Goal: Navigation & Orientation: Find specific page/section

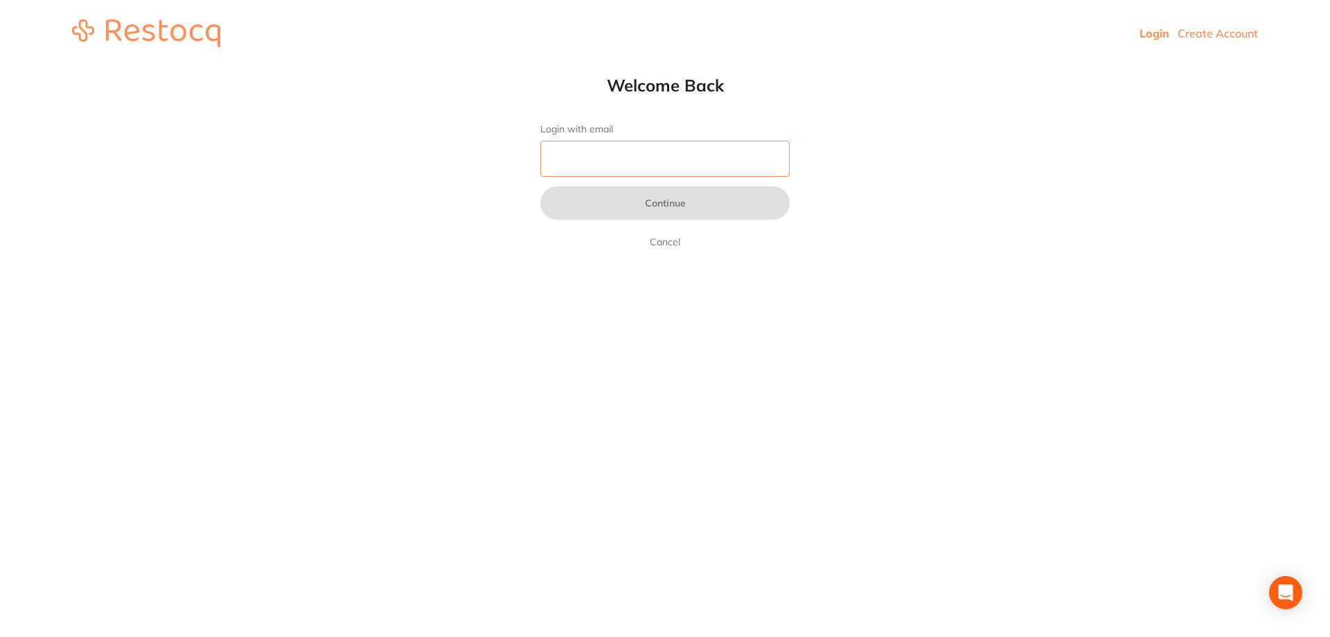
click at [606, 163] on input "Login with email" at bounding box center [665, 159] width 249 height 36
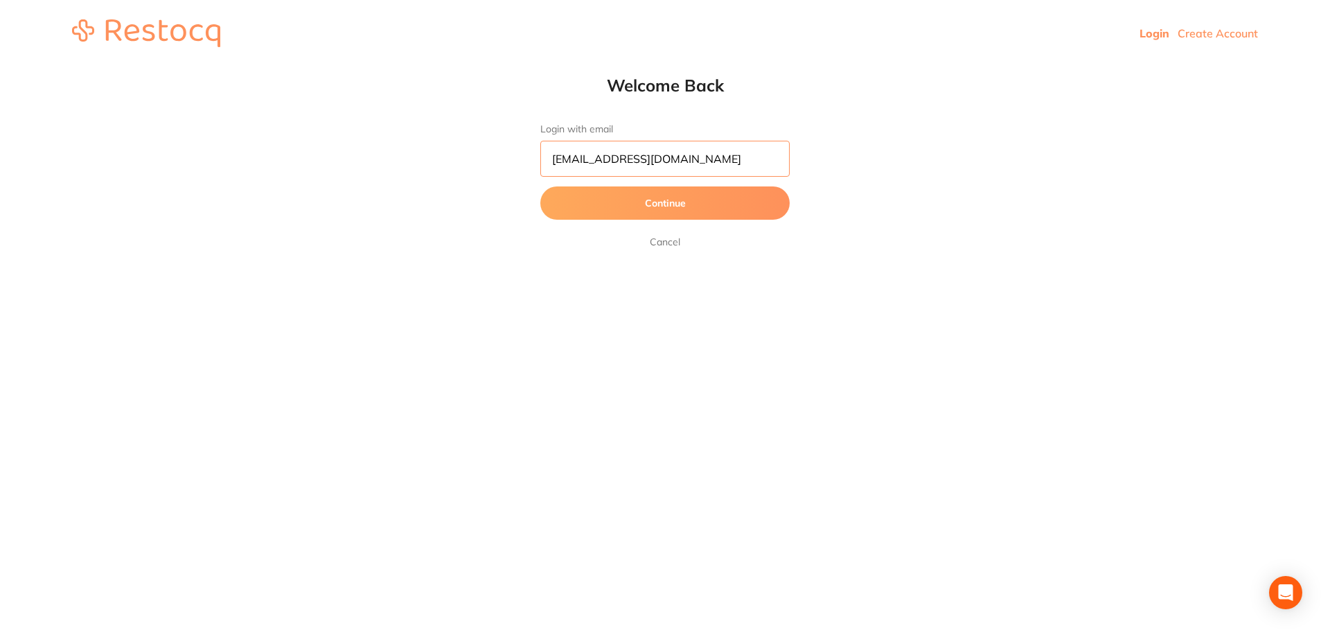
type input "[EMAIL_ADDRESS][DOMAIN_NAME]"
click at [674, 204] on button "Continue" at bounding box center [665, 202] width 249 height 33
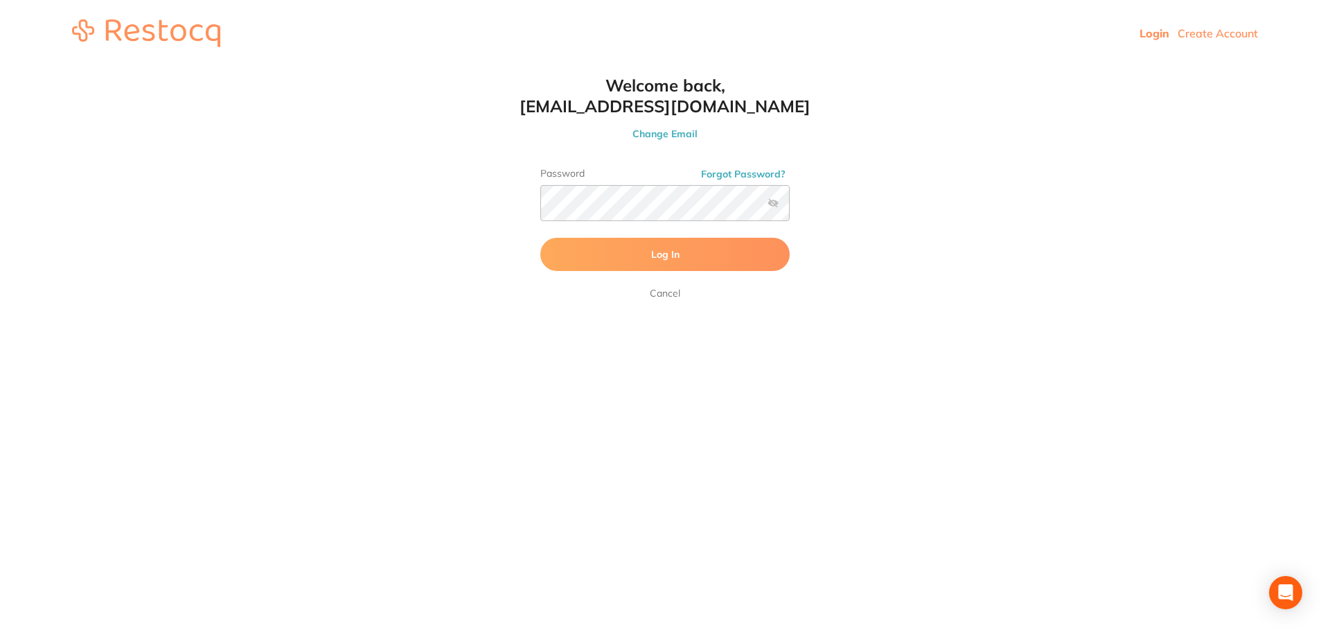
click at [659, 258] on span "Log In" at bounding box center [665, 254] width 28 height 12
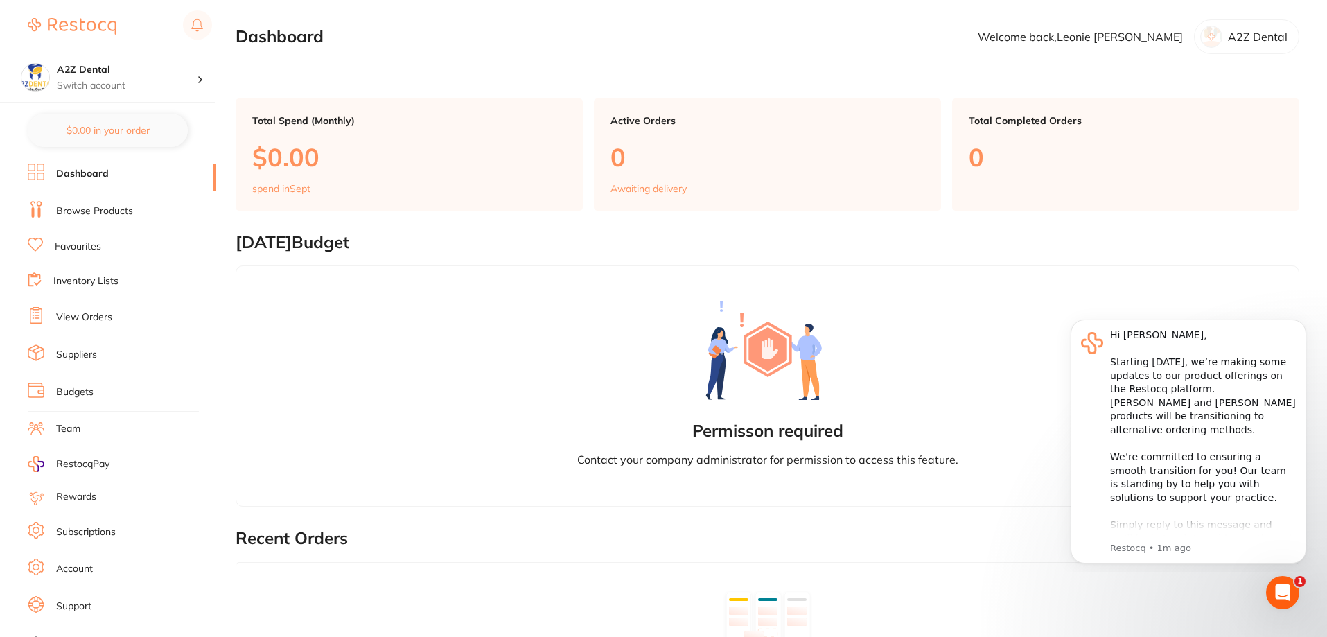
click at [76, 355] on link "Suppliers" at bounding box center [76, 355] width 41 height 14
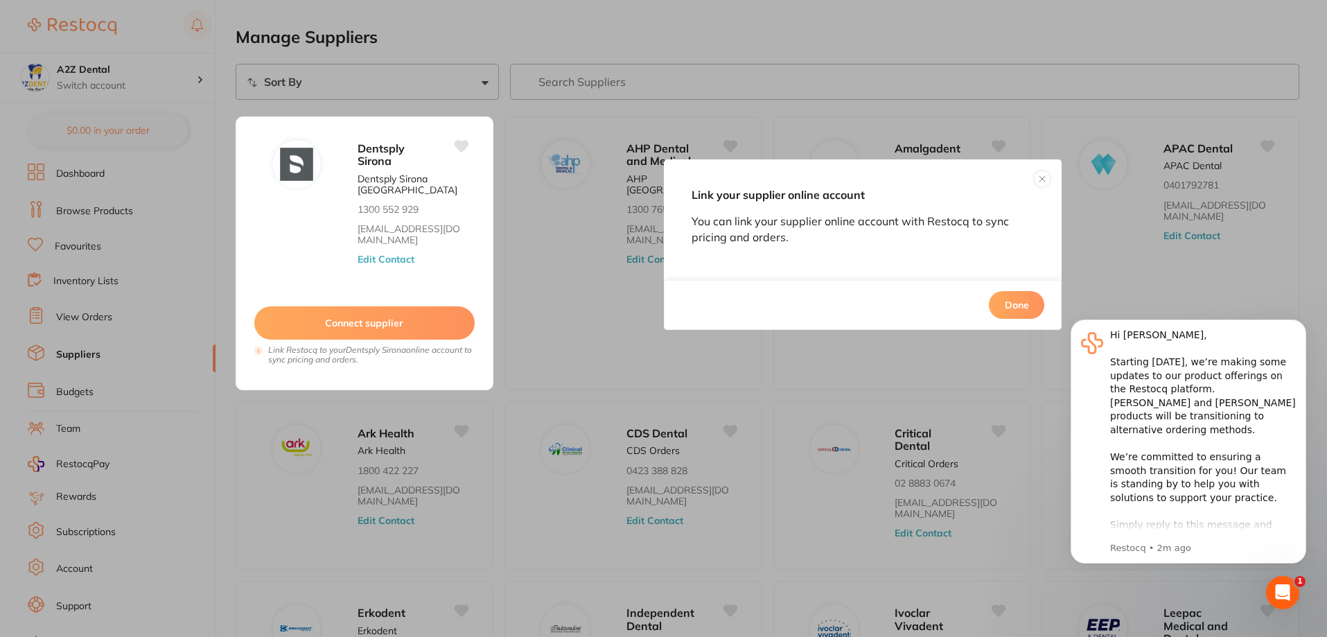
click at [1044, 182] on button at bounding box center [1042, 178] width 17 height 17
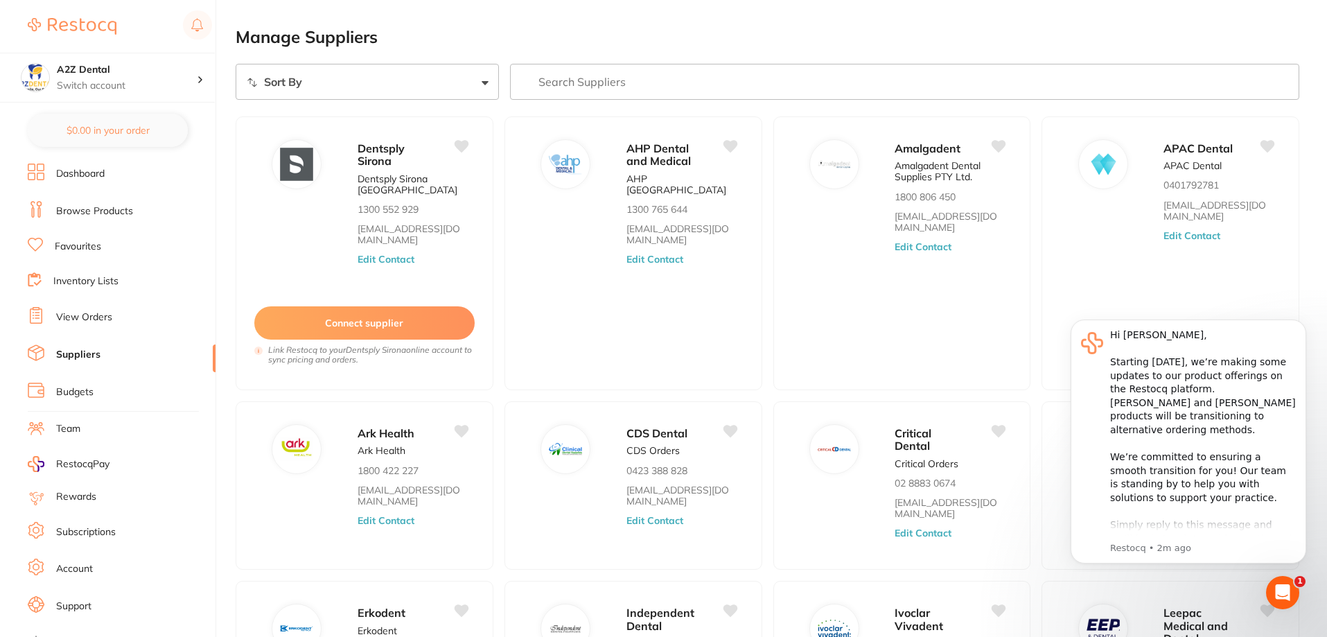
click at [82, 170] on link "Dashboard" at bounding box center [80, 174] width 49 height 14
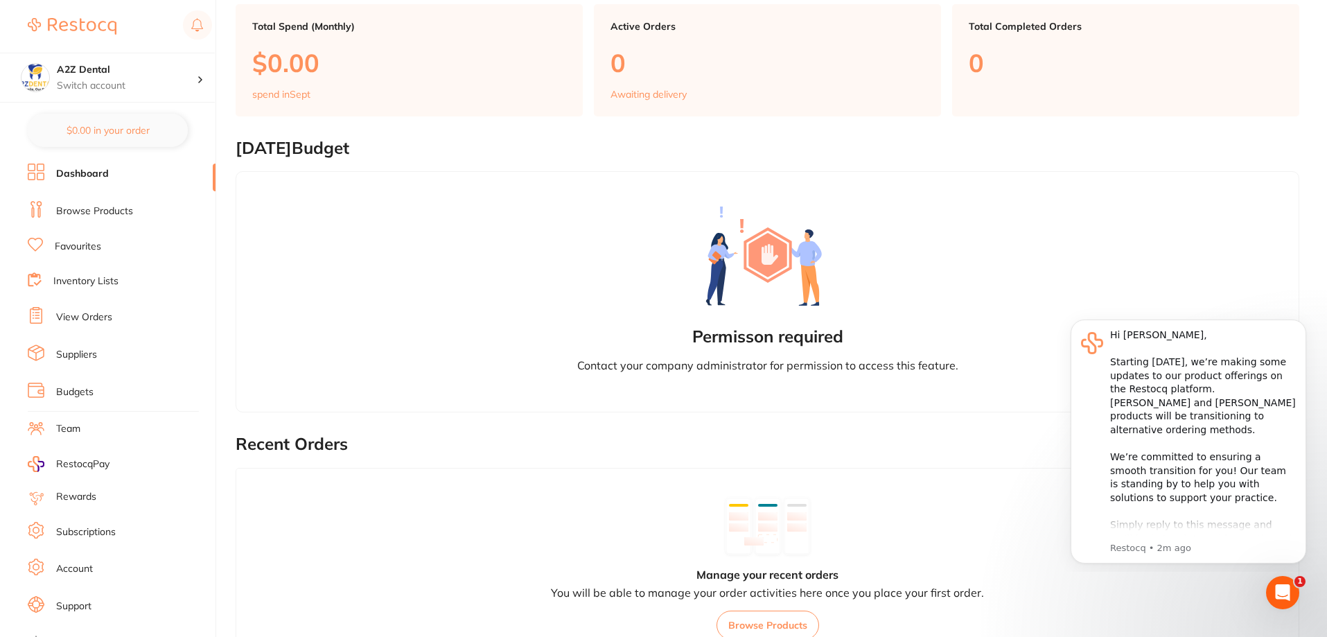
scroll to position [69, 0]
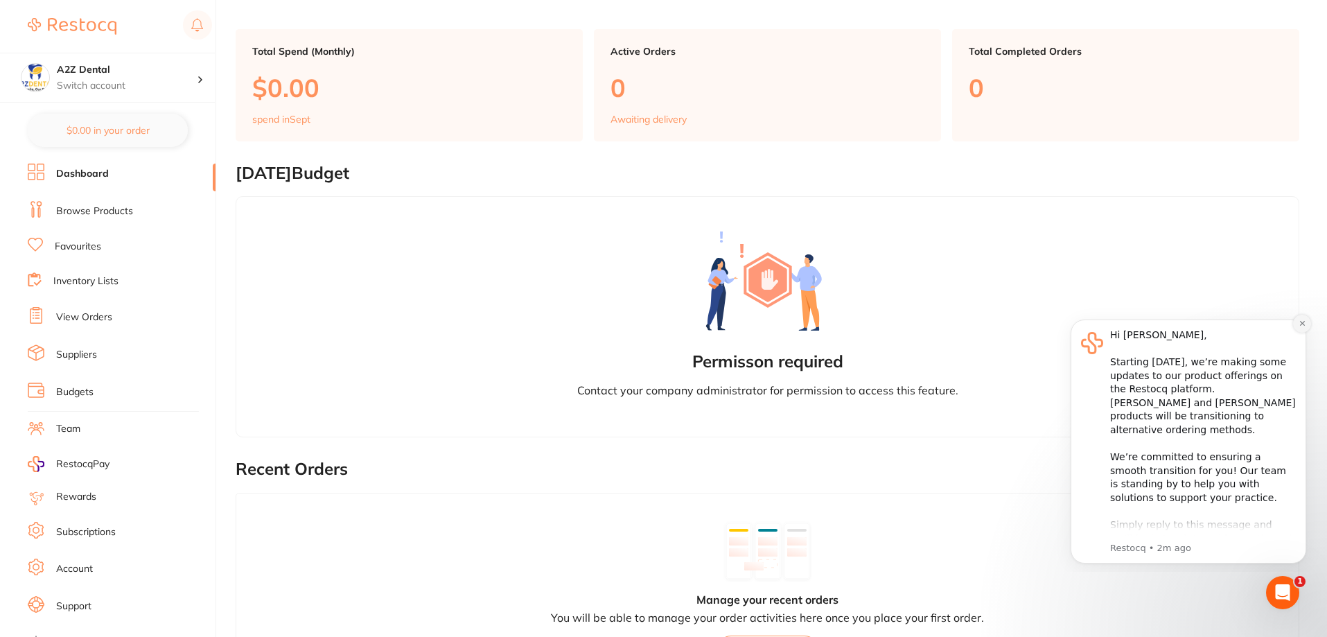
click at [1308, 325] on button "Dismiss notification" at bounding box center [1302, 324] width 18 height 18
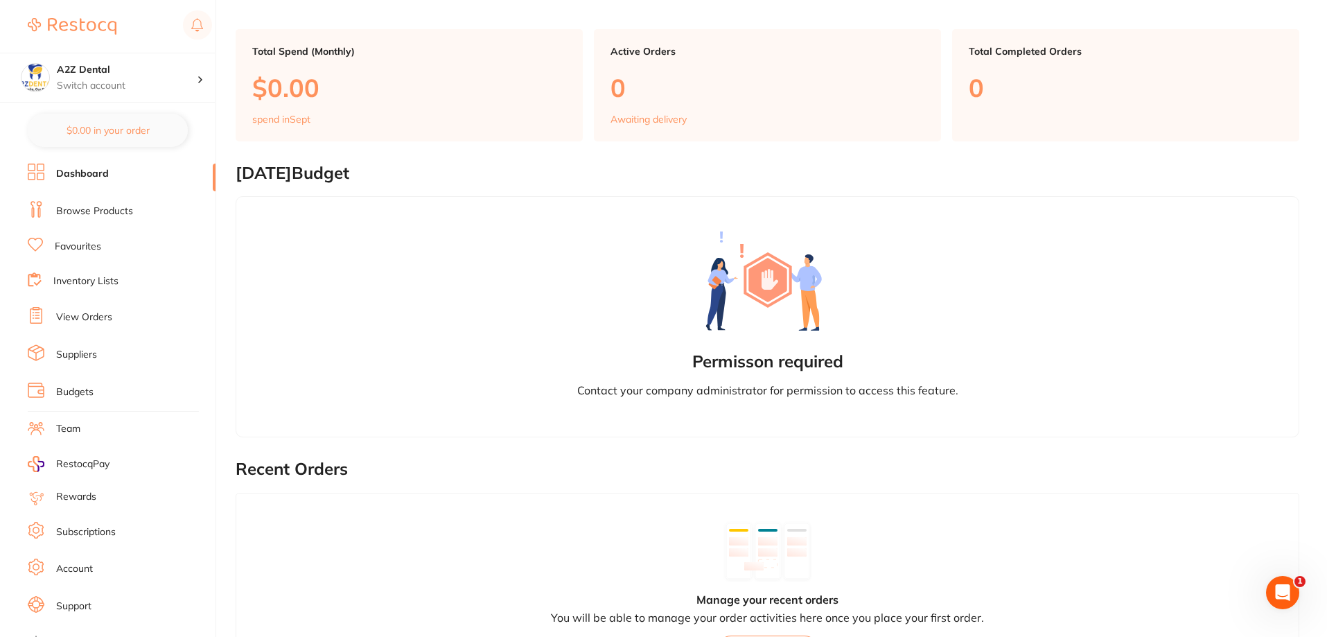
click at [68, 352] on link "Suppliers" at bounding box center [76, 355] width 41 height 14
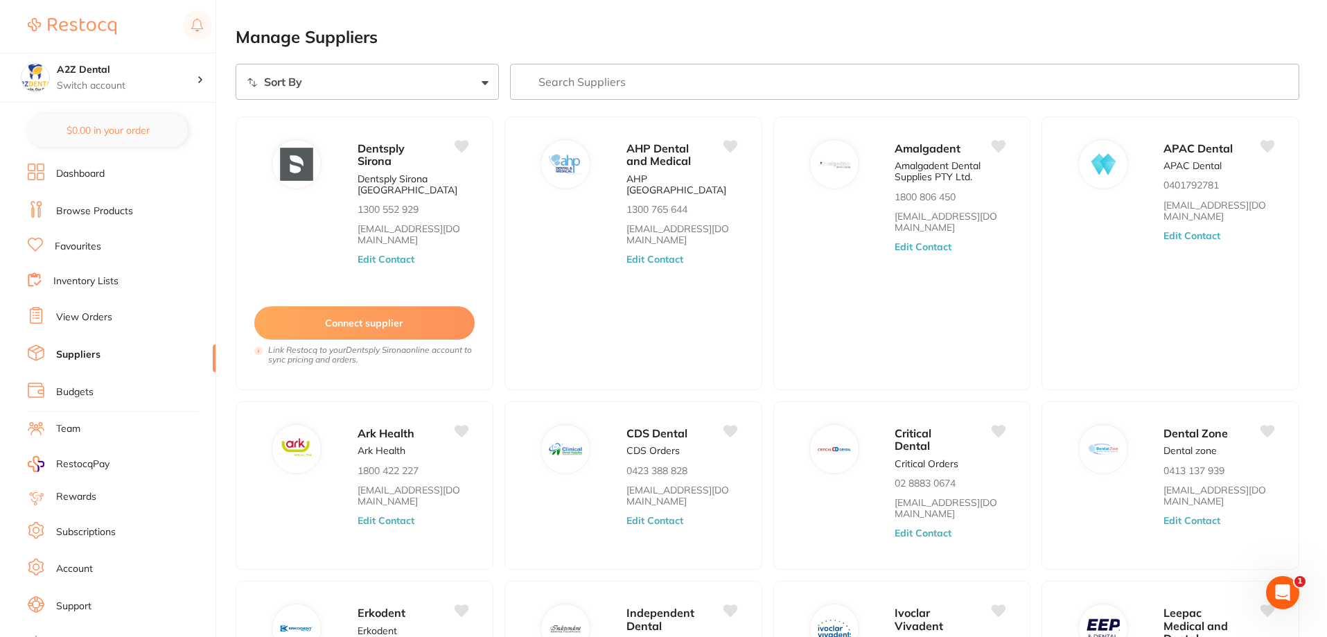
click at [68, 387] on link "Budgets" at bounding box center [74, 392] width 37 height 14
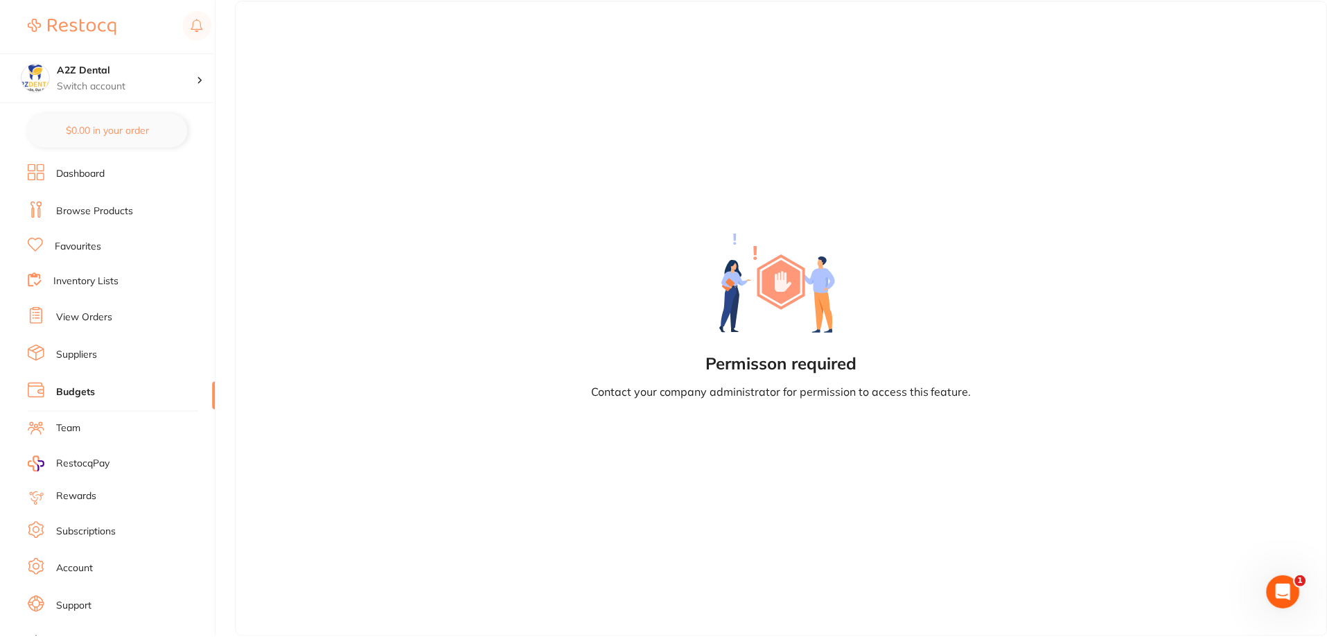
scroll to position [18, 0]
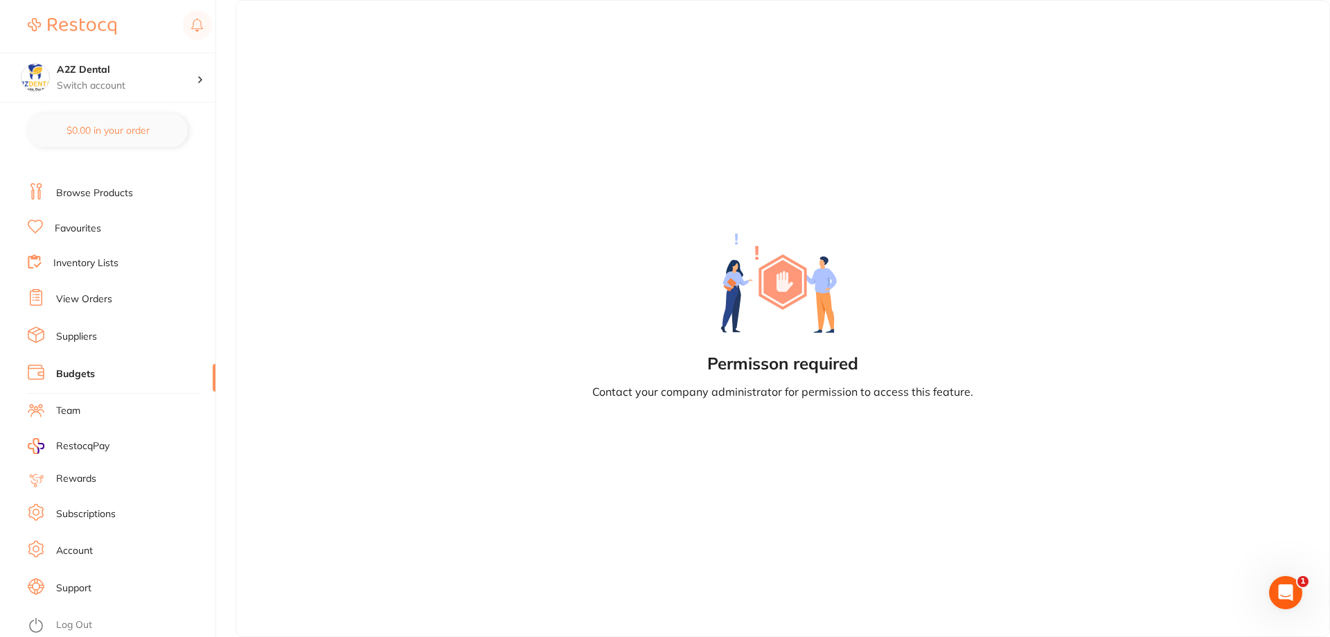
click at [97, 192] on link "Browse Products" at bounding box center [94, 193] width 77 height 14
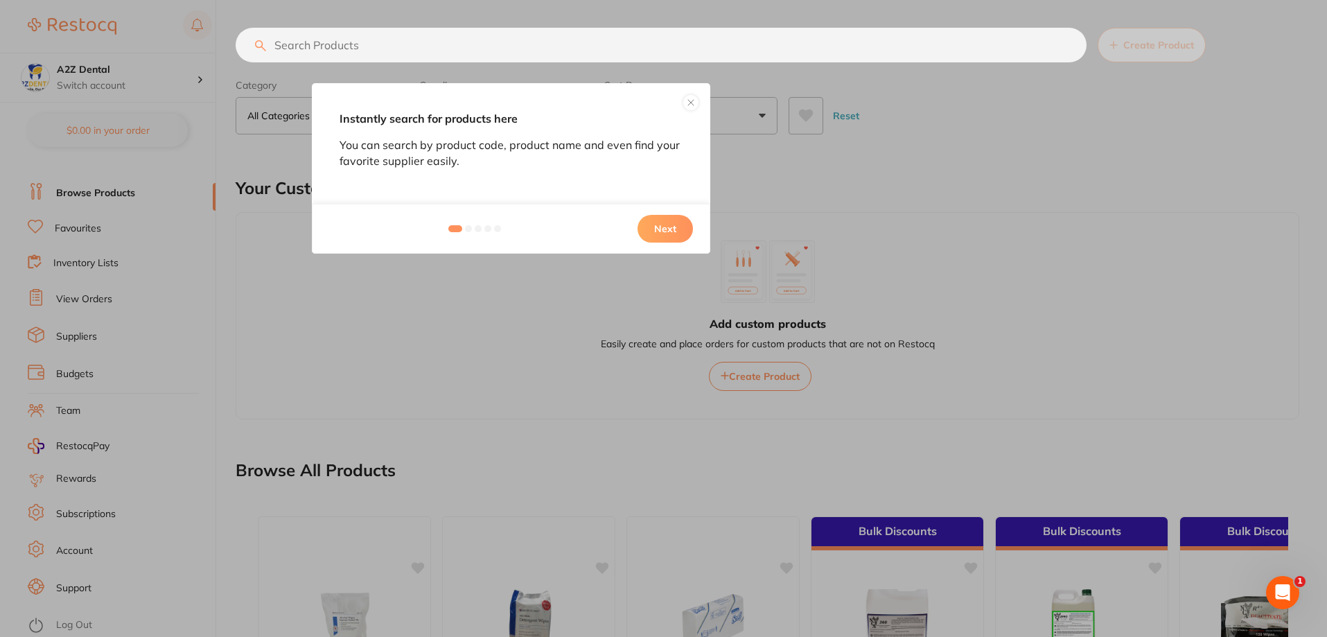
click at [662, 230] on button "Next" at bounding box center [665, 229] width 55 height 28
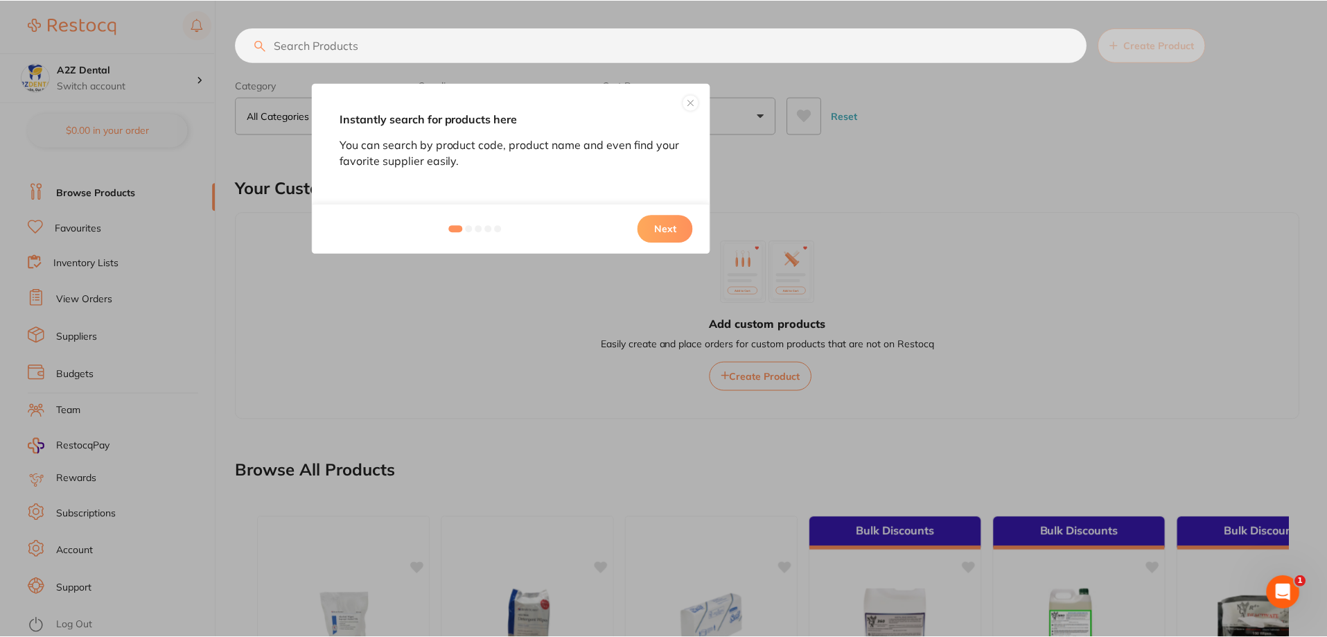
scroll to position [5, 0]
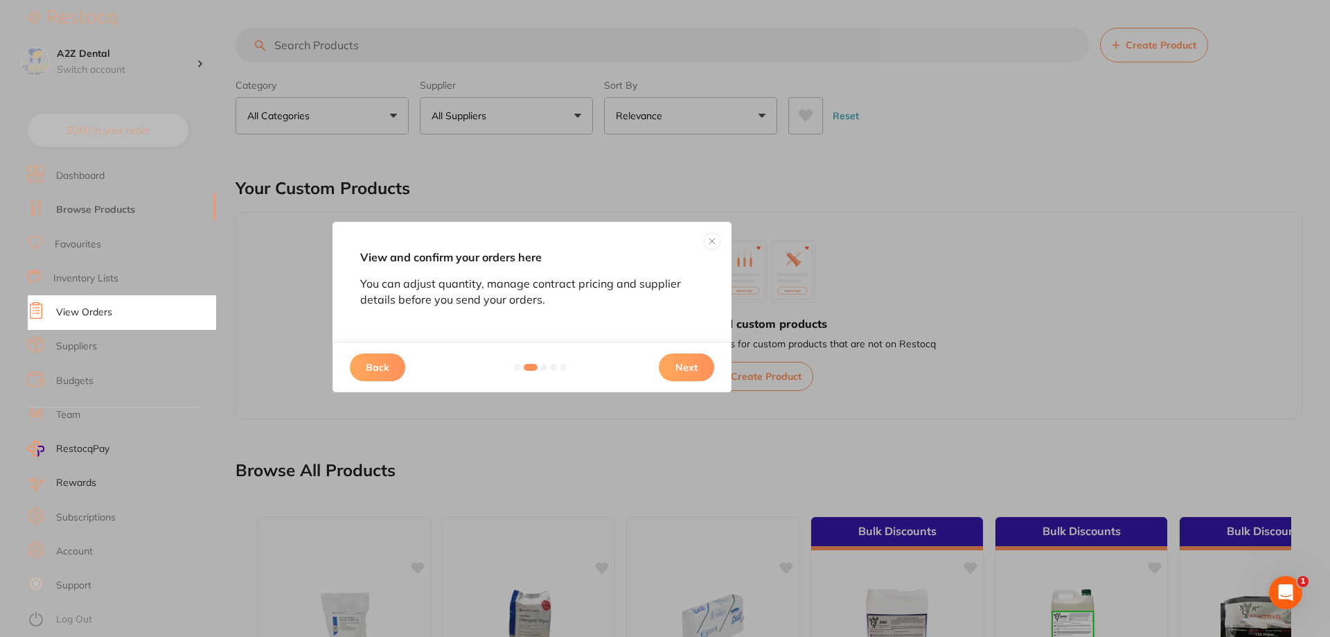
click at [687, 371] on button "Next" at bounding box center [686, 367] width 55 height 28
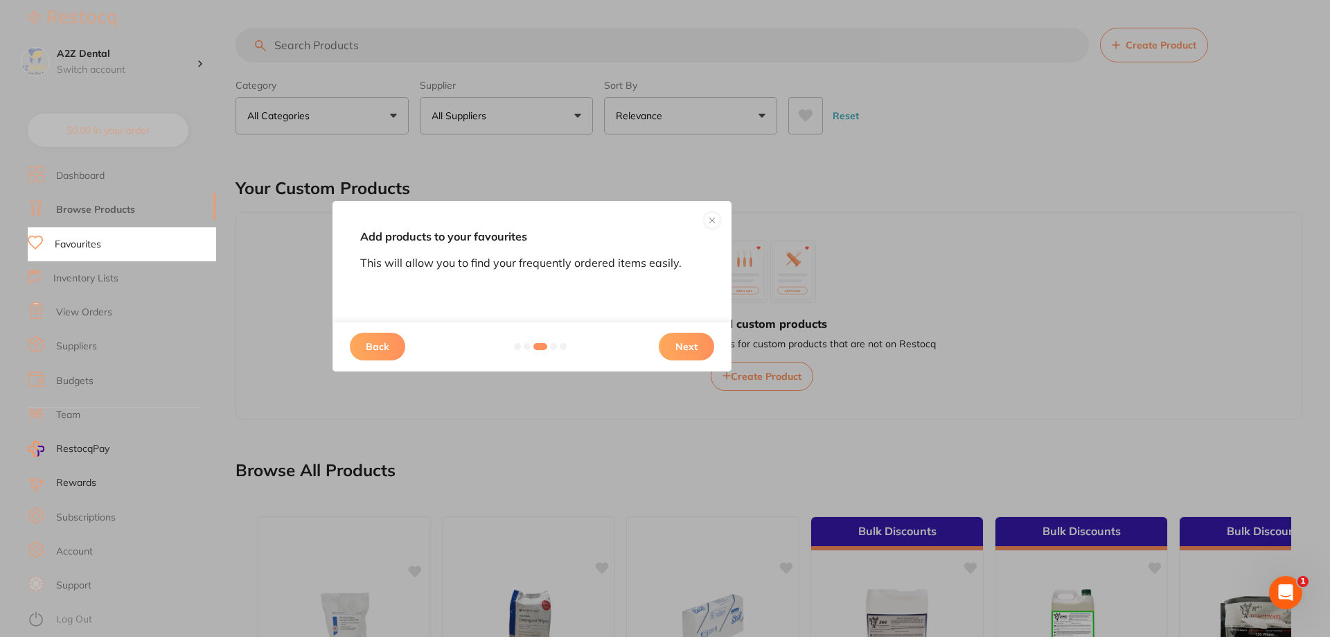
click at [701, 344] on button "Next" at bounding box center [686, 347] width 55 height 28
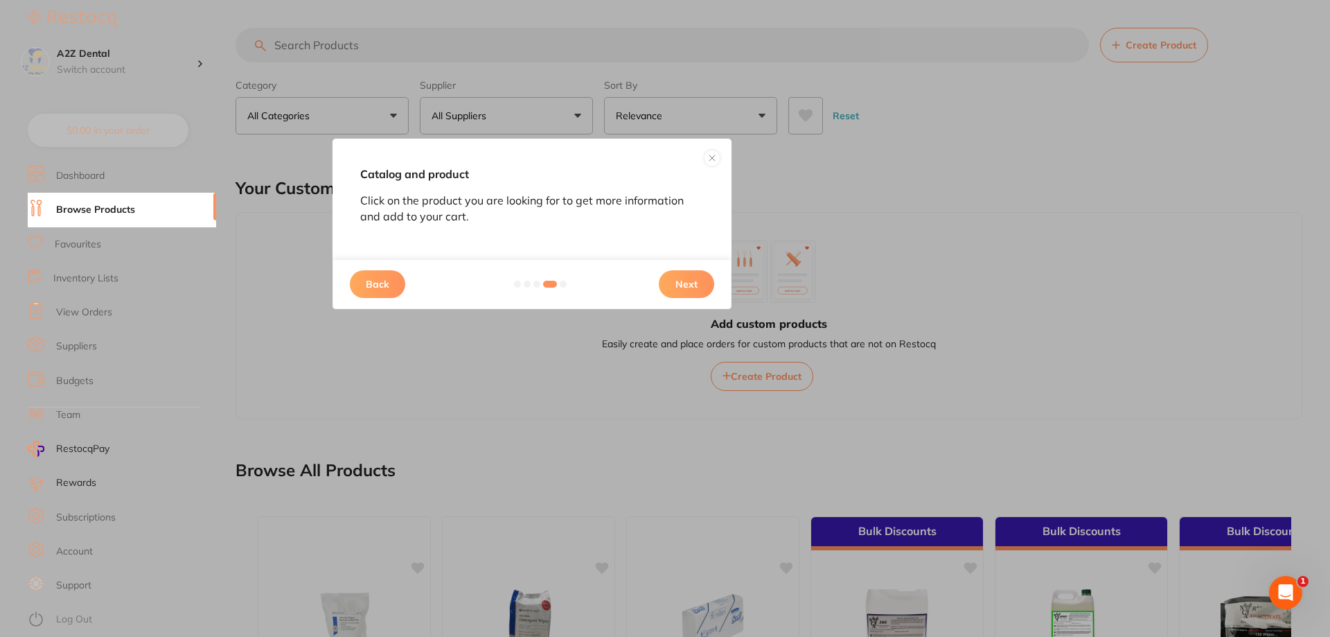
click at [699, 283] on button "Next" at bounding box center [686, 284] width 55 height 28
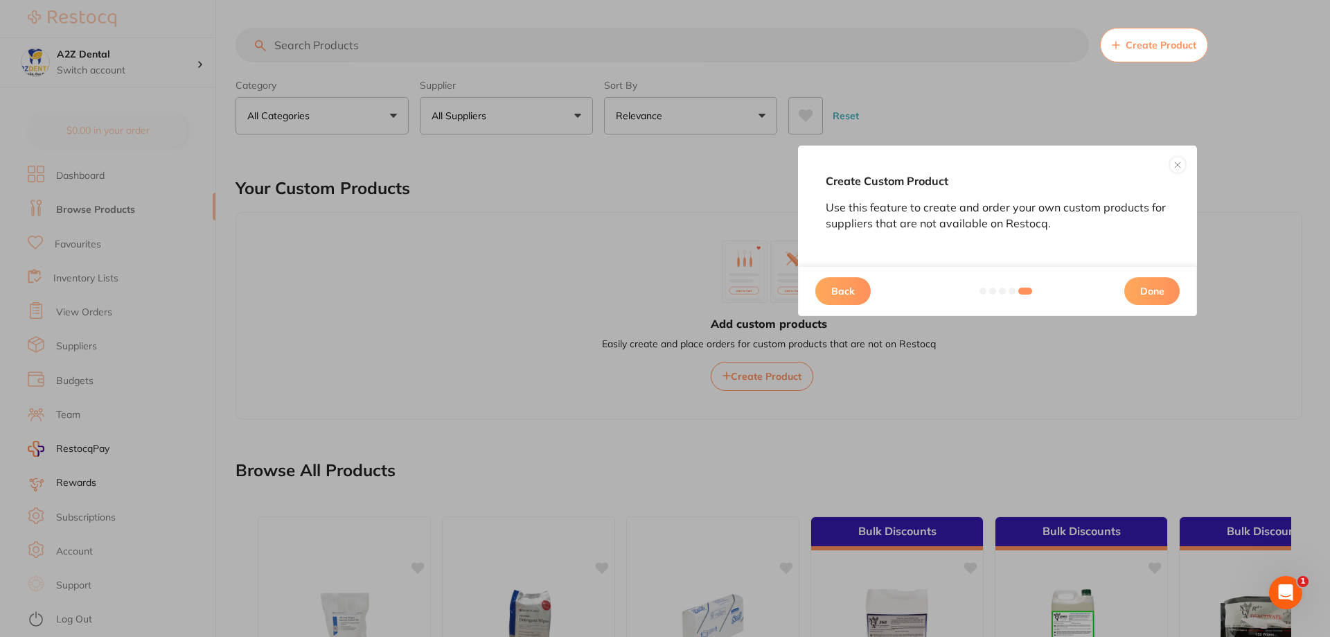
click at [1176, 164] on button at bounding box center [1178, 165] width 17 height 17
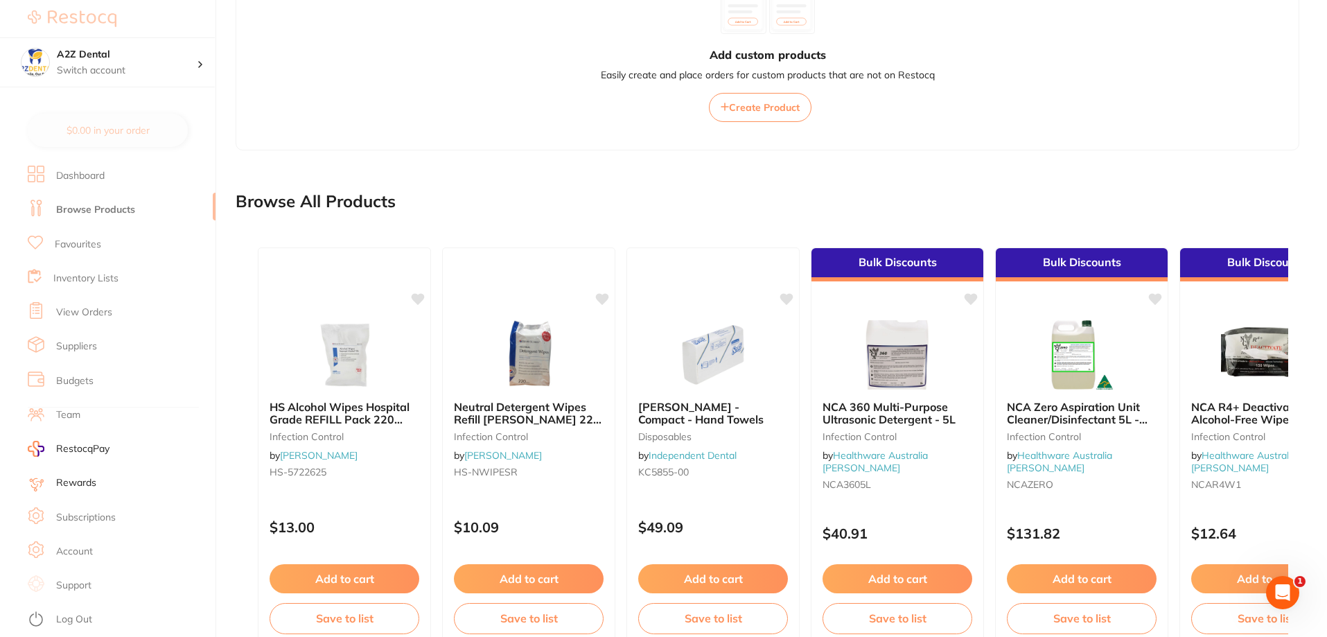
scroll to position [195, 0]
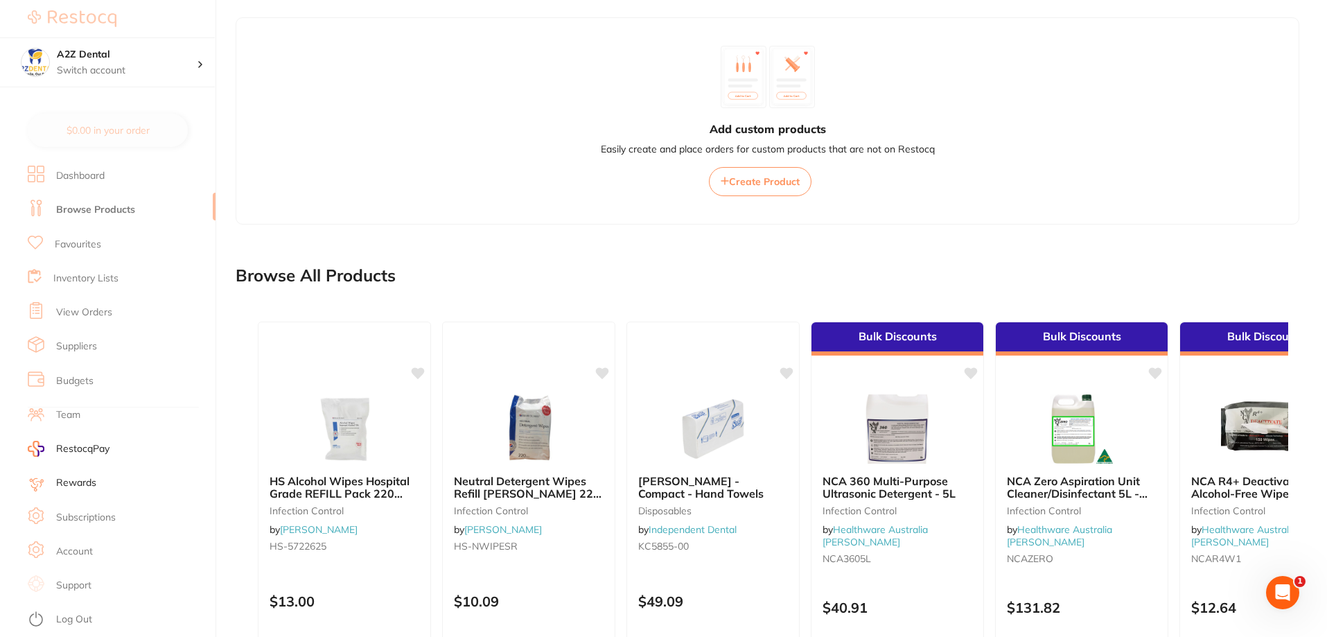
click at [87, 281] on link "Inventory Lists" at bounding box center [85, 279] width 65 height 14
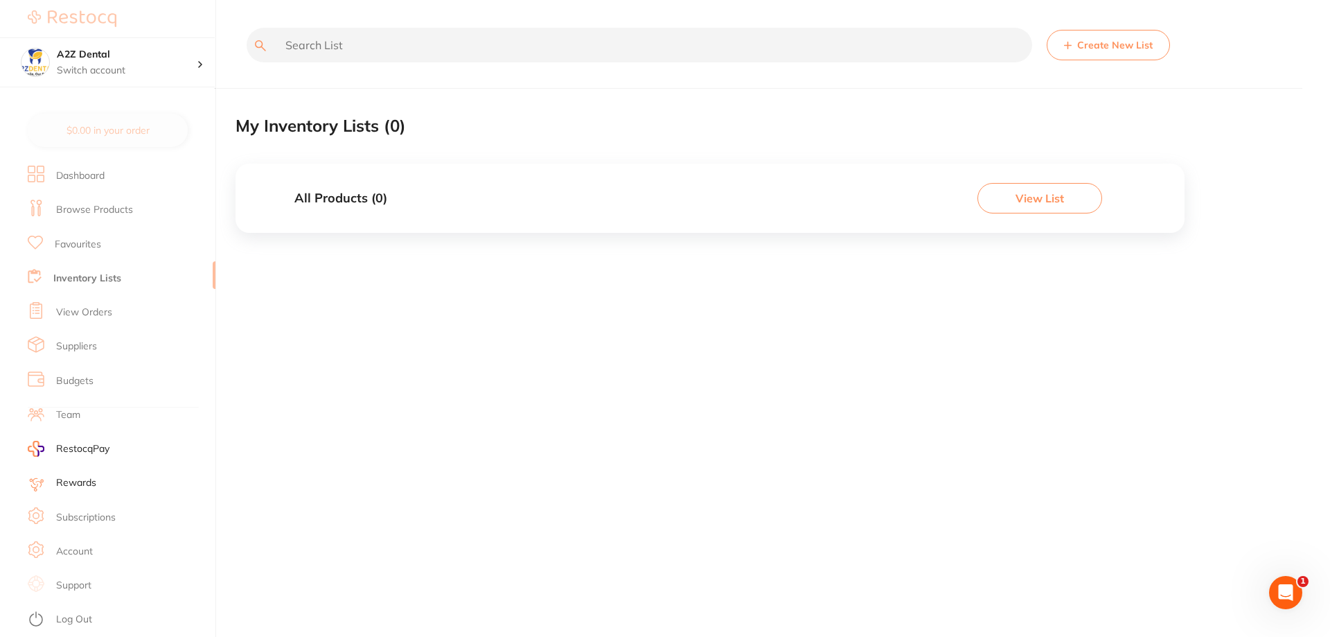
click at [73, 416] on link "Team" at bounding box center [68, 415] width 24 height 14
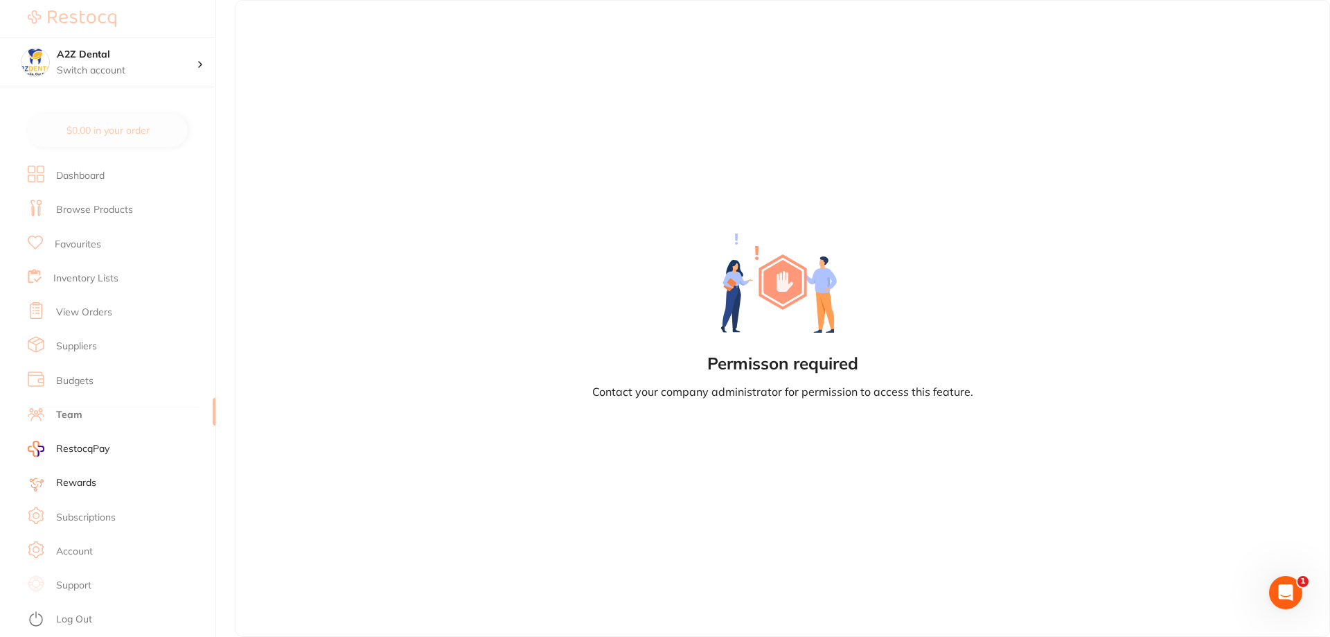
click at [72, 383] on link "Budgets" at bounding box center [74, 381] width 37 height 14
click at [67, 416] on link "Team" at bounding box center [68, 415] width 24 height 14
click at [80, 348] on link "Suppliers" at bounding box center [76, 347] width 41 height 14
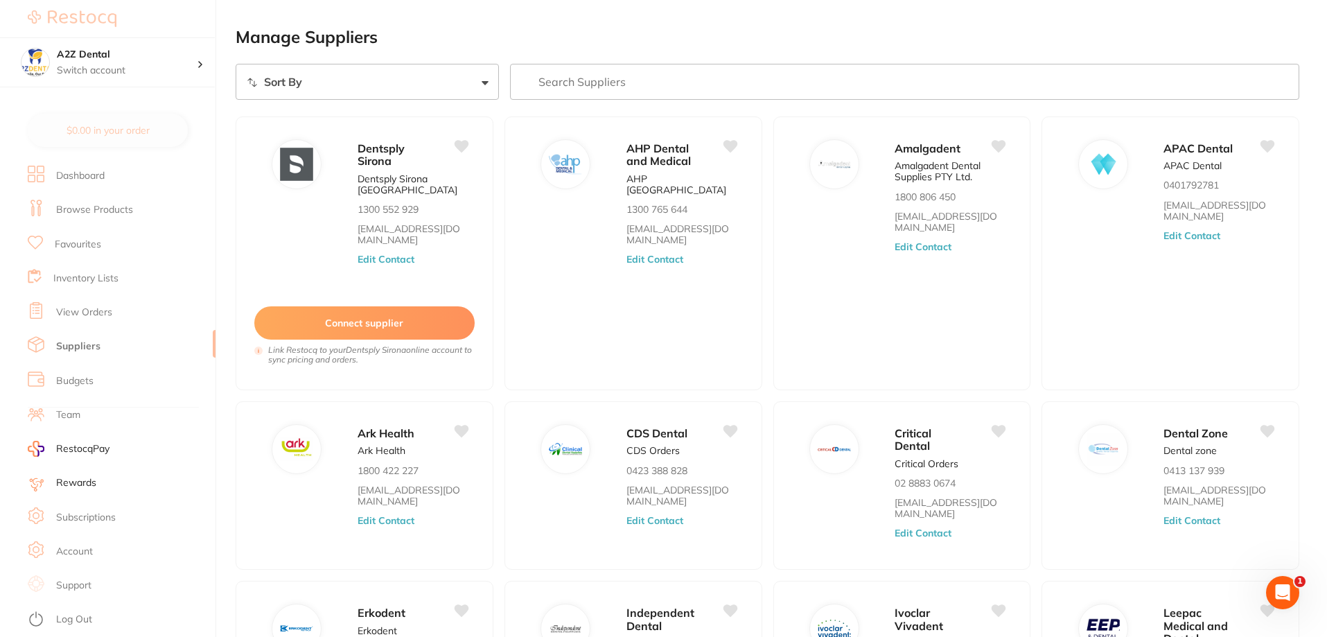
click at [82, 314] on link "View Orders" at bounding box center [84, 313] width 56 height 14
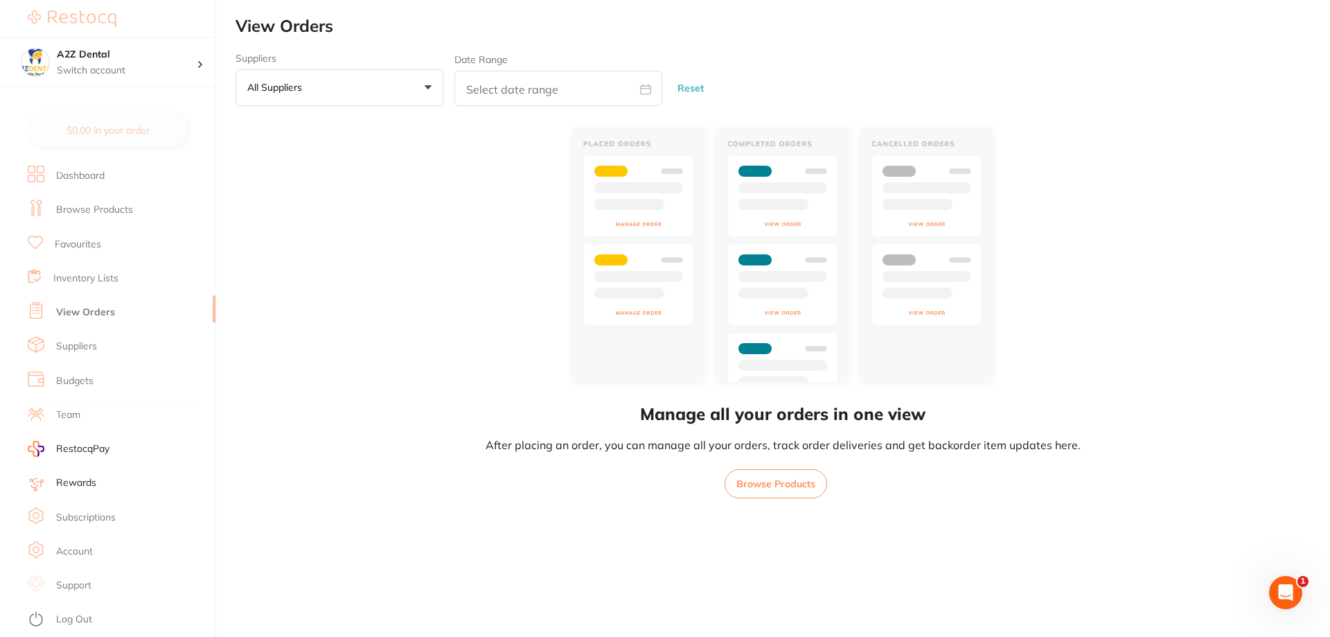
click at [85, 276] on link "Inventory Lists" at bounding box center [85, 279] width 65 height 14
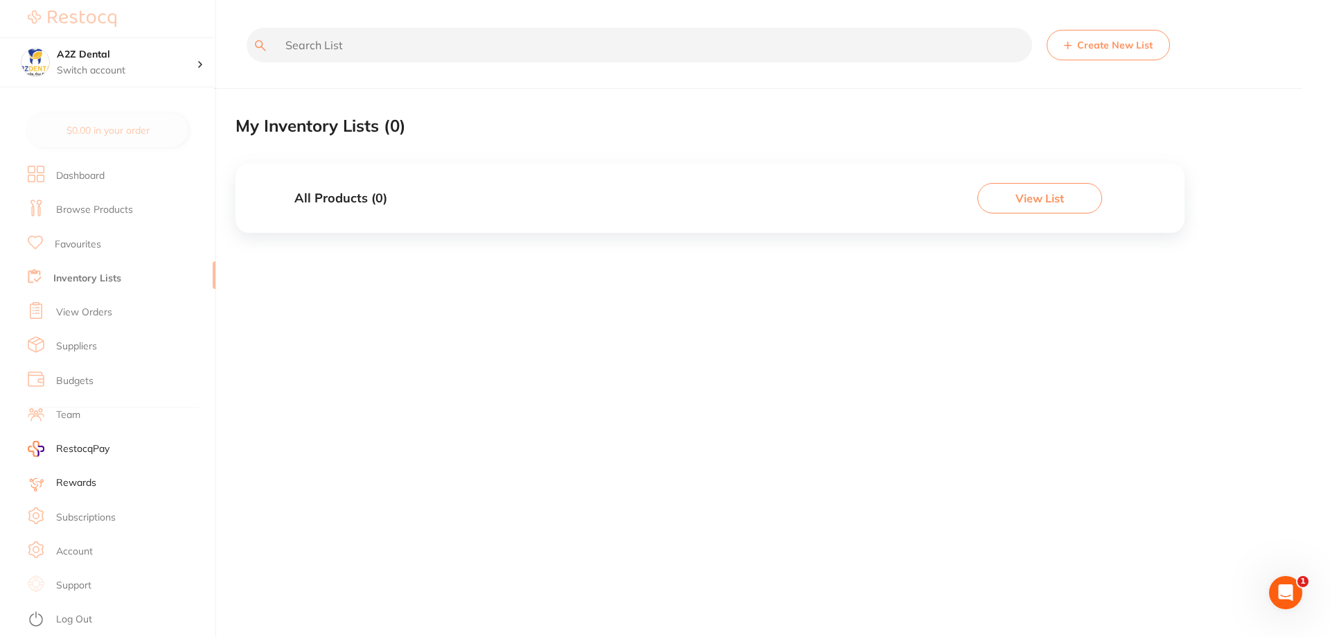
click at [81, 245] on link "Favourites" at bounding box center [78, 245] width 46 height 14
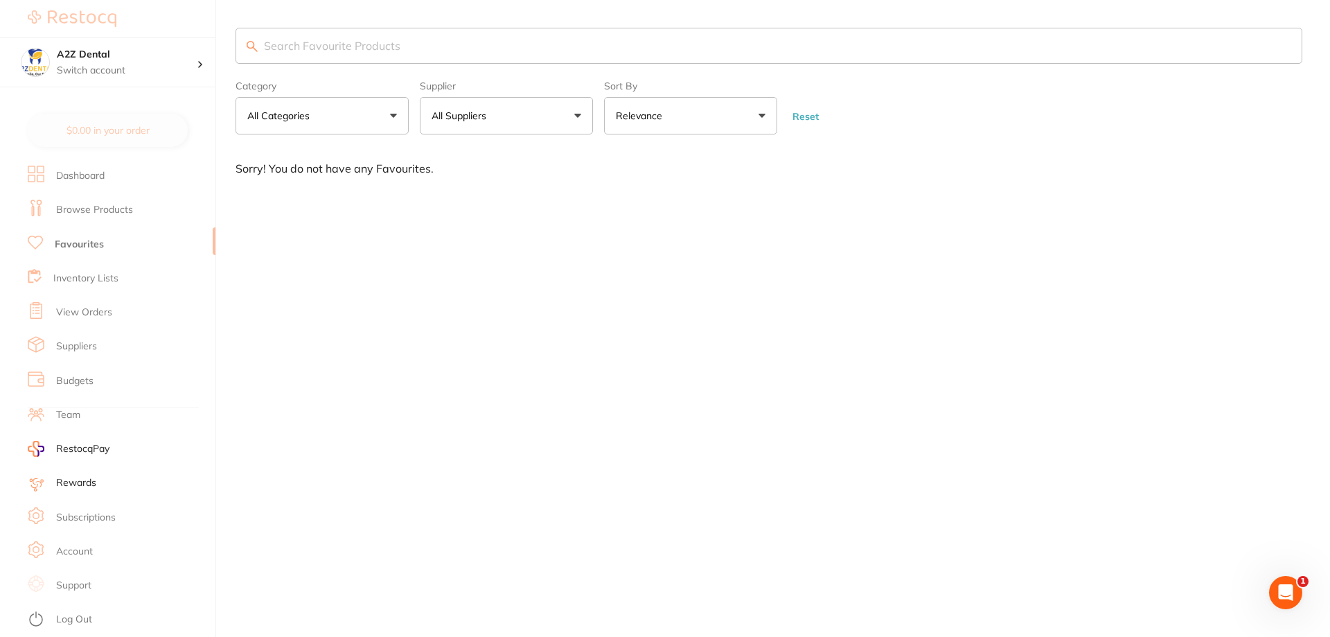
click at [70, 477] on link "Rewards" at bounding box center [76, 483] width 40 height 14
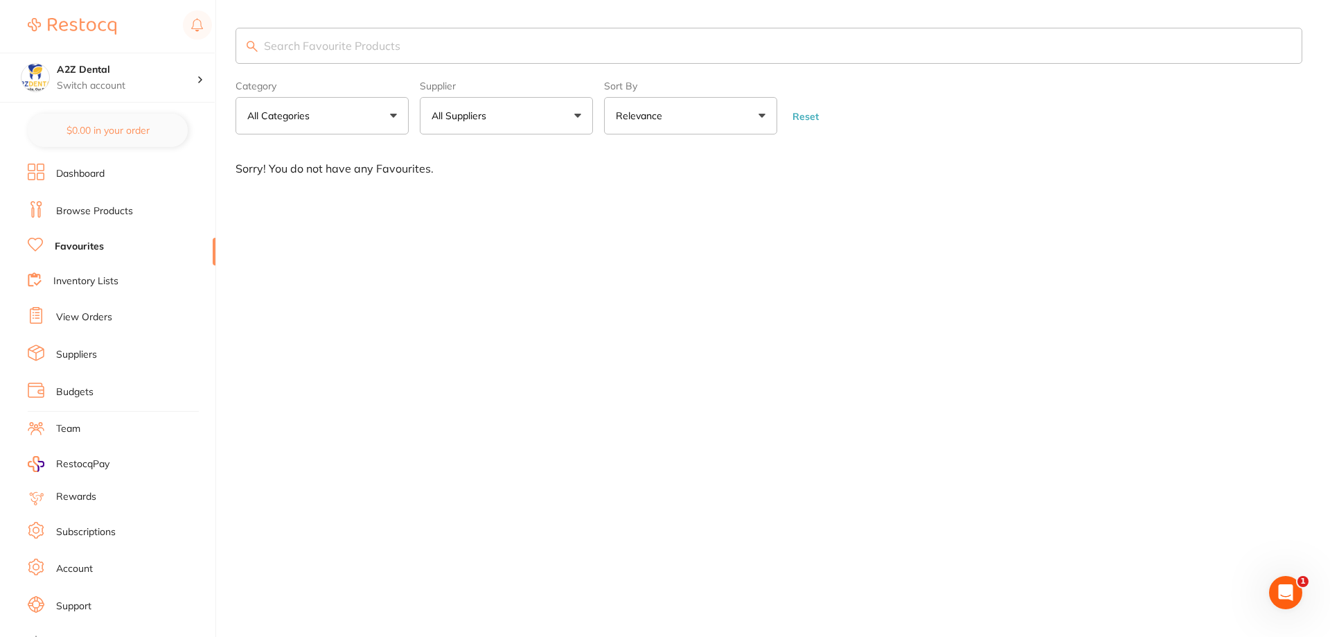
click at [71, 391] on link "Budgets" at bounding box center [74, 392] width 37 height 14
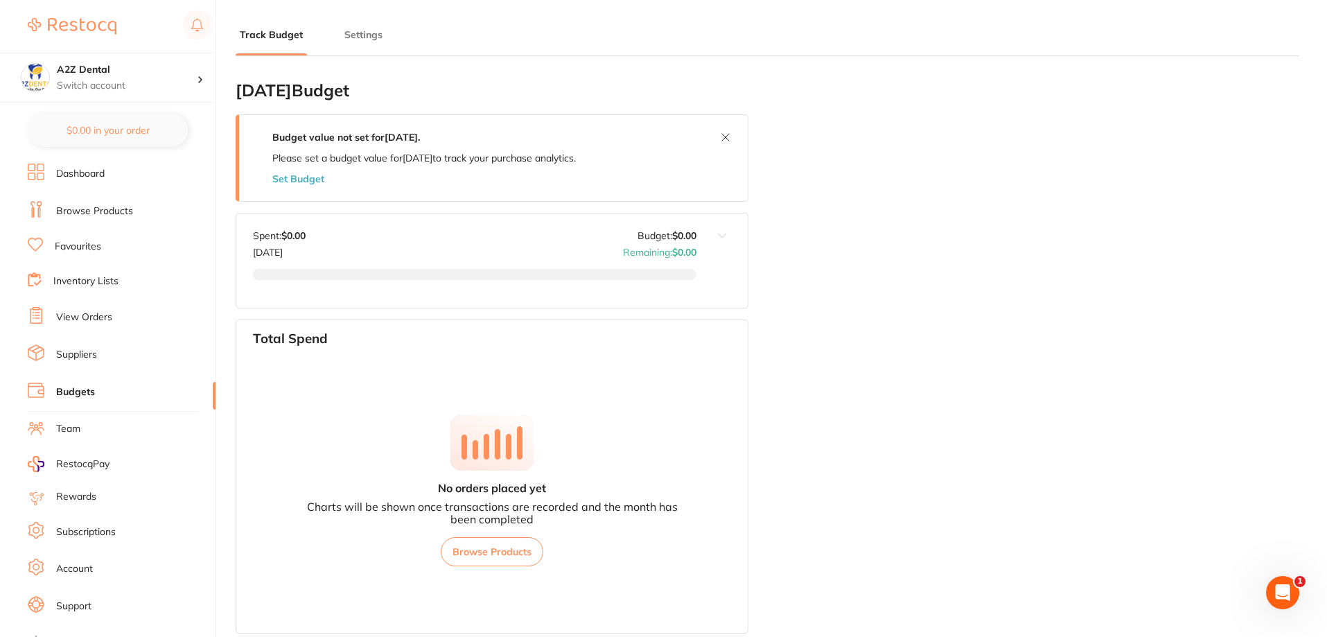
click at [70, 428] on link "Team" at bounding box center [68, 429] width 24 height 14
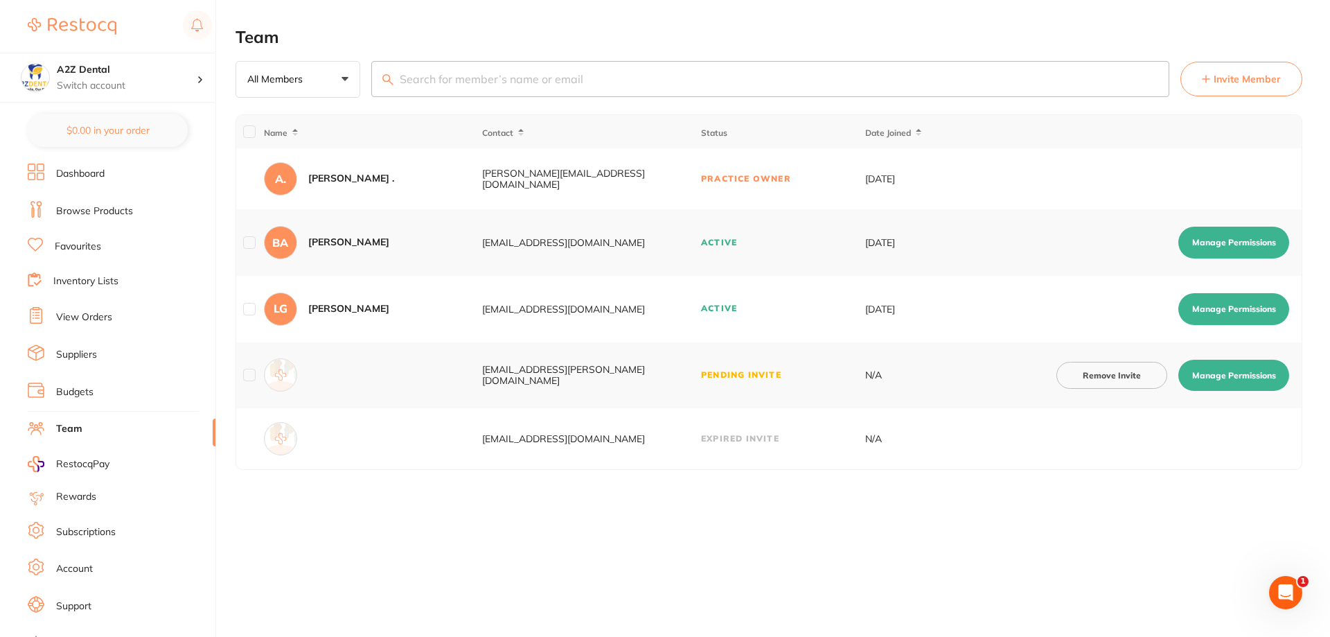
click at [85, 207] on link "Browse Products" at bounding box center [94, 211] width 77 height 14
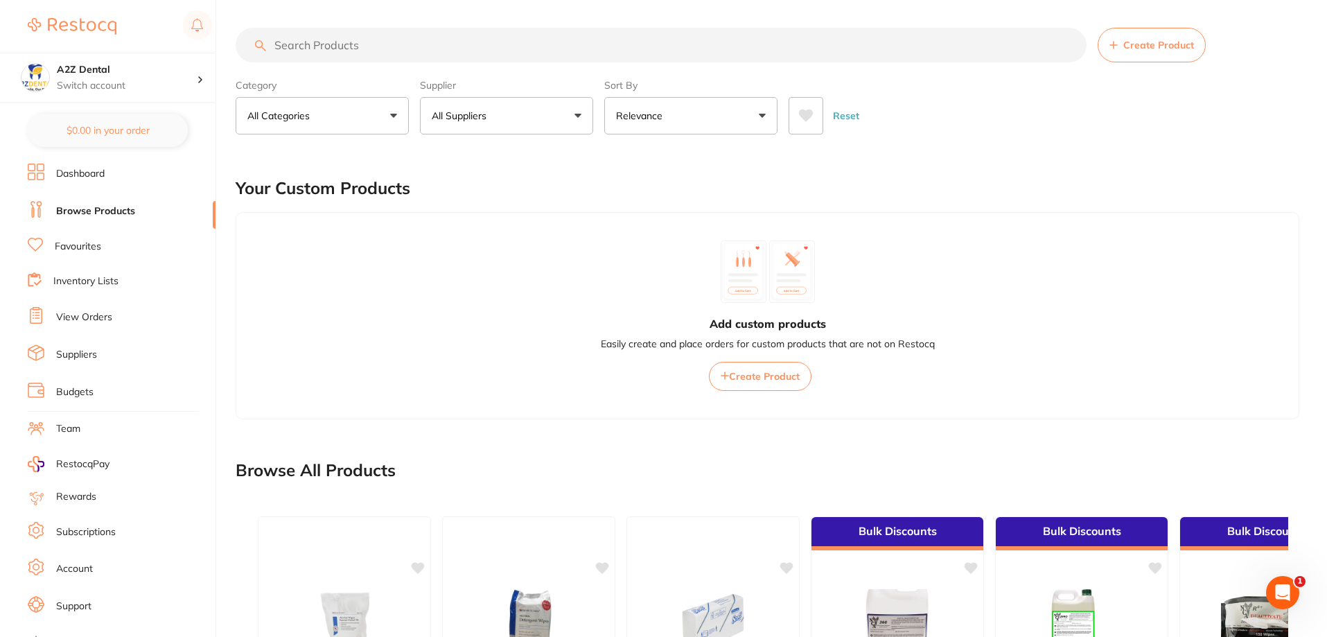
click at [59, 352] on link "Suppliers" at bounding box center [76, 355] width 41 height 14
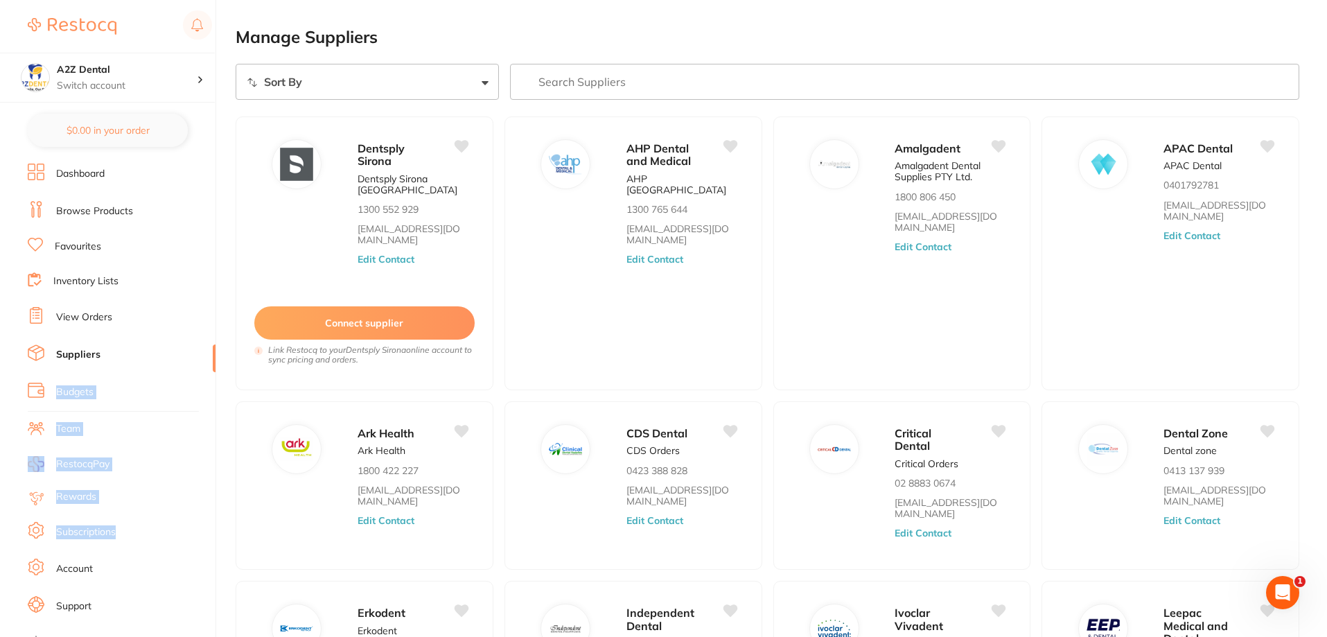
drag, startPoint x: 211, startPoint y: 367, endPoint x: 207, endPoint y: 516, distance: 149.0
click at [207, 516] on ul "Dashboard Browse Products Favourites Inventory Lists View Orders Suppliers Budg…" at bounding box center [122, 403] width 188 height 478
click at [216, 364] on div "$0.00 A2Z Dental Switch account A2Z Dental $0.00 in your order Dashboard Browse…" at bounding box center [663, 318] width 1327 height 637
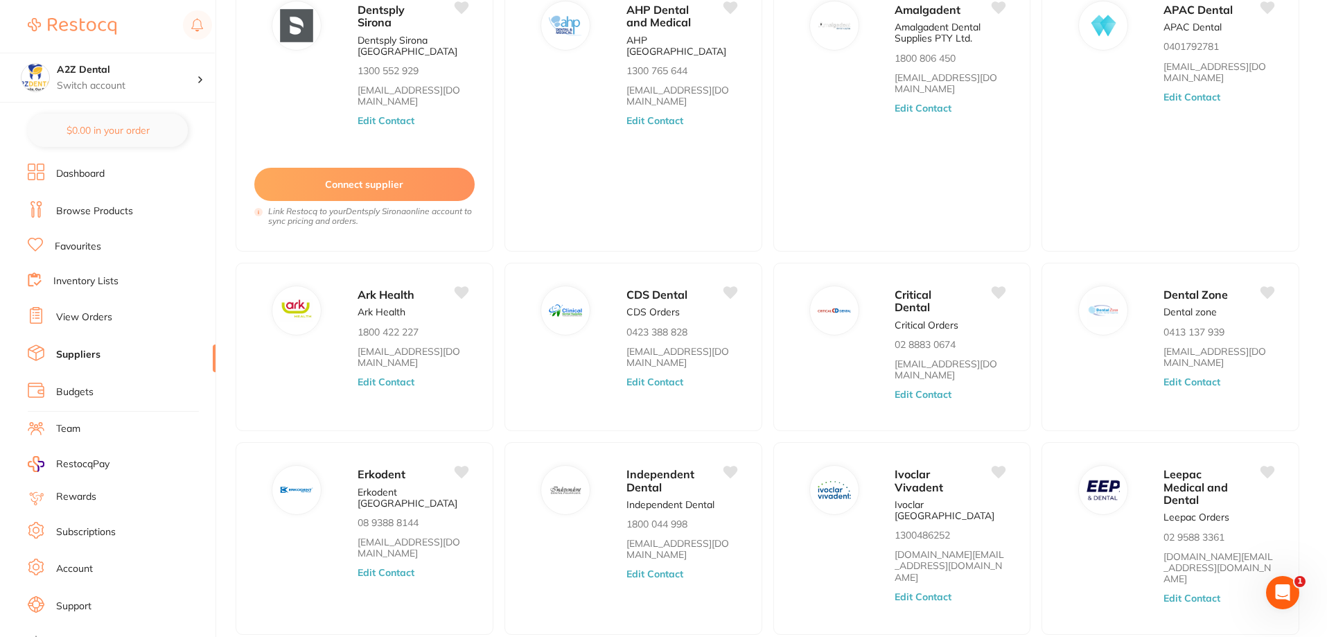
scroll to position [209, 0]
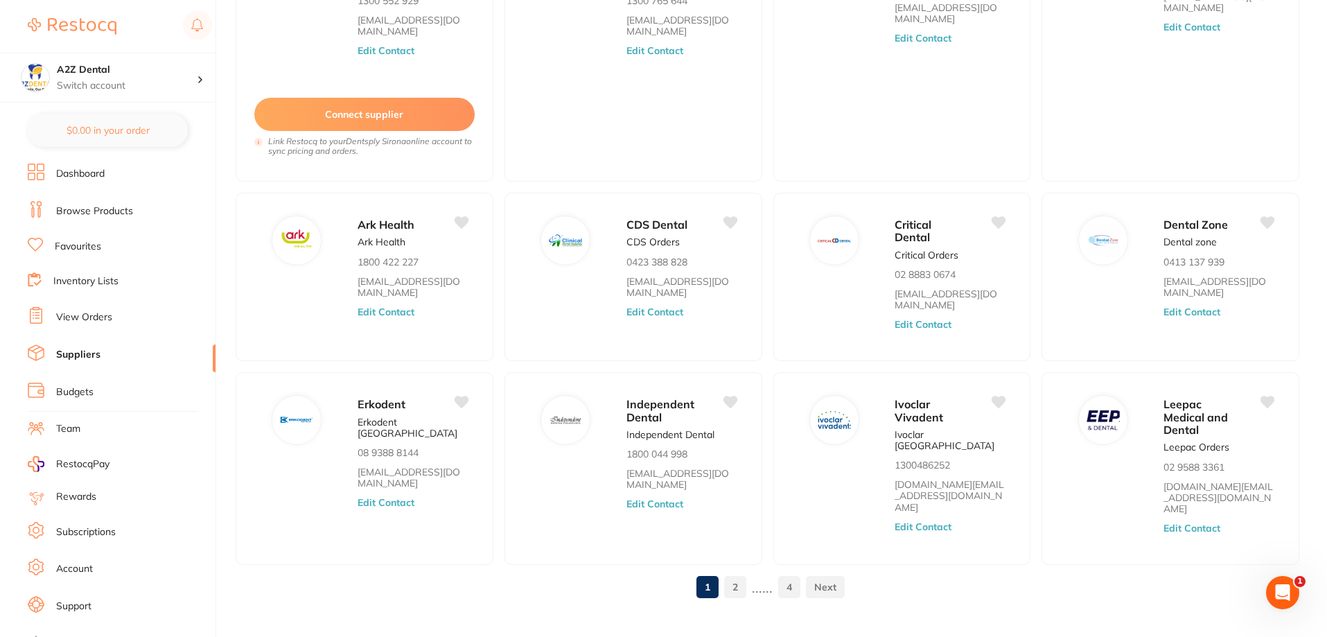
click at [738, 573] on link "2" at bounding box center [735, 587] width 22 height 28
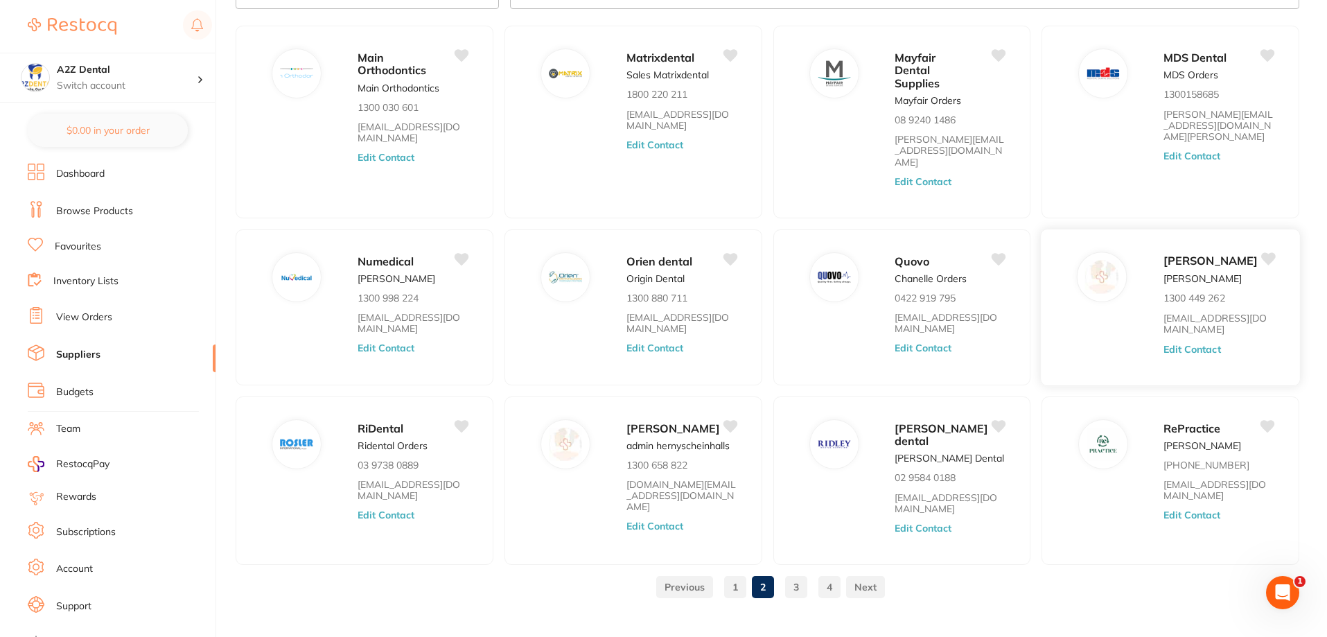
click at [1185, 343] on button "Edit Contact" at bounding box center [1192, 348] width 58 height 11
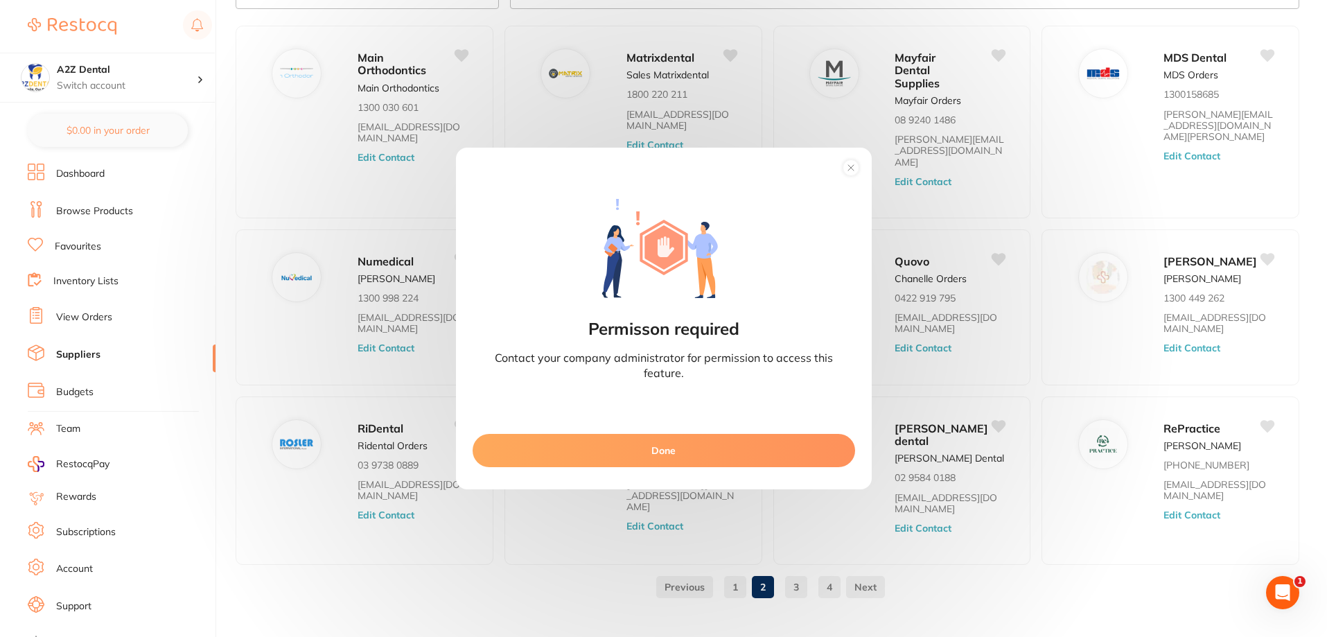
scroll to position [64, 0]
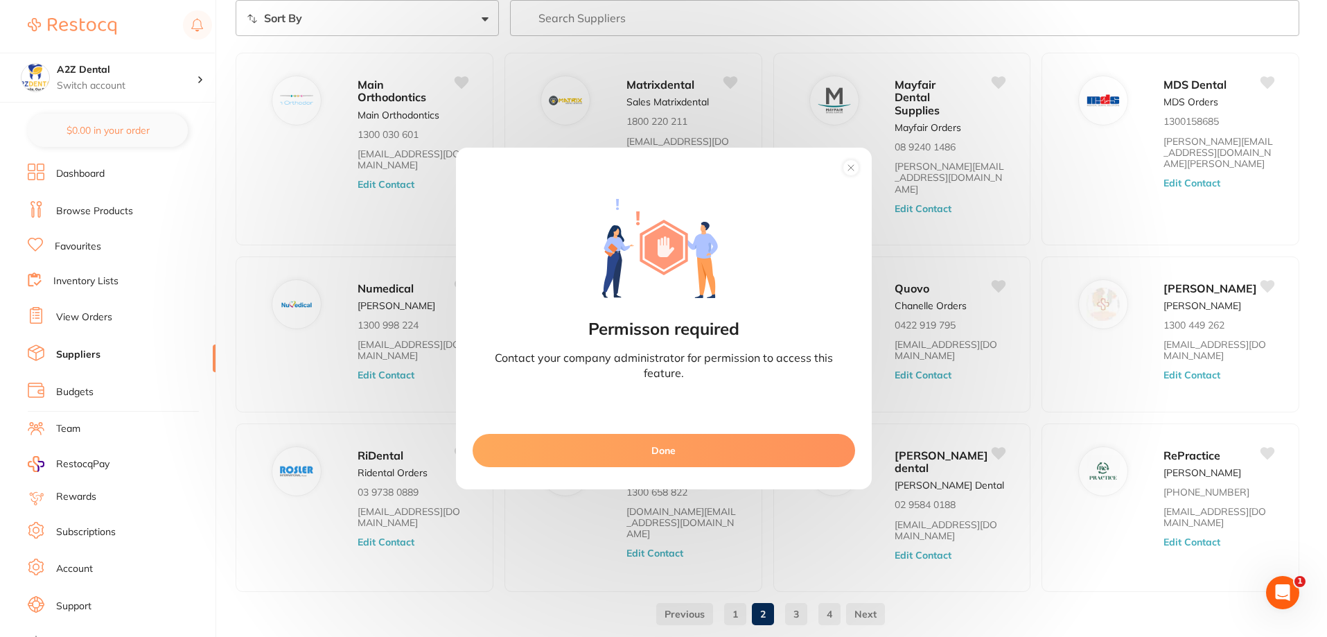
click at [661, 451] on button "Done" at bounding box center [664, 450] width 383 height 33
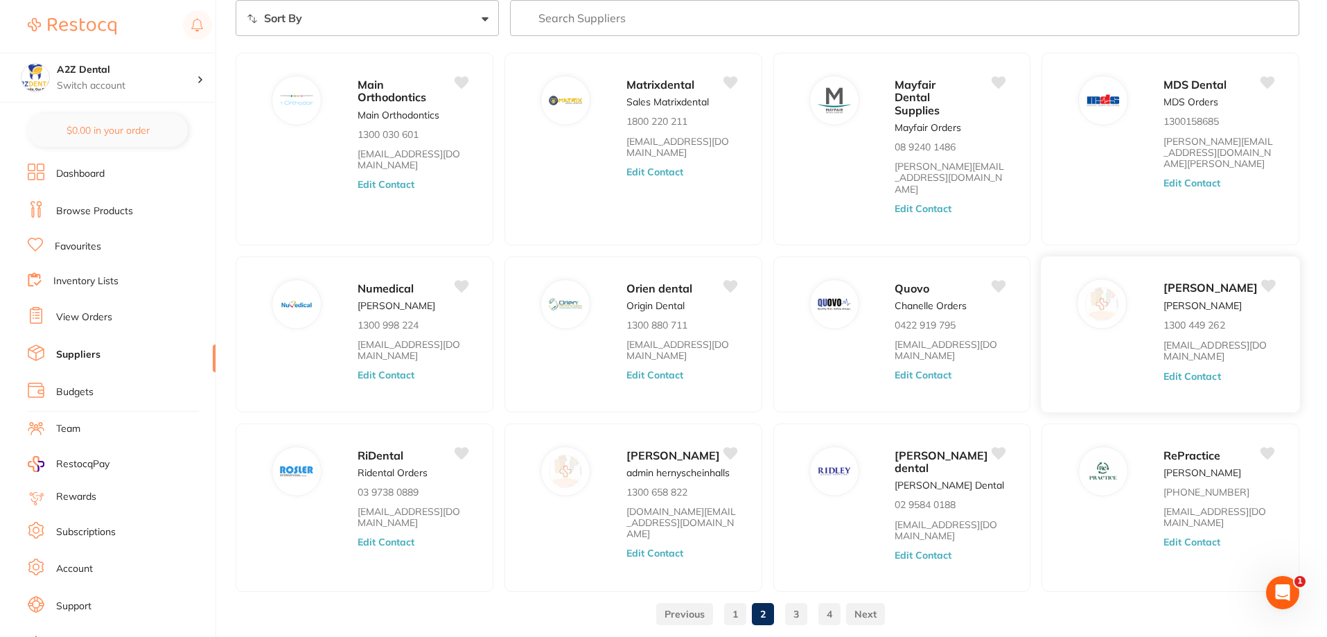
click at [1203, 370] on button "Edit Contact" at bounding box center [1192, 375] width 58 height 11
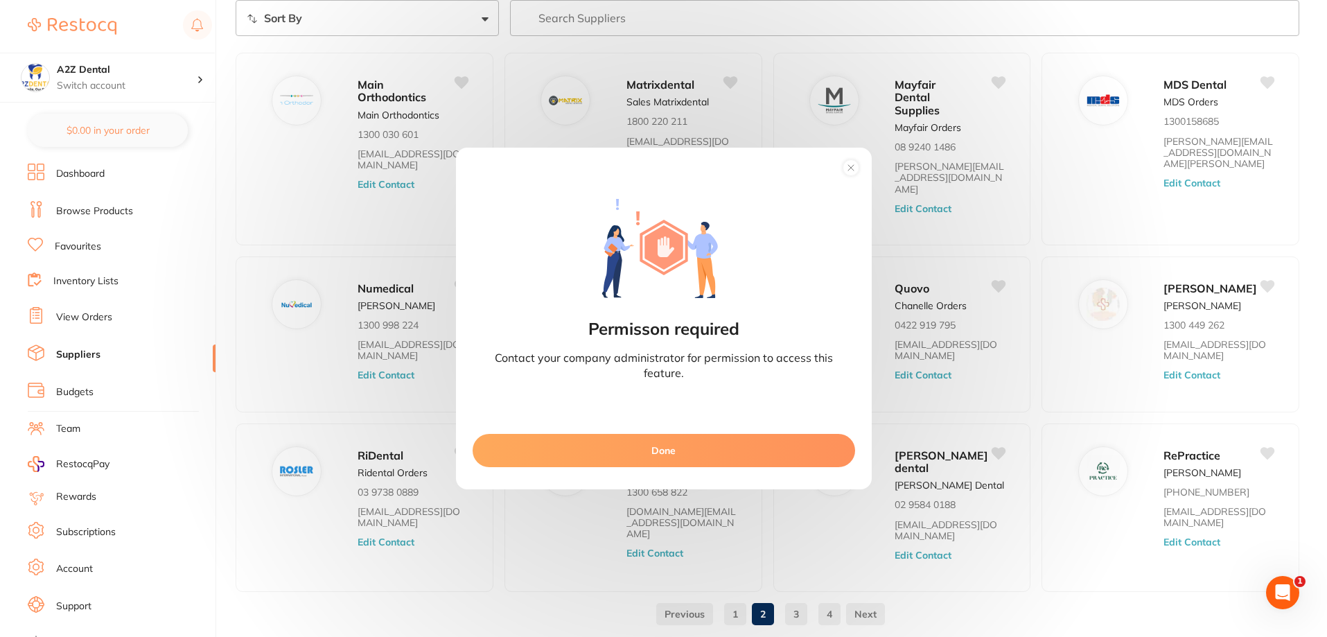
click at [853, 167] on circle at bounding box center [851, 168] width 16 height 16
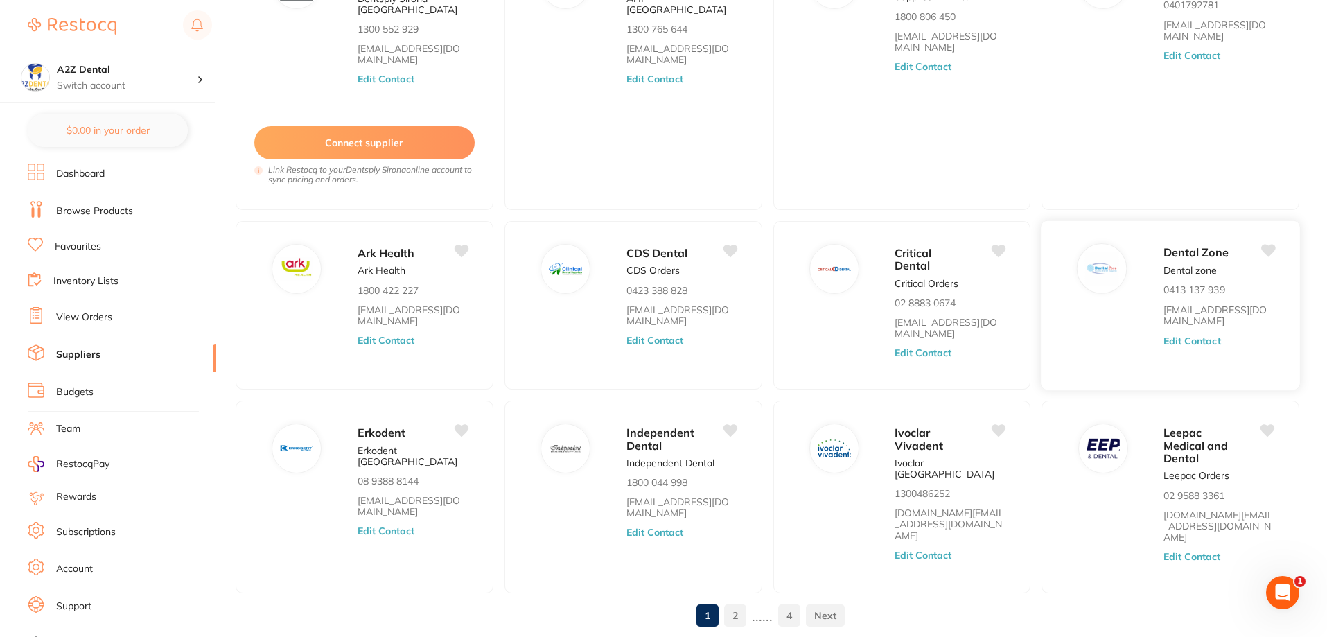
scroll to position [209, 0]
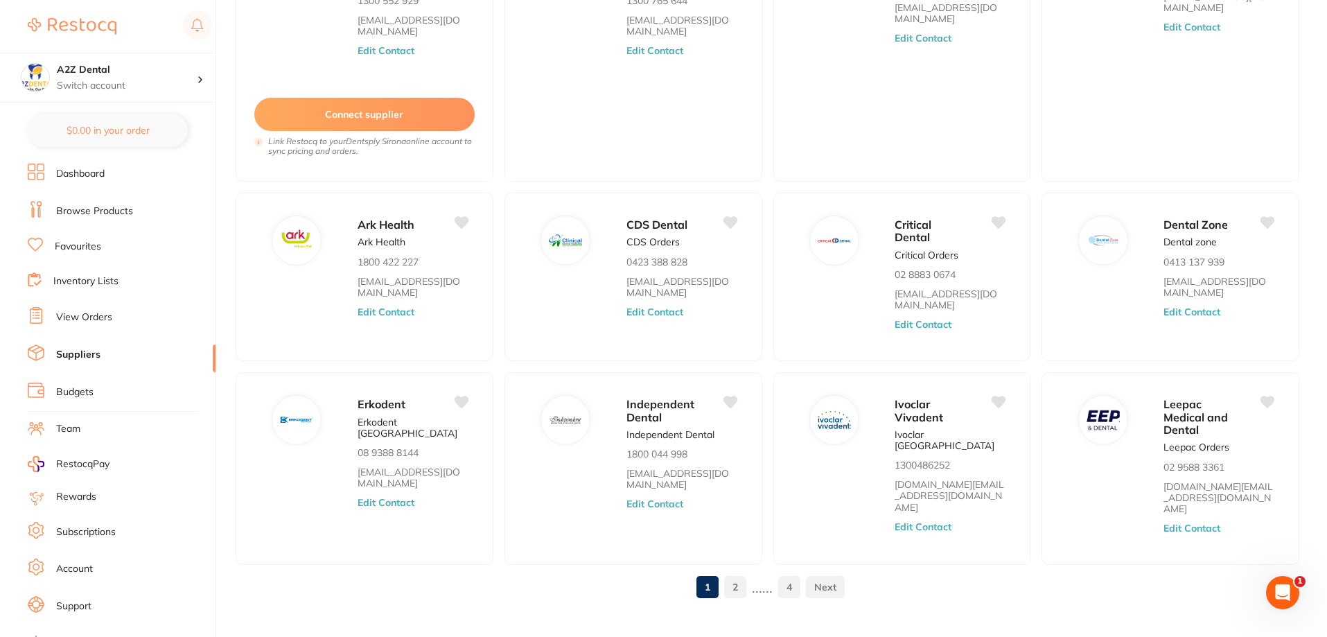
click at [738, 573] on link "2" at bounding box center [735, 587] width 22 height 28
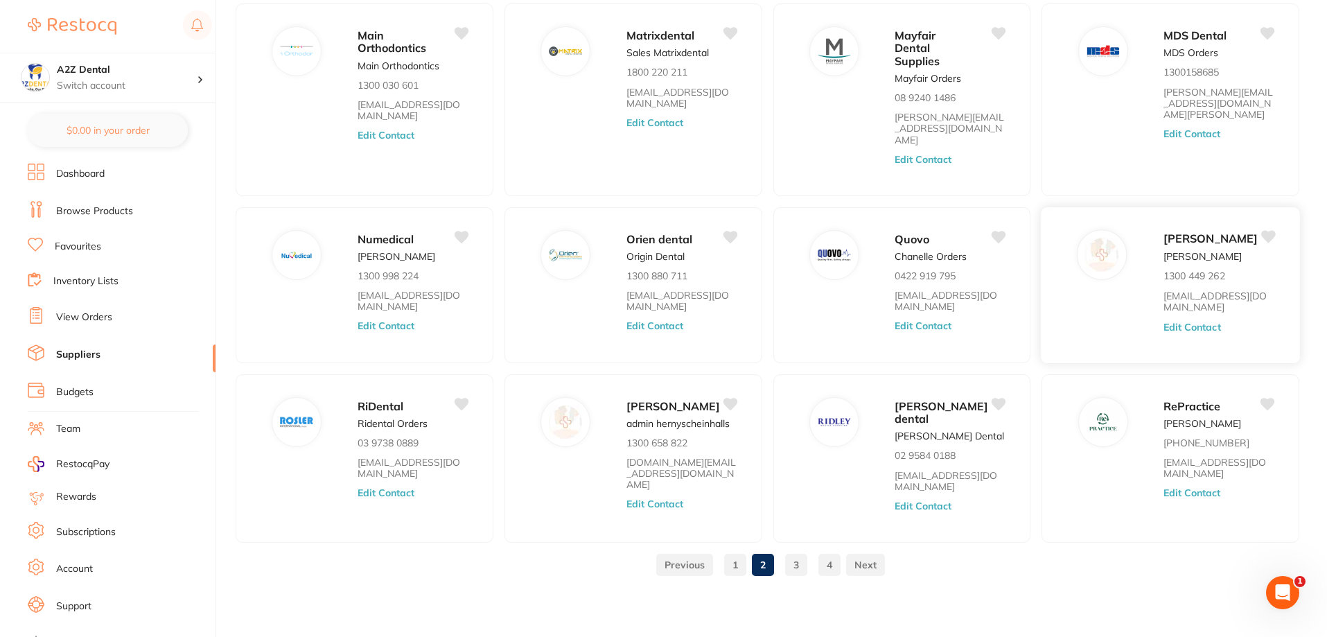
scroll to position [91, 0]
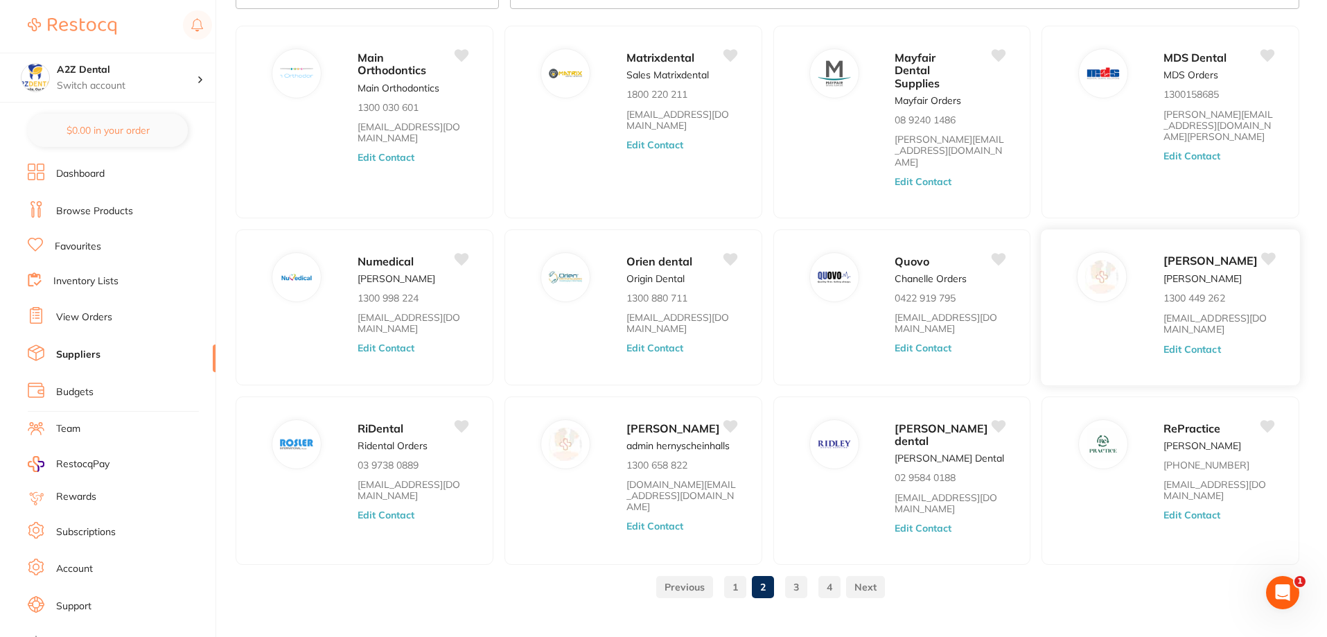
click at [1203, 343] on button "Edit Contact" at bounding box center [1192, 348] width 58 height 11
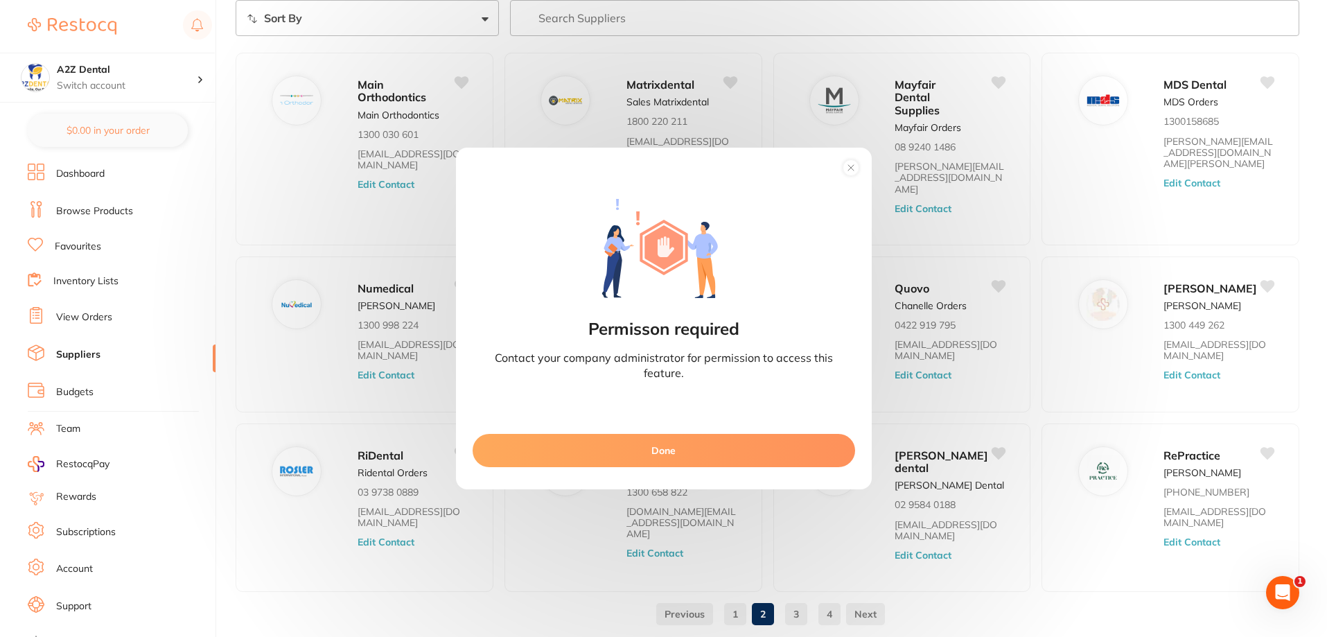
click at [850, 168] on icon at bounding box center [851, 168] width 6 height 6
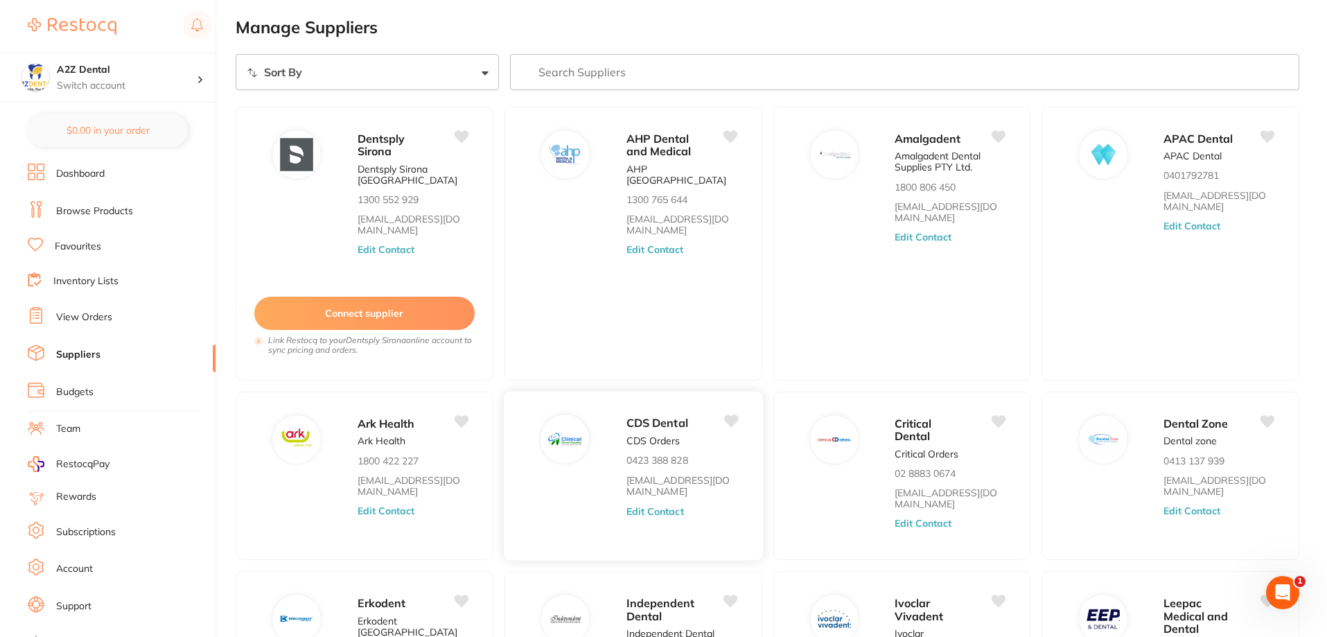
scroll to position [209, 0]
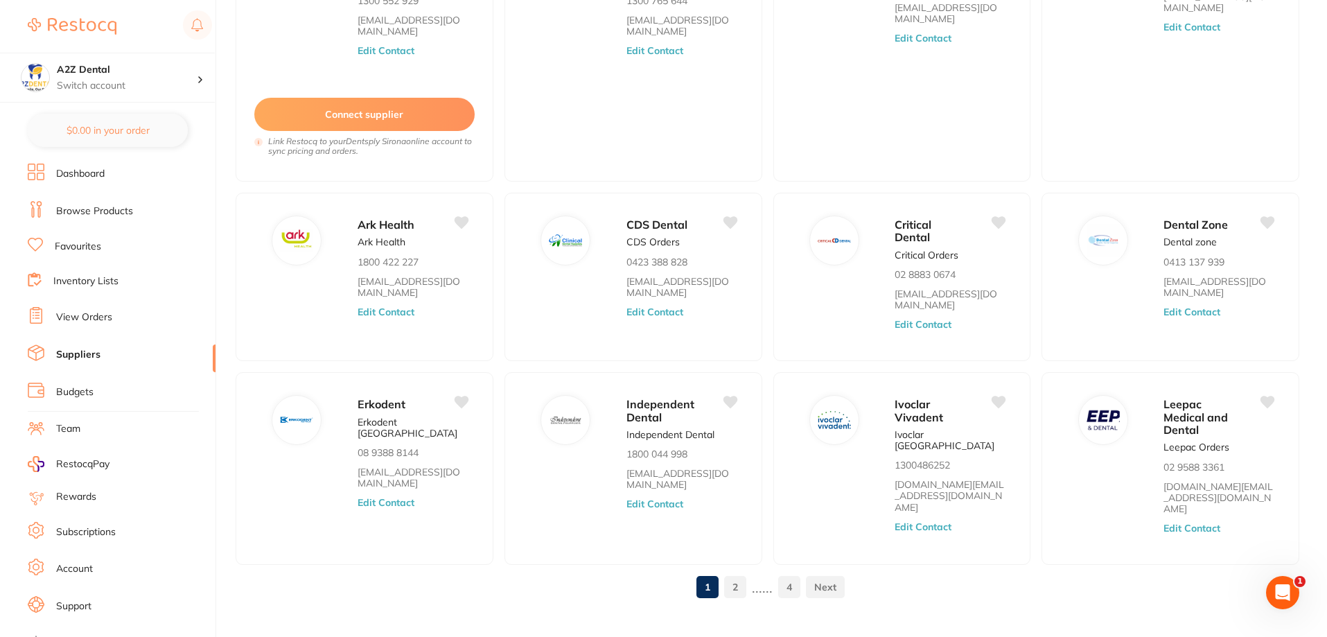
click at [739, 573] on link "2" at bounding box center [735, 587] width 22 height 28
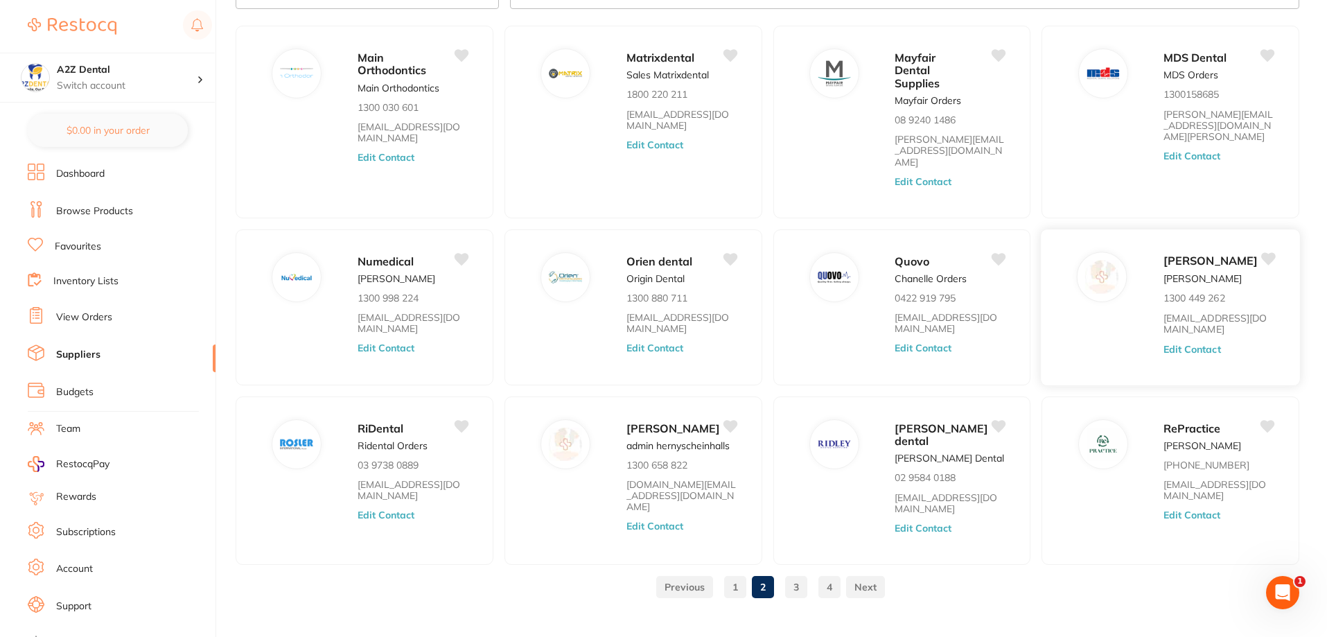
click at [1202, 343] on button "Edit Contact" at bounding box center [1192, 348] width 58 height 11
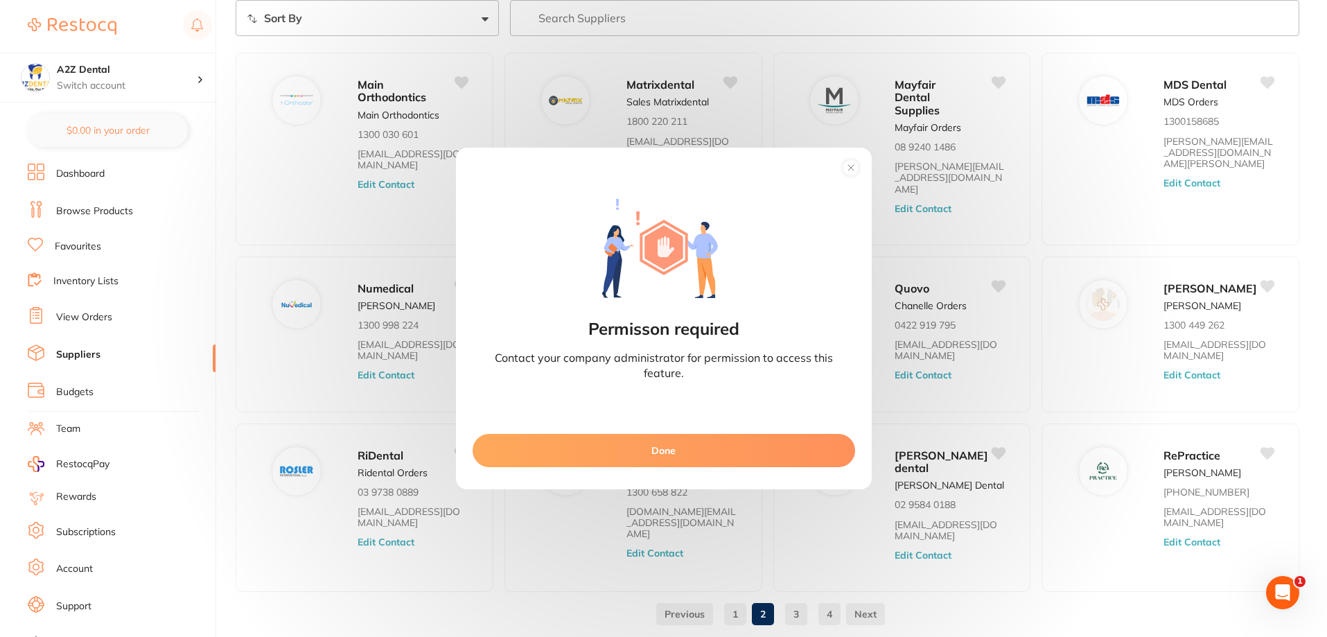
click at [653, 449] on button "Done" at bounding box center [664, 450] width 383 height 33
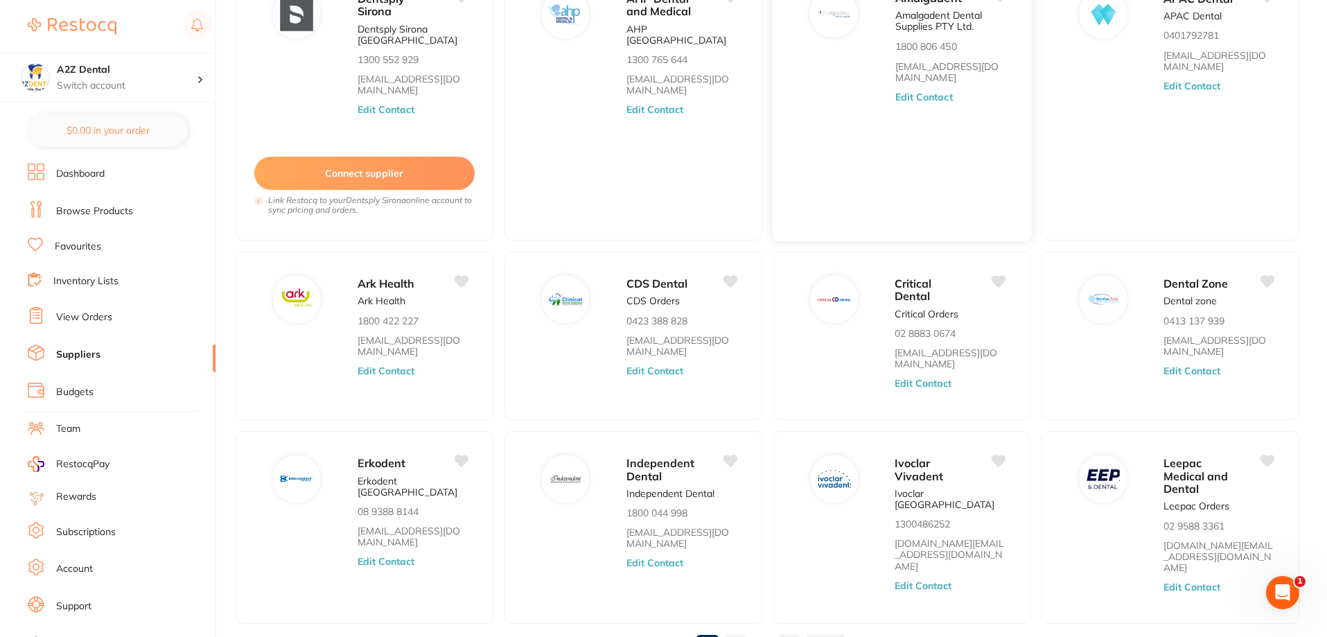
scroll to position [209, 0]
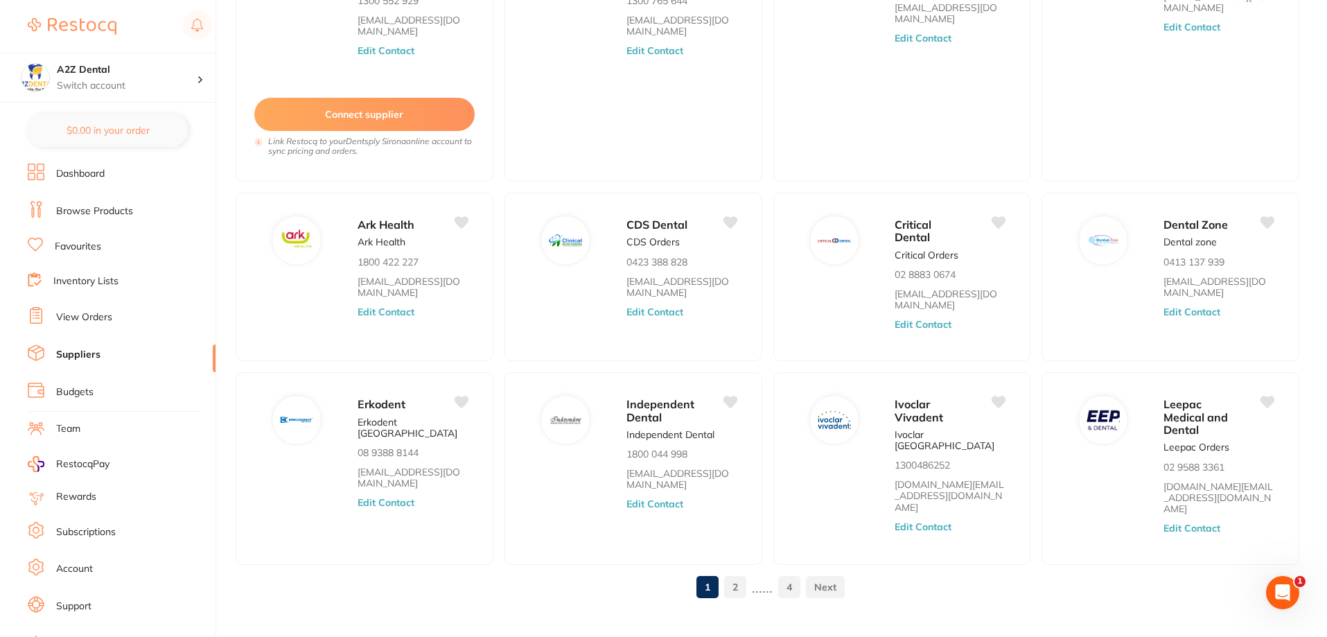
click at [734, 573] on link "2" at bounding box center [735, 587] width 22 height 28
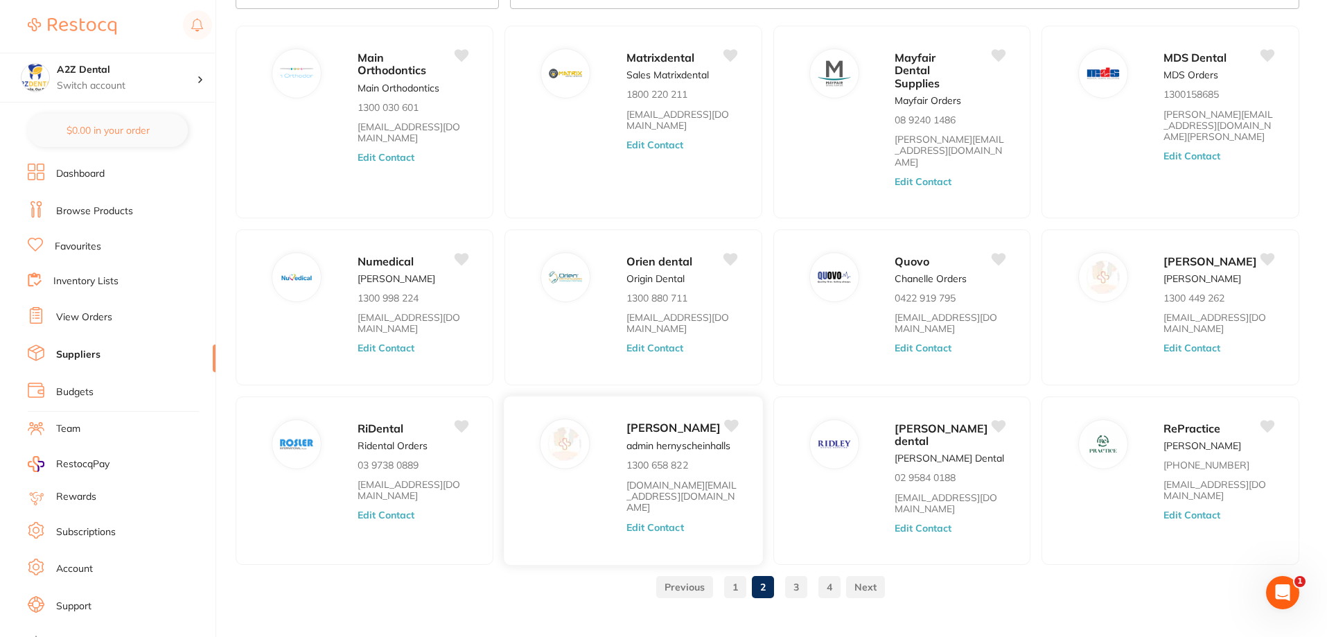
click at [656, 521] on button "Edit Contact" at bounding box center [655, 526] width 58 height 11
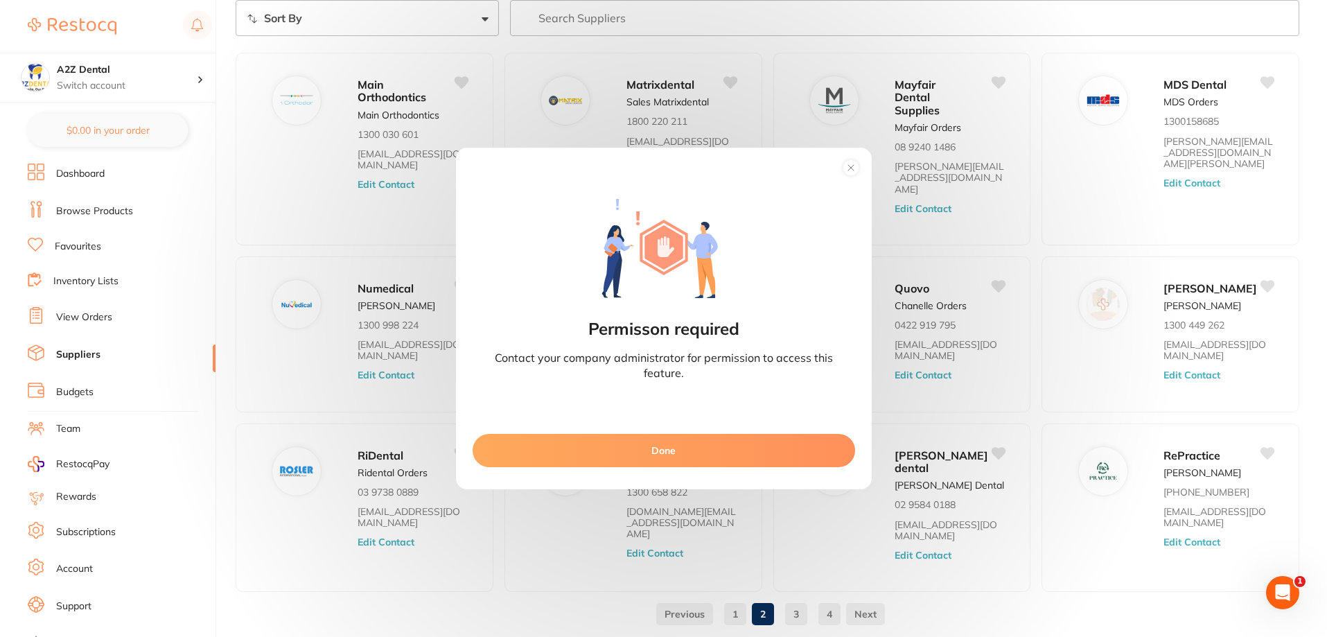
click at [852, 173] on circle at bounding box center [851, 168] width 16 height 16
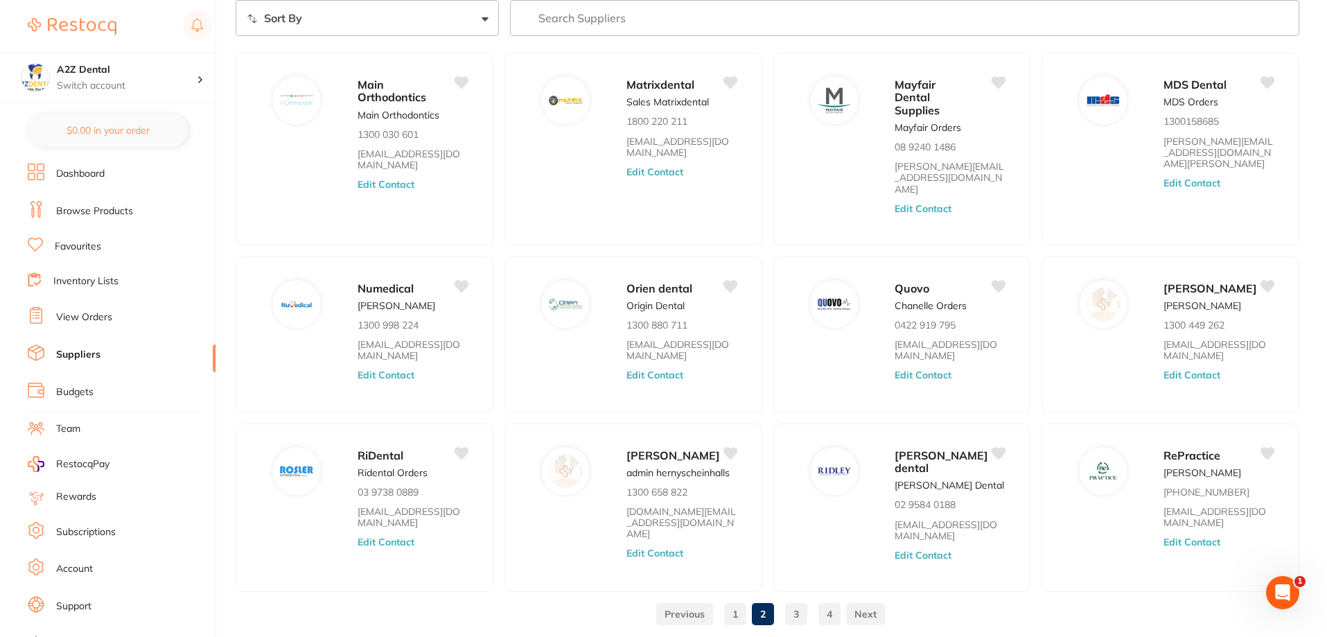
scroll to position [91, 0]
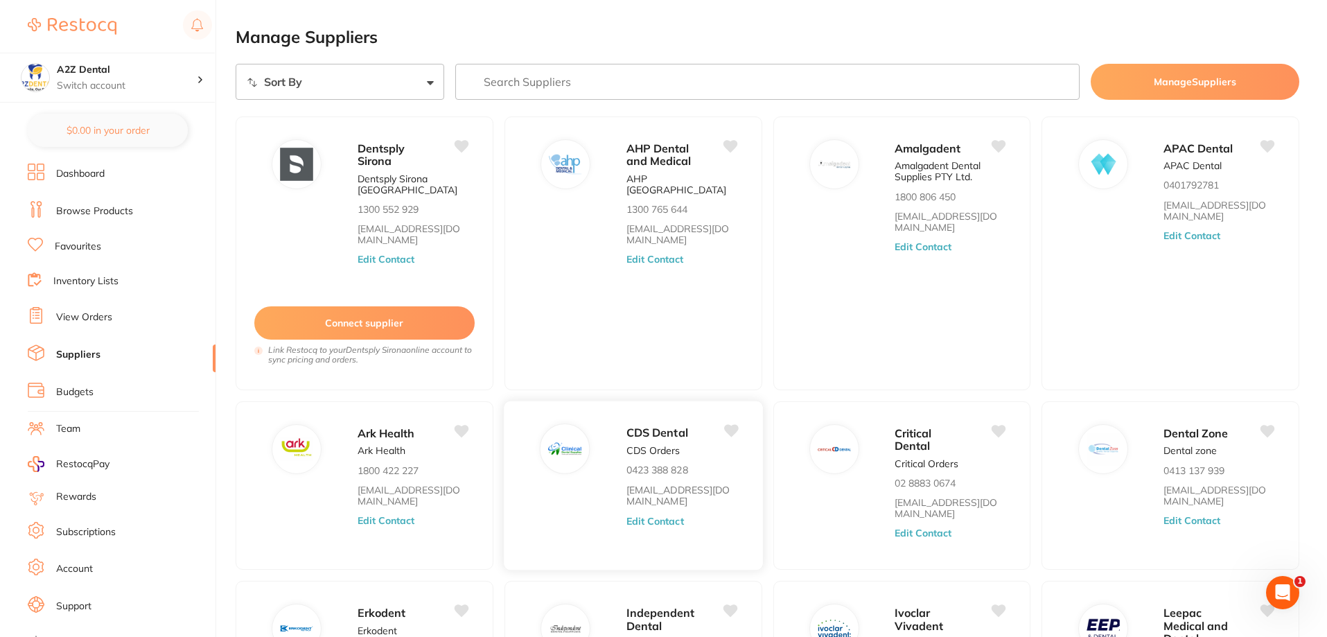
scroll to position [209, 0]
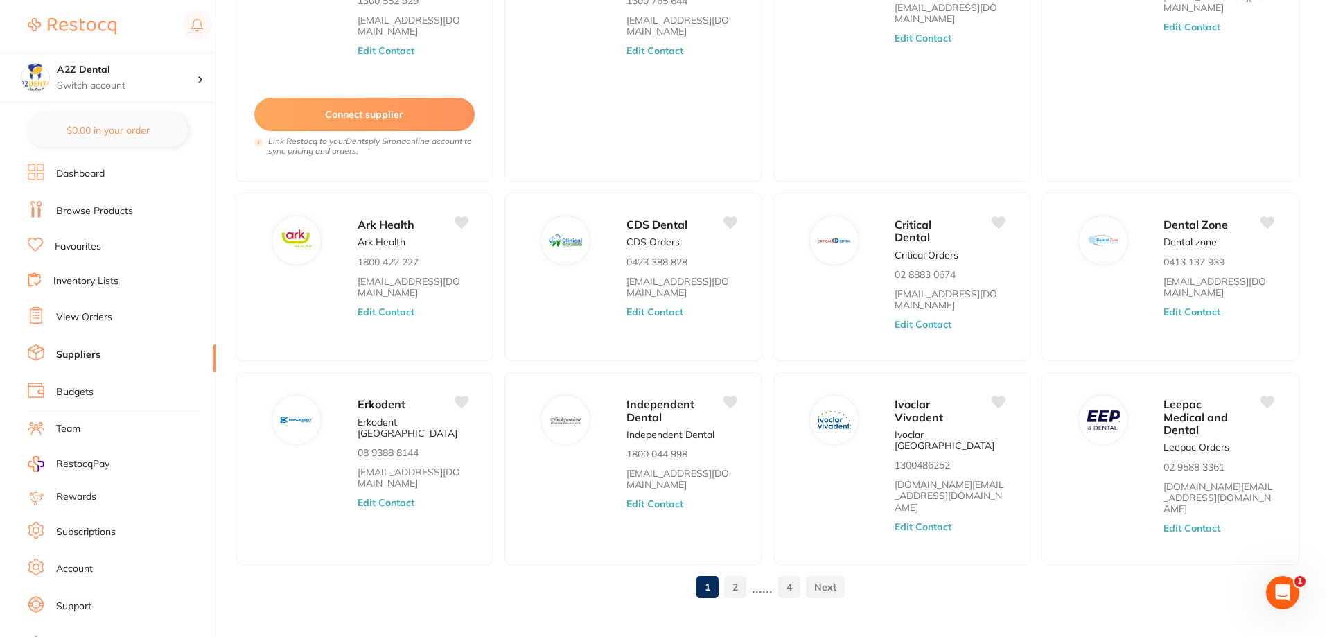
click at [737, 573] on link "2" at bounding box center [735, 587] width 22 height 28
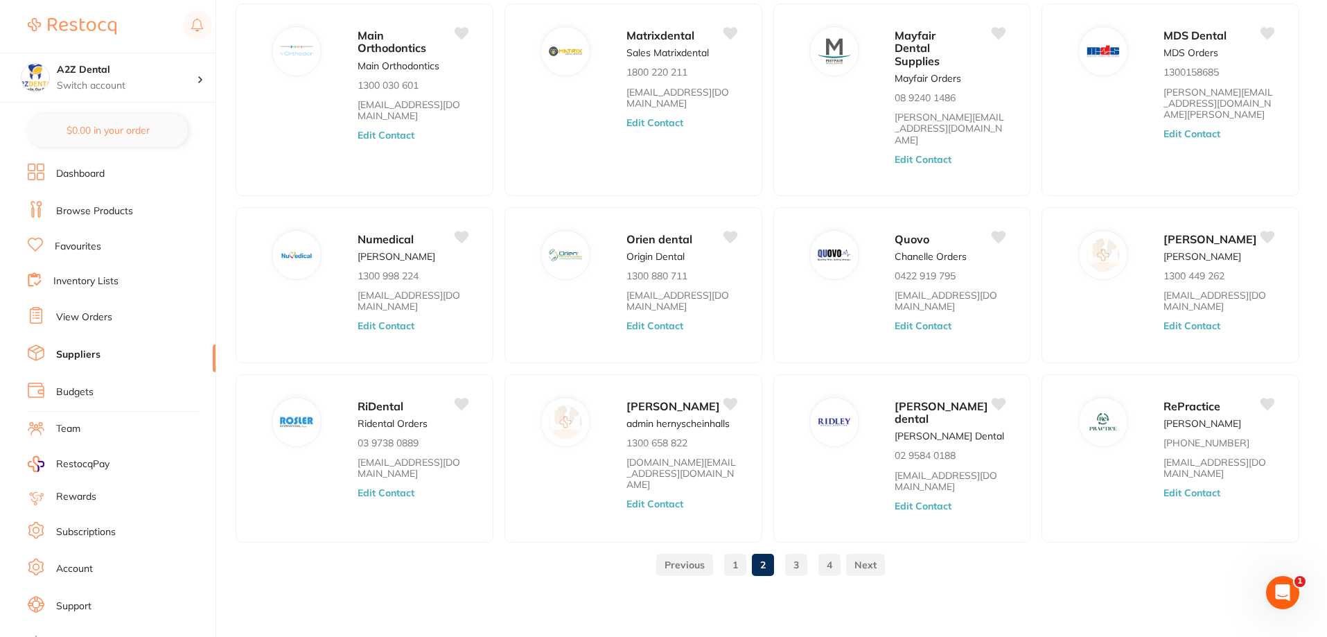
scroll to position [91, 0]
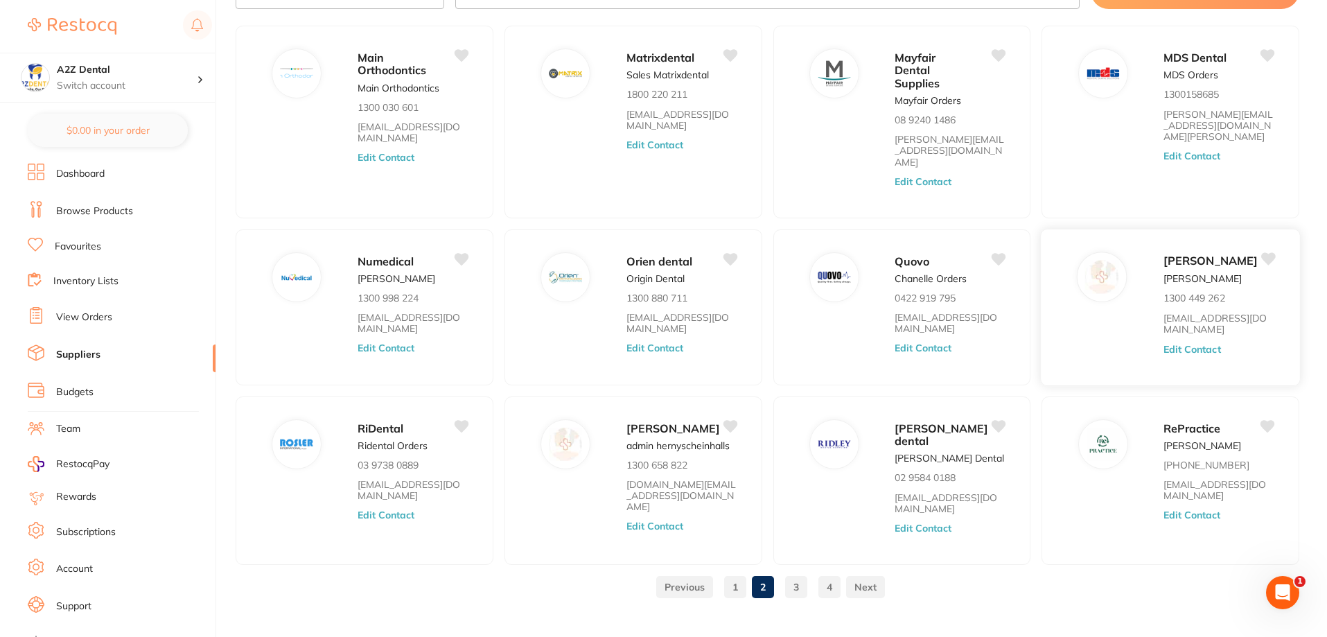
click at [1195, 343] on button "Edit Contact" at bounding box center [1192, 348] width 58 height 11
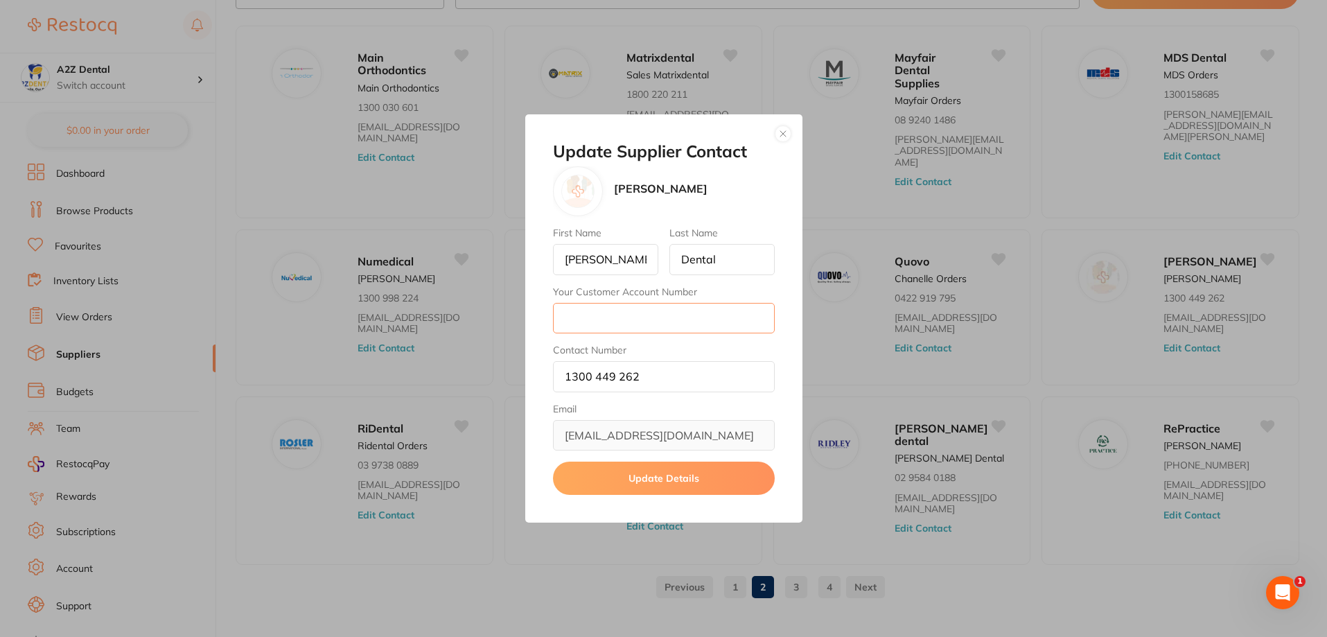
click at [597, 324] on input "Your Customer Account Number" at bounding box center [664, 318] width 222 height 30
type input "5708"
click at [645, 482] on button "Update Details" at bounding box center [664, 478] width 222 height 33
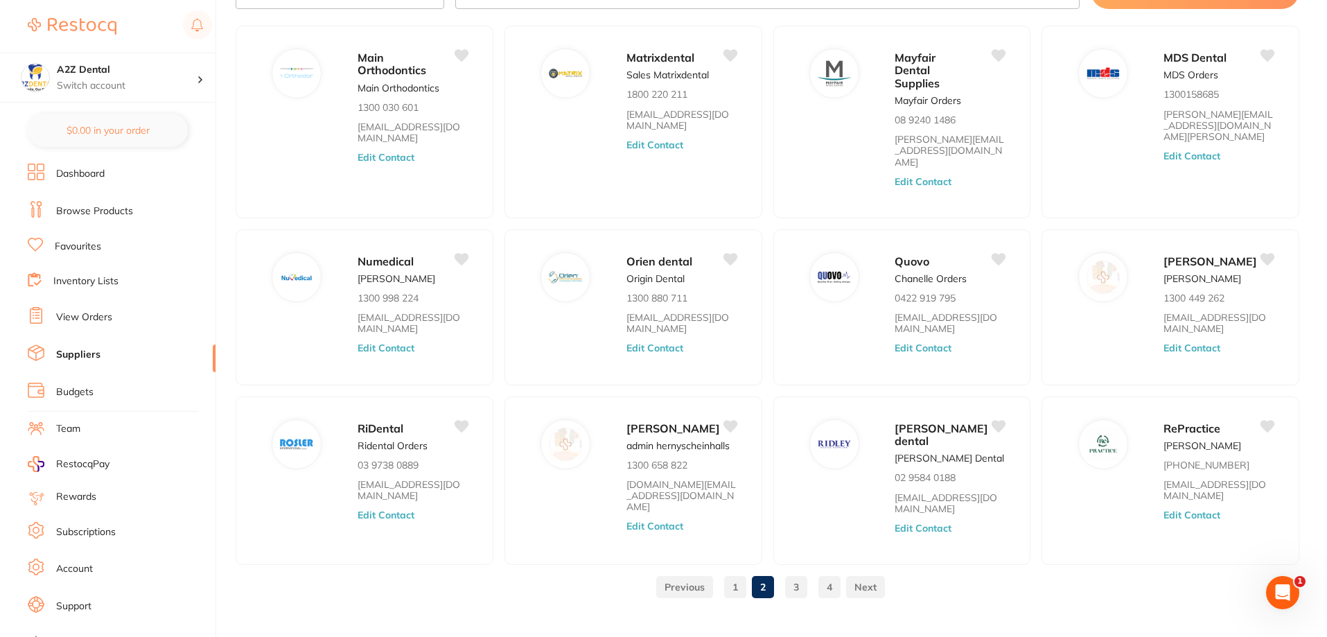
scroll to position [64, 0]
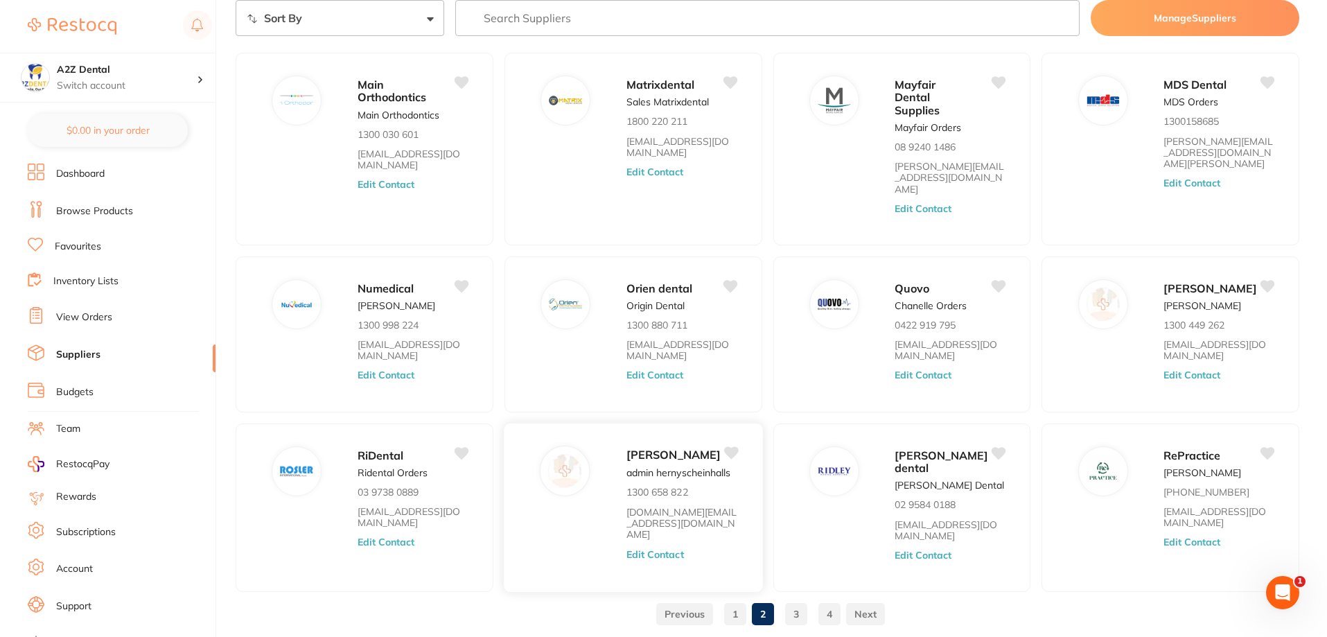
click at [669, 548] on button "Edit Contact" at bounding box center [655, 553] width 58 height 11
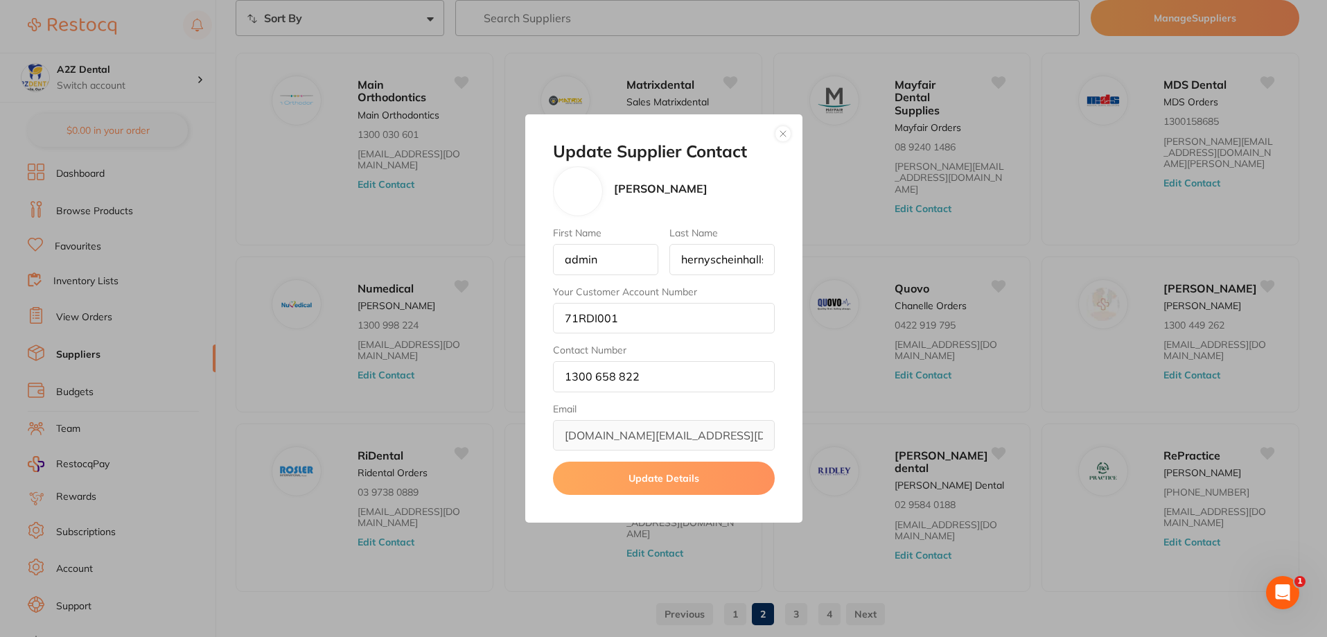
click at [782, 134] on button "button" at bounding box center [783, 133] width 17 height 17
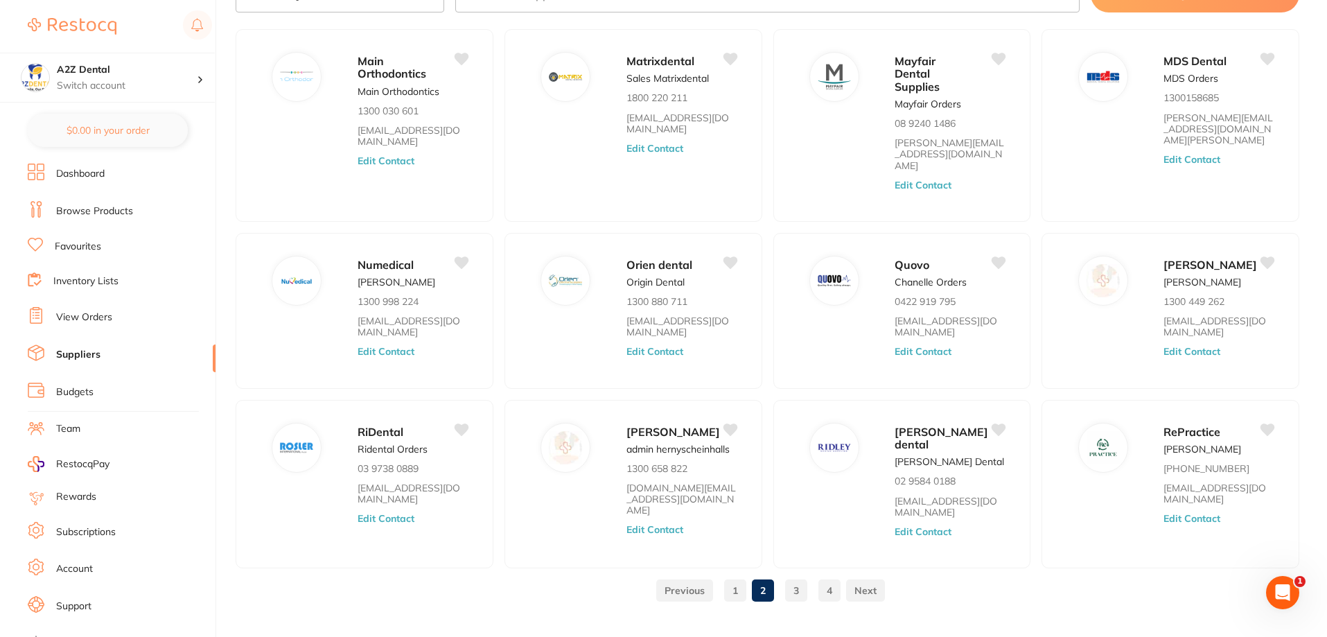
scroll to position [91, 0]
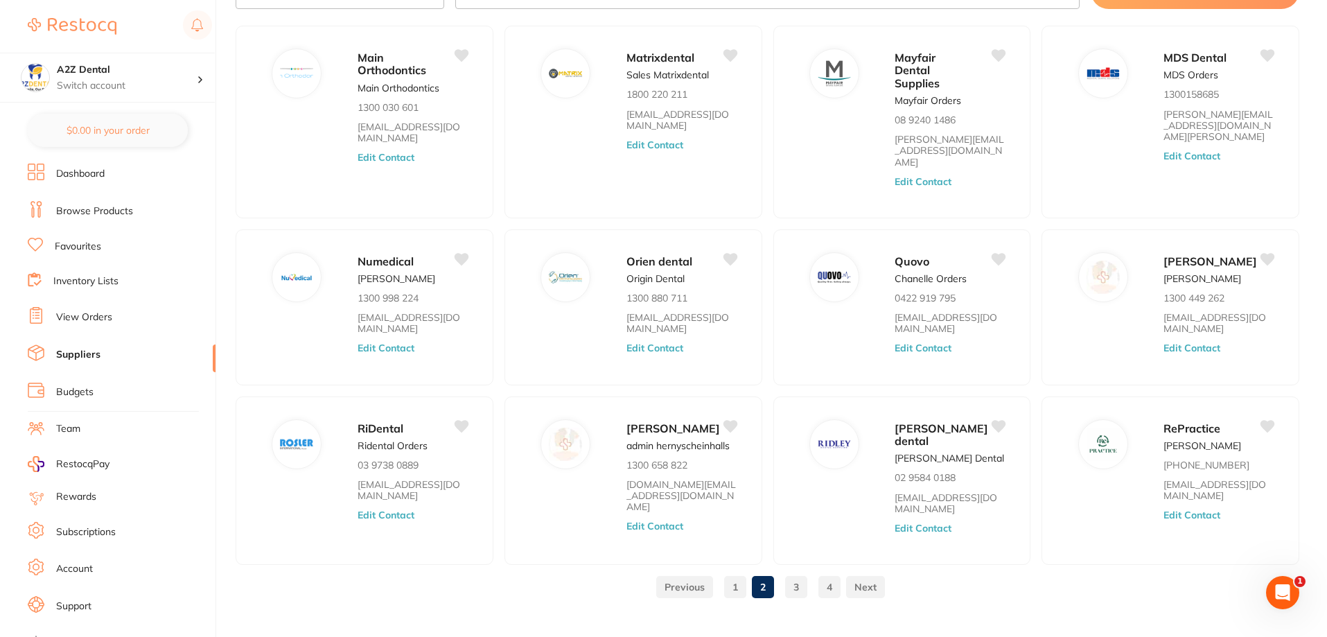
click at [791, 573] on link "3" at bounding box center [796, 587] width 22 height 28
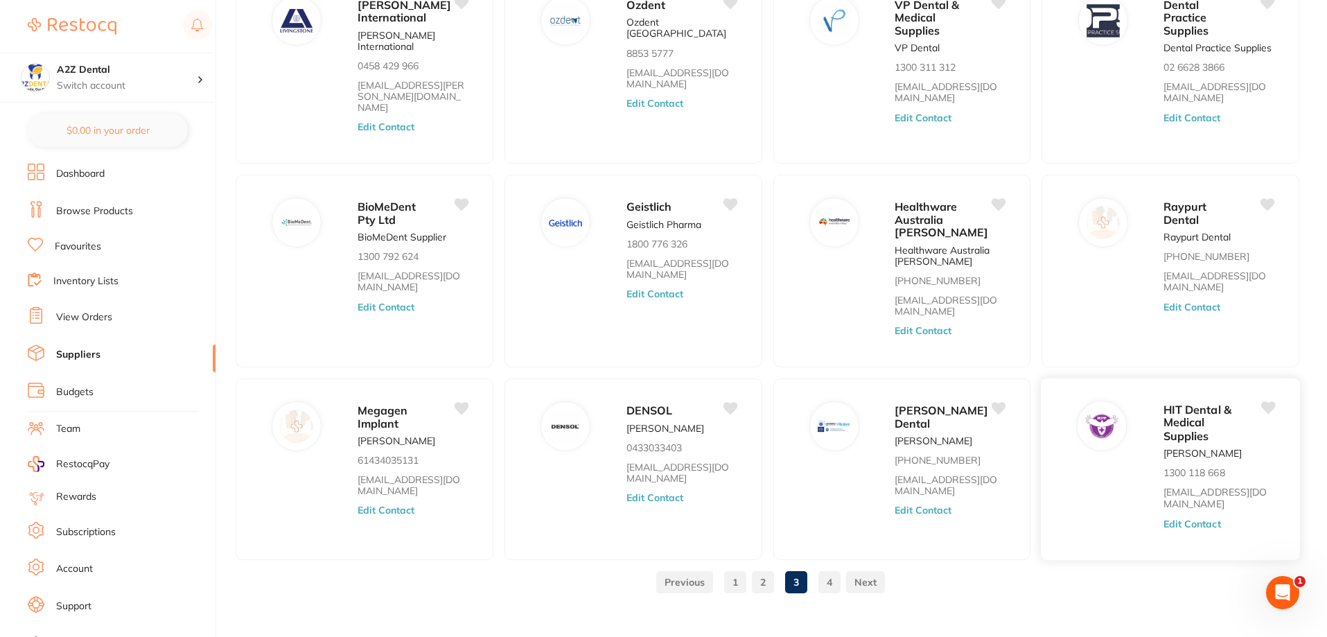
scroll to position [151, 0]
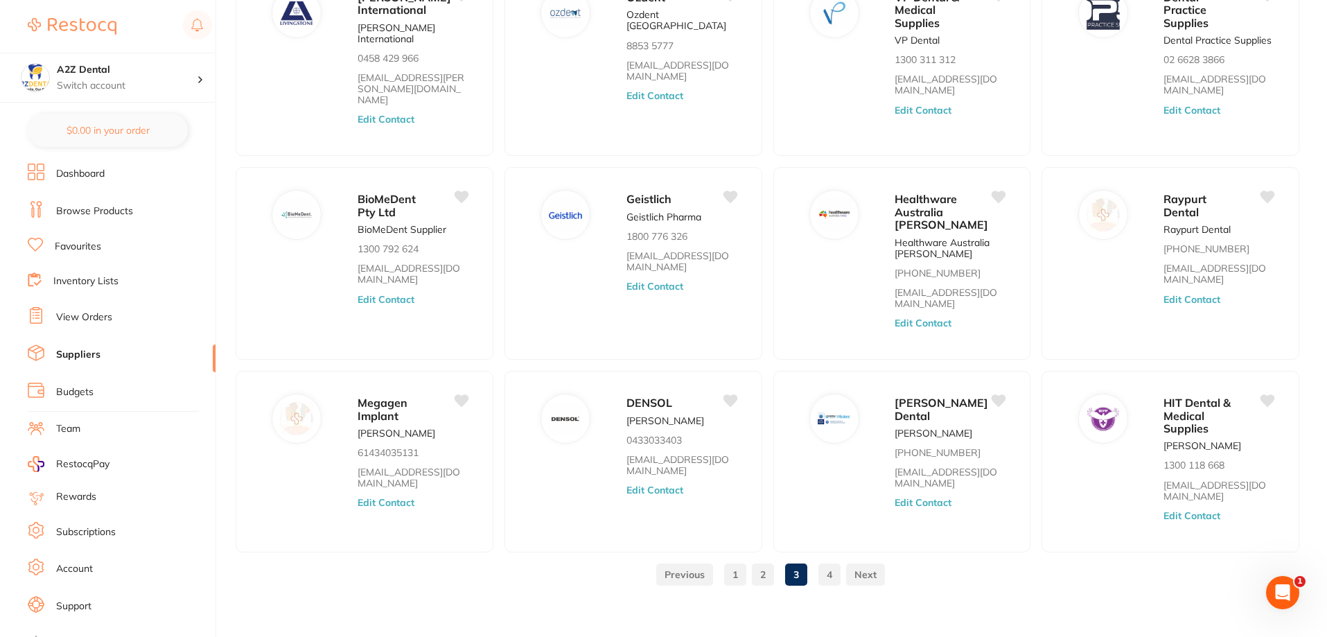
click at [828, 570] on link "4" at bounding box center [829, 575] width 22 height 28
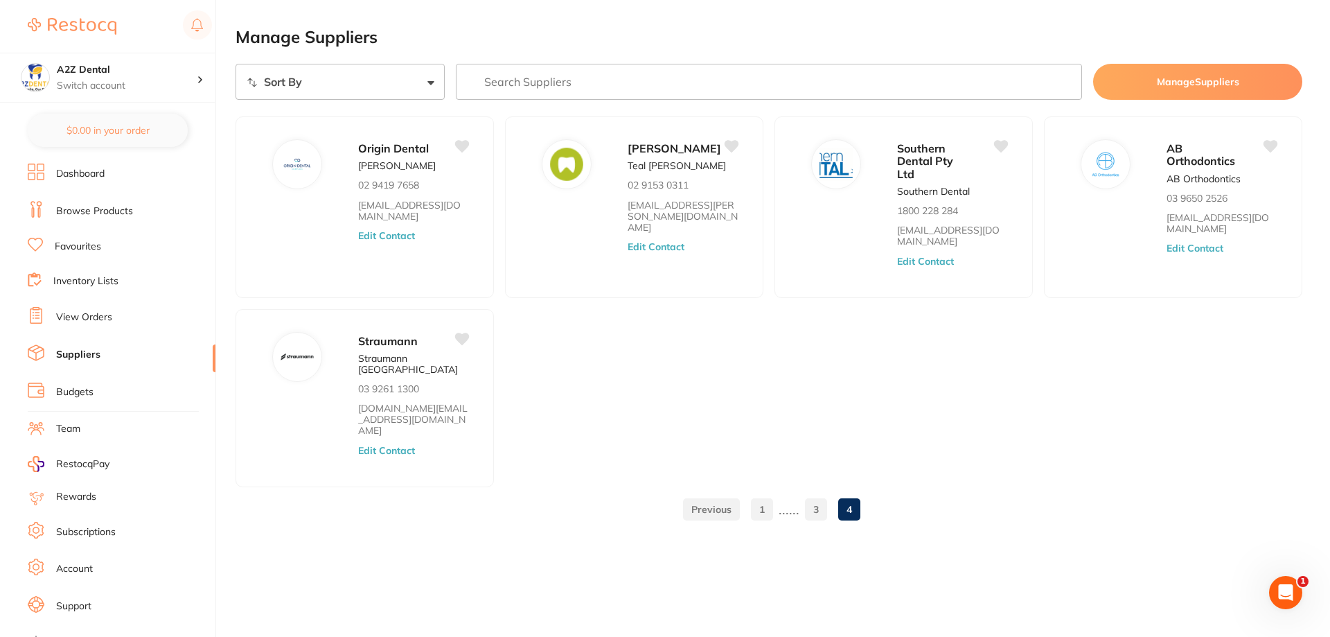
click at [850, 495] on link "4" at bounding box center [849, 509] width 22 height 28
click at [770, 495] on link "1" at bounding box center [762, 509] width 22 height 28
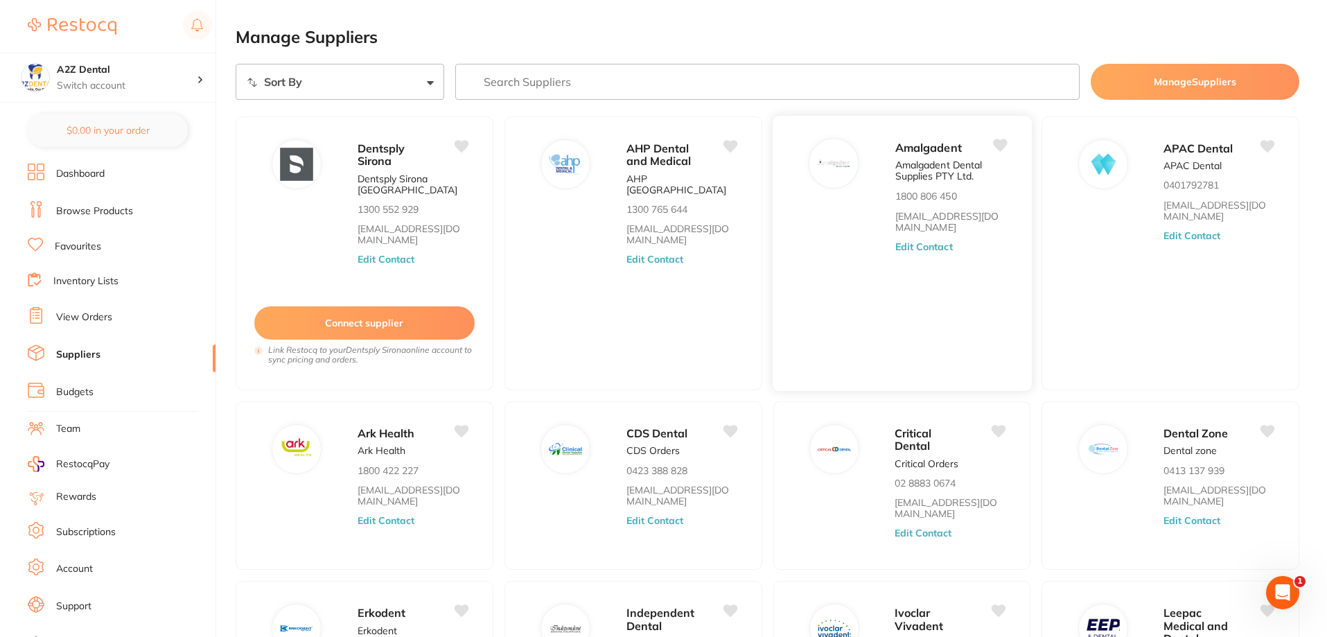
click at [933, 245] on button "Edit Contact" at bounding box center [924, 246] width 58 height 11
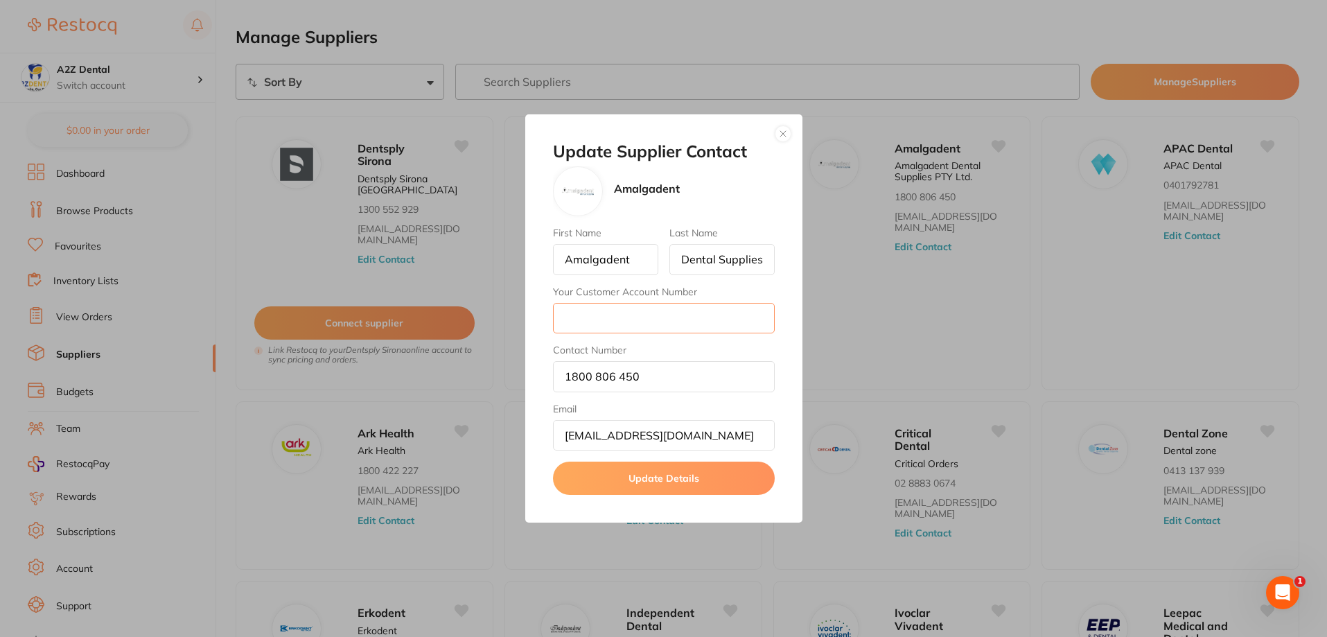
click at [589, 311] on input "Your Customer Account Number" at bounding box center [664, 318] width 222 height 30
click at [589, 320] on input "Zach02" at bounding box center [664, 318] width 222 height 30
type input "ZACH02"
click at [674, 482] on button "Update Details" at bounding box center [664, 478] width 222 height 33
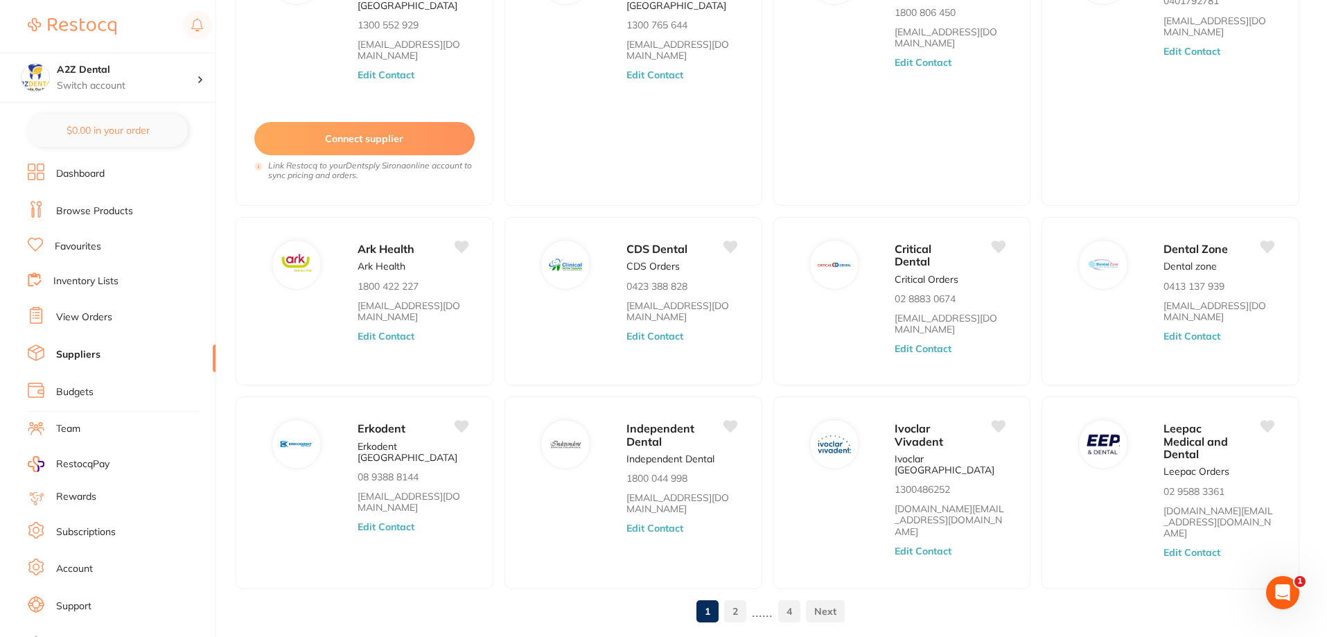
scroll to position [209, 0]
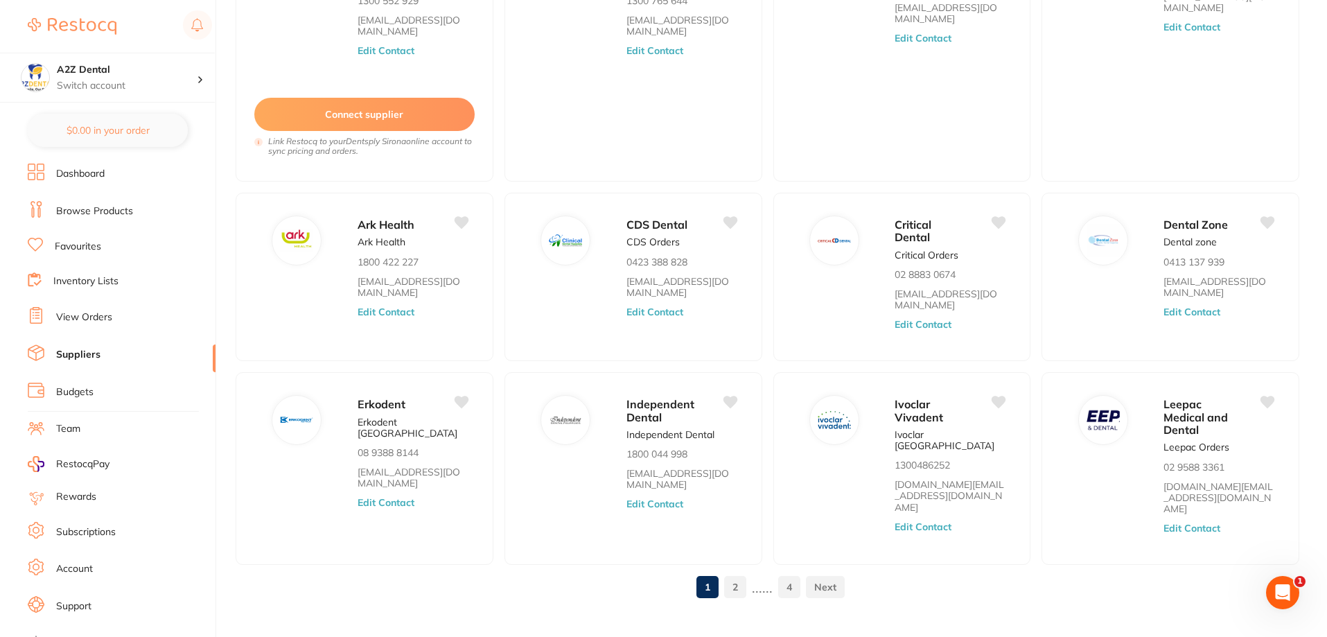
click at [734, 573] on link "2" at bounding box center [735, 587] width 22 height 28
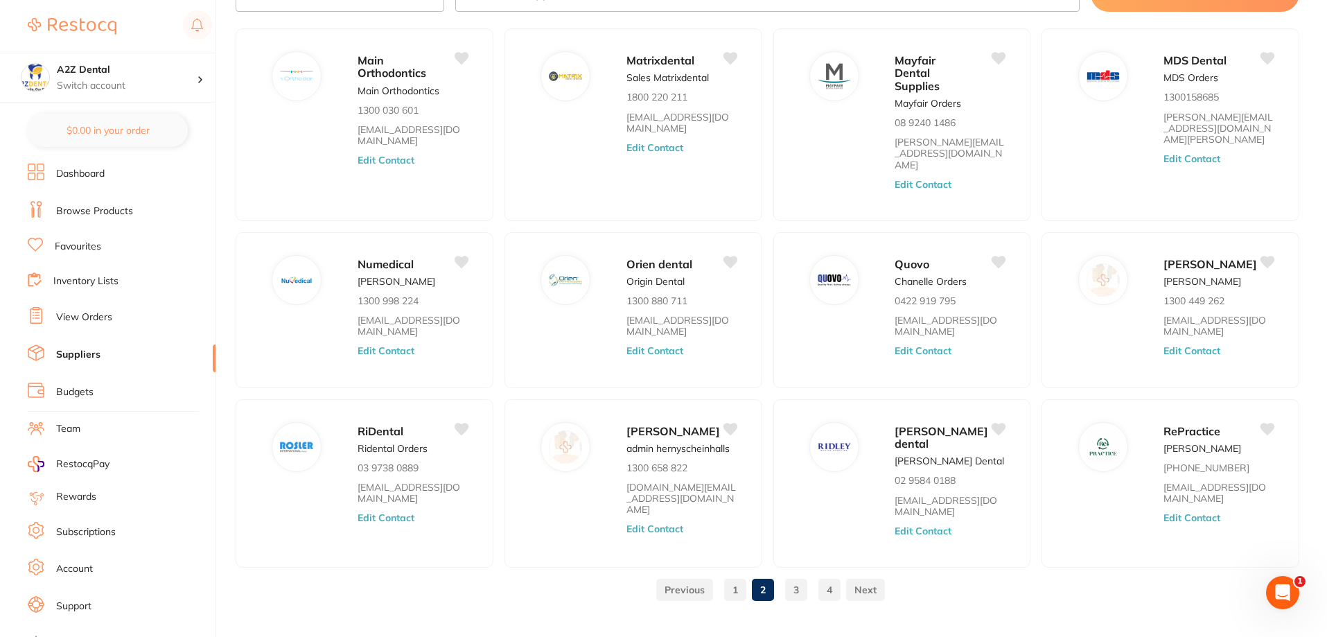
scroll to position [91, 0]
click at [793, 573] on link "3" at bounding box center [796, 587] width 22 height 28
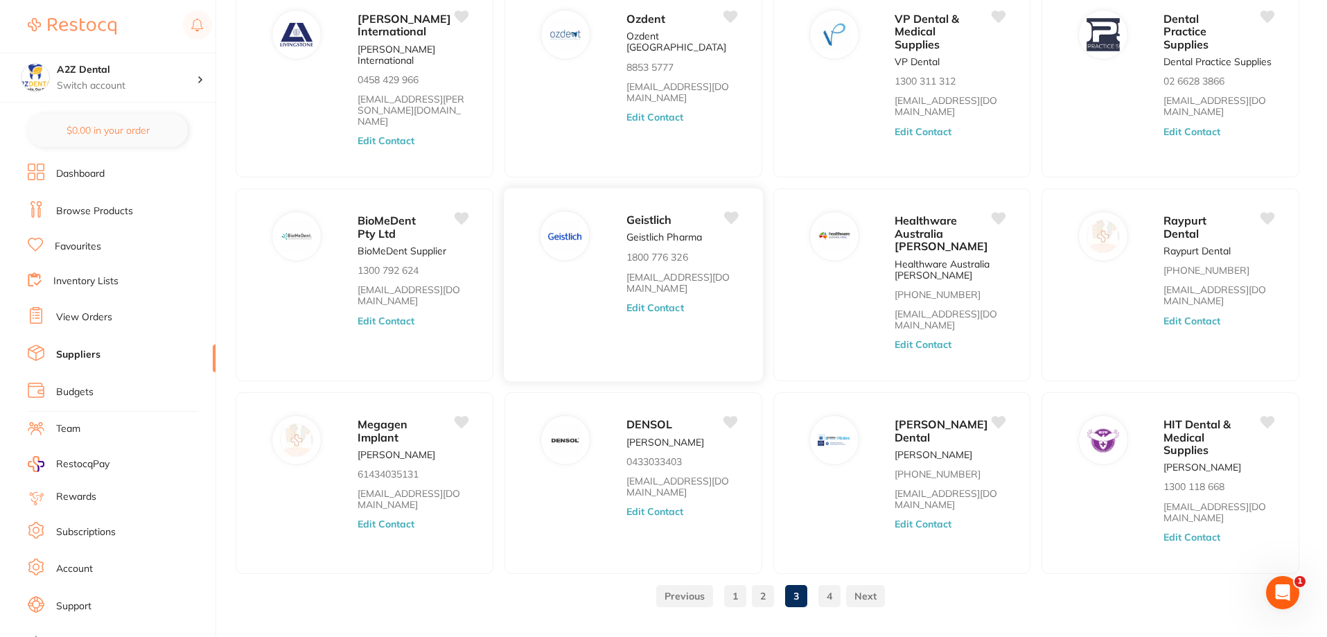
scroll to position [151, 0]
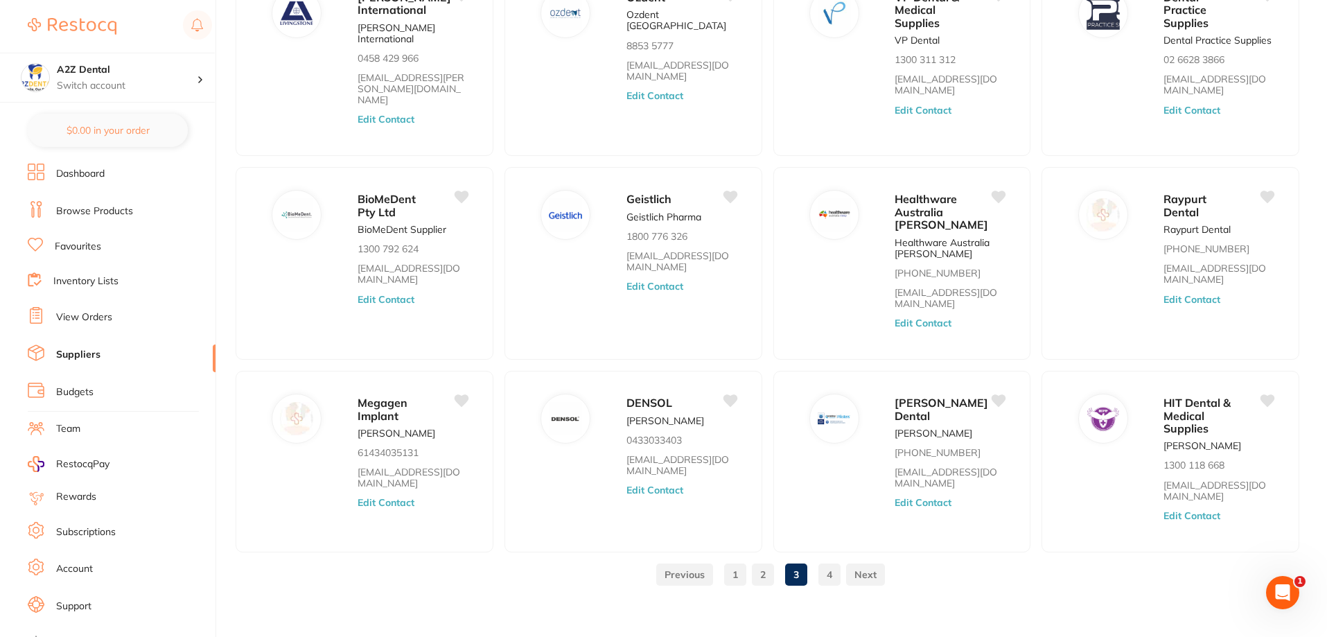
click at [87, 213] on link "Browse Products" at bounding box center [94, 211] width 77 height 14
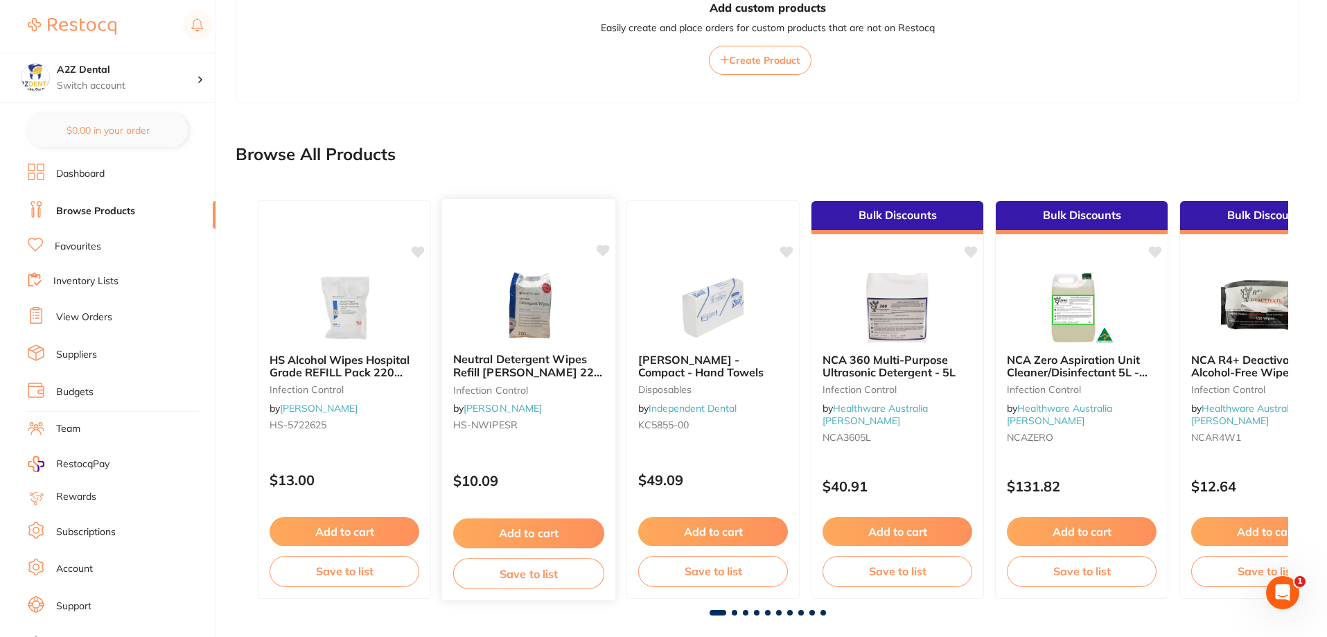
scroll to position [333, 0]
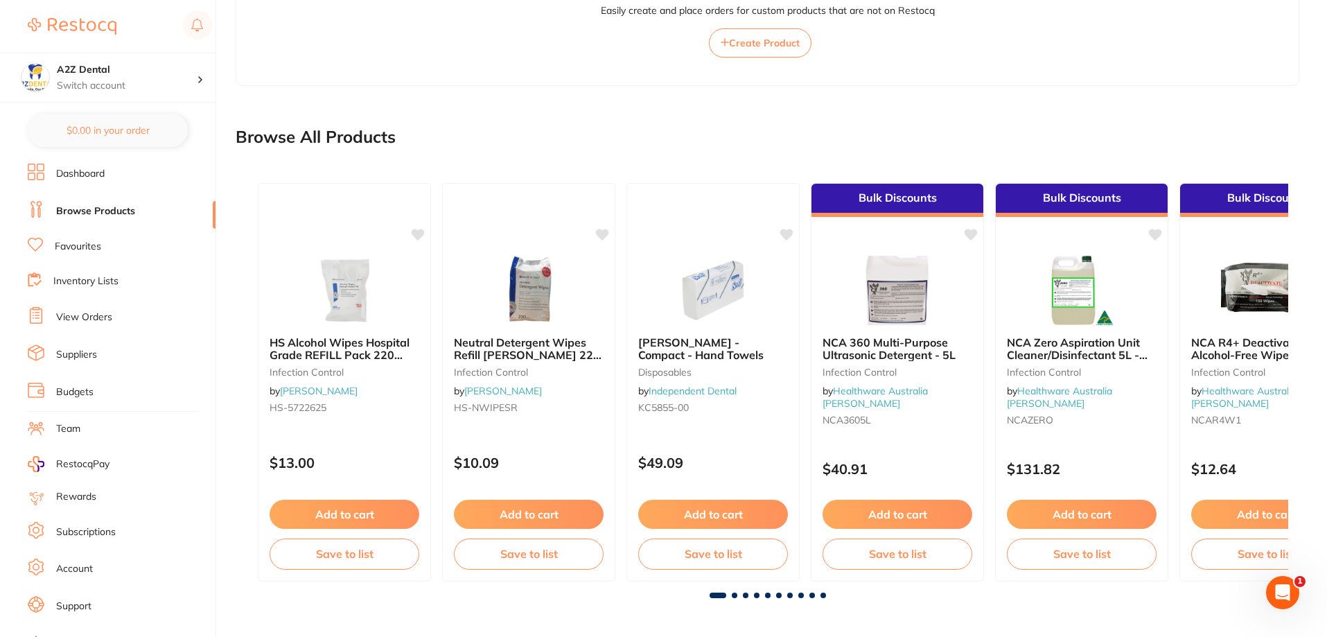
click at [735, 593] on span at bounding box center [735, 595] width 6 height 6
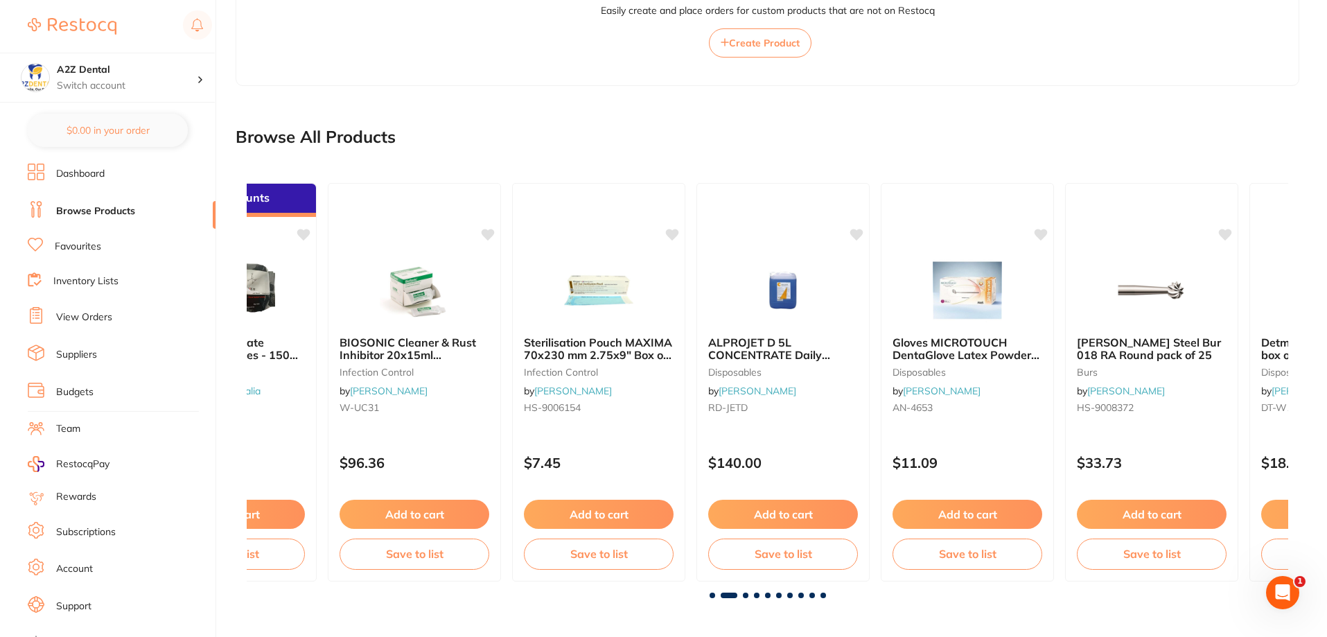
scroll to position [0, 1042]
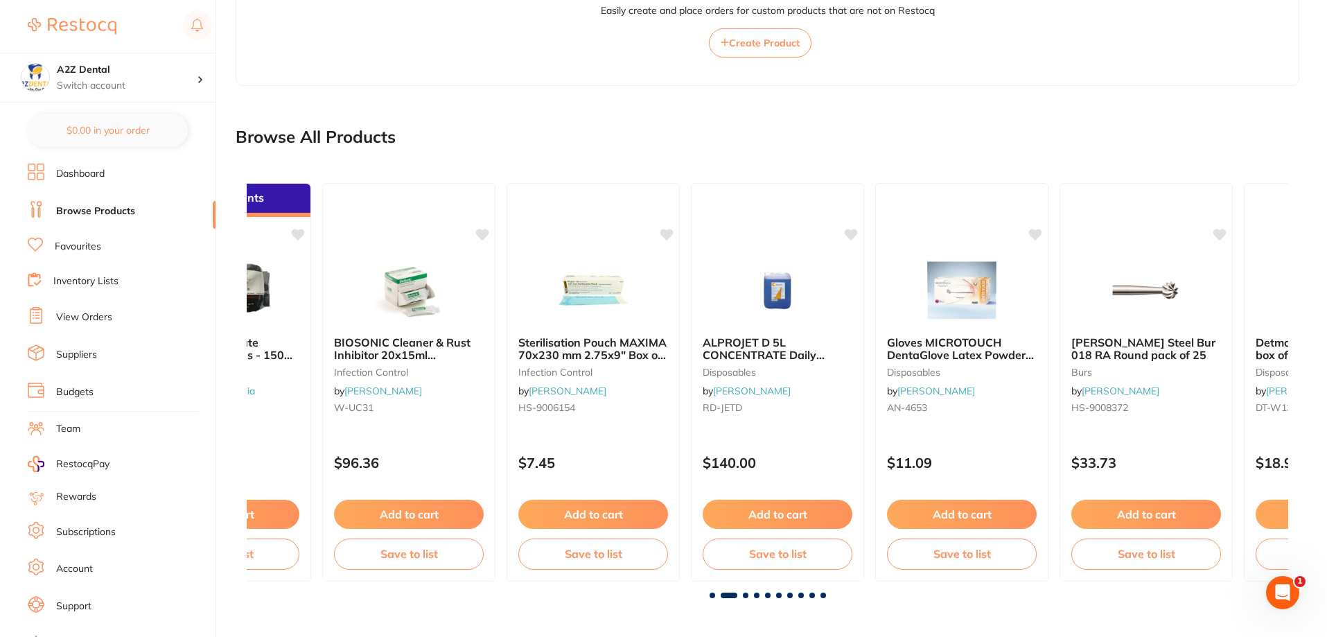
click at [735, 594] on span at bounding box center [729, 595] width 17 height 6
click at [746, 595] on span at bounding box center [746, 595] width 6 height 6
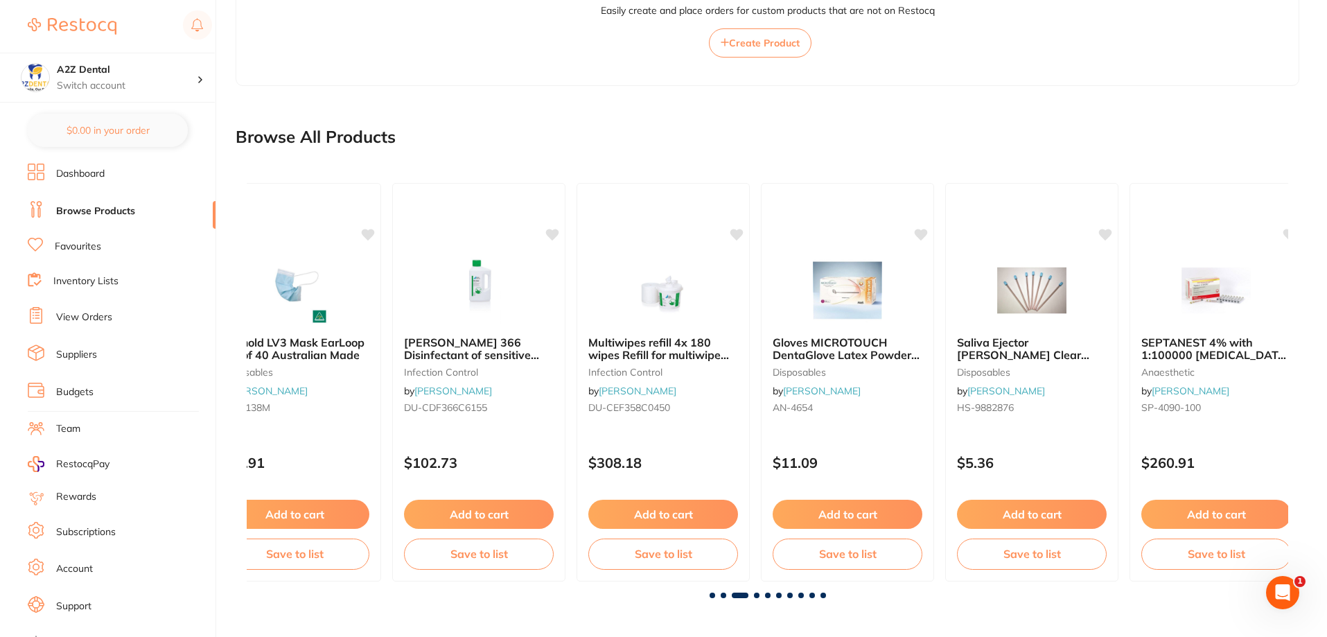
scroll to position [0, 2083]
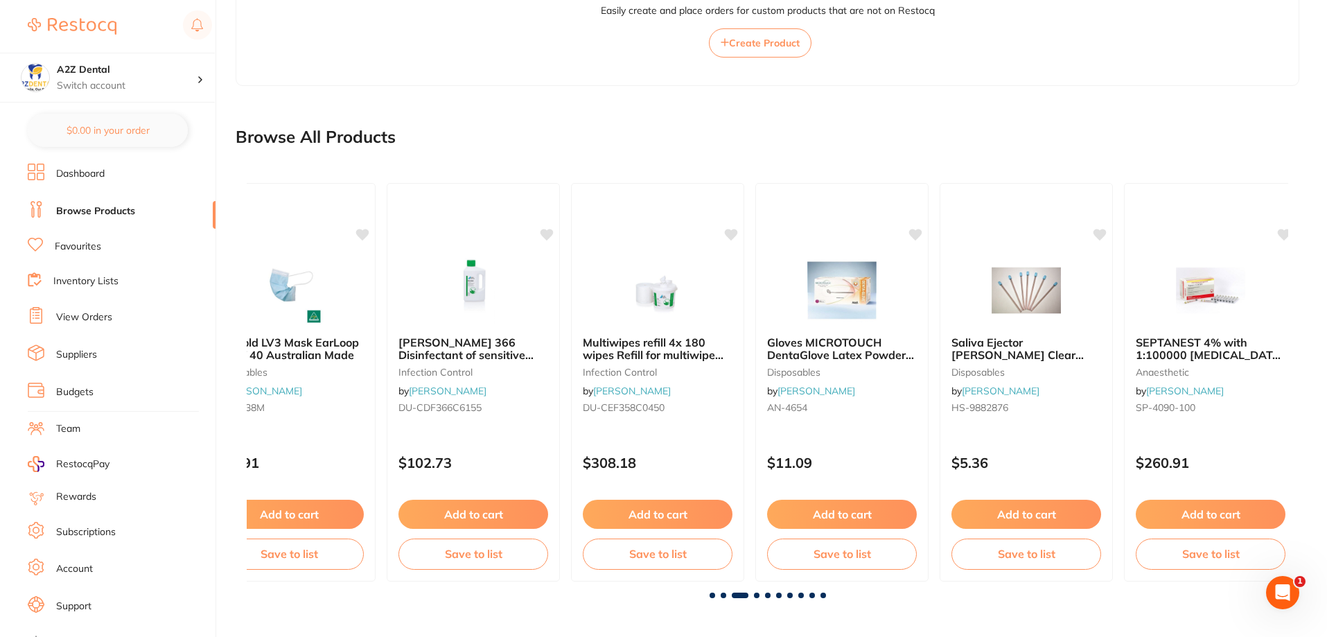
click at [755, 596] on span at bounding box center [757, 595] width 6 height 6
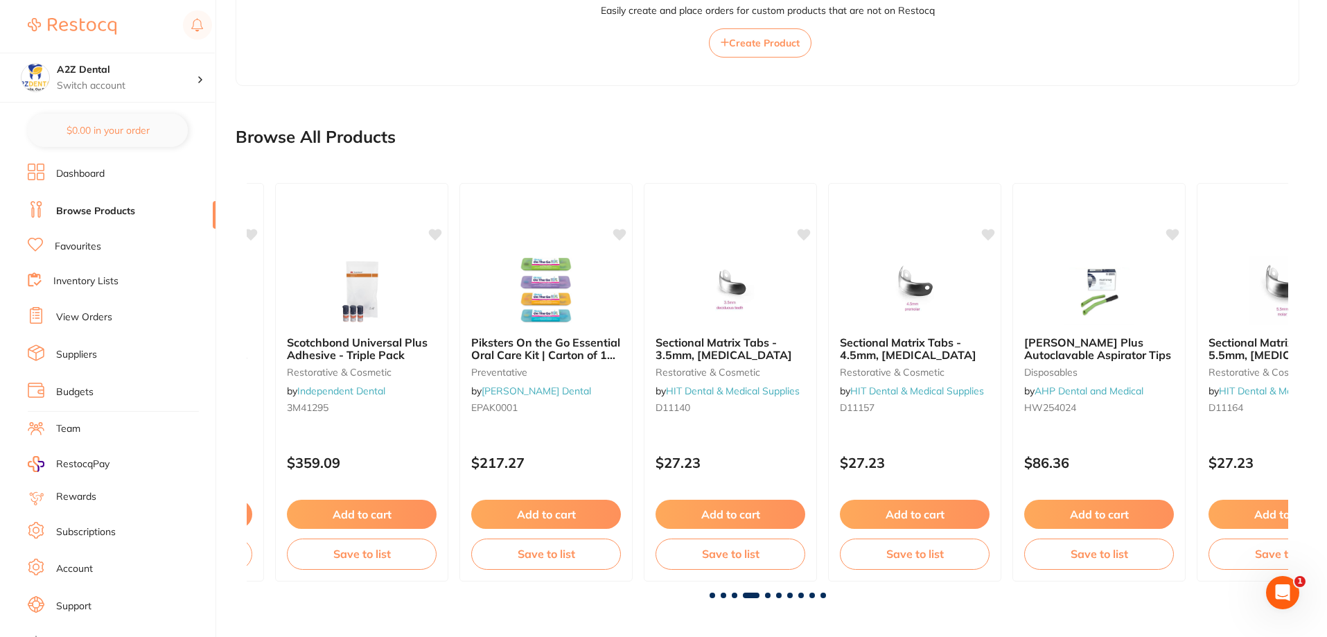
scroll to position [0, 3125]
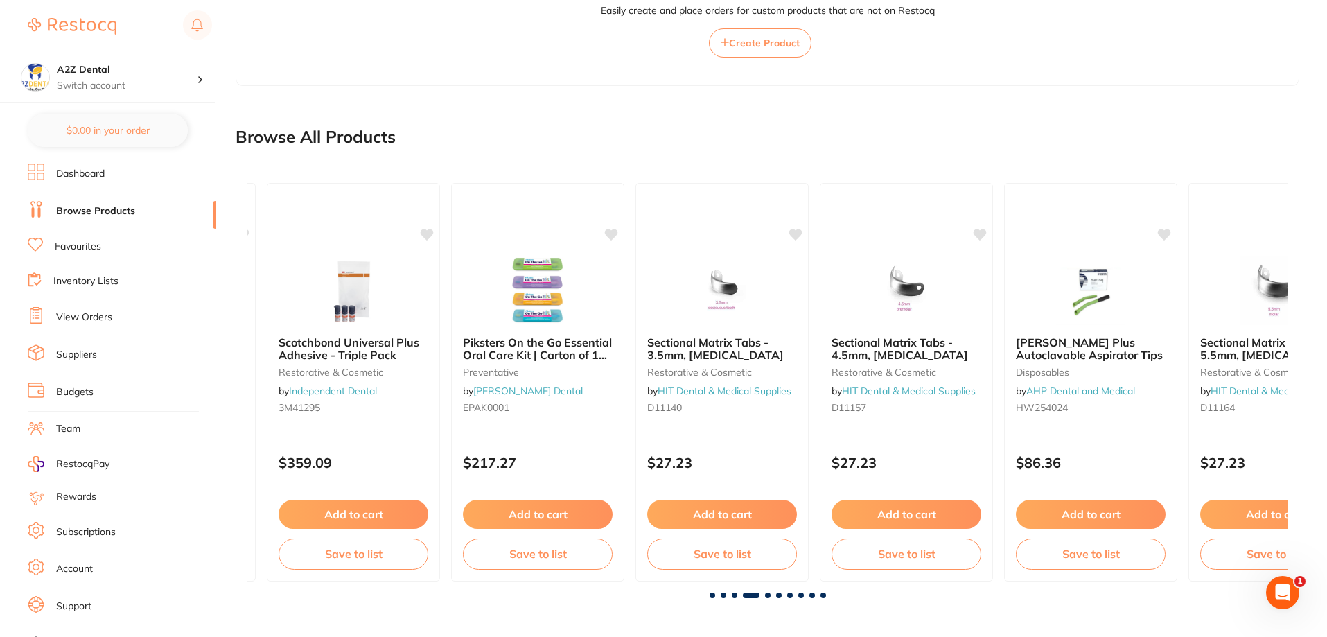
click at [766, 595] on span at bounding box center [768, 595] width 6 height 6
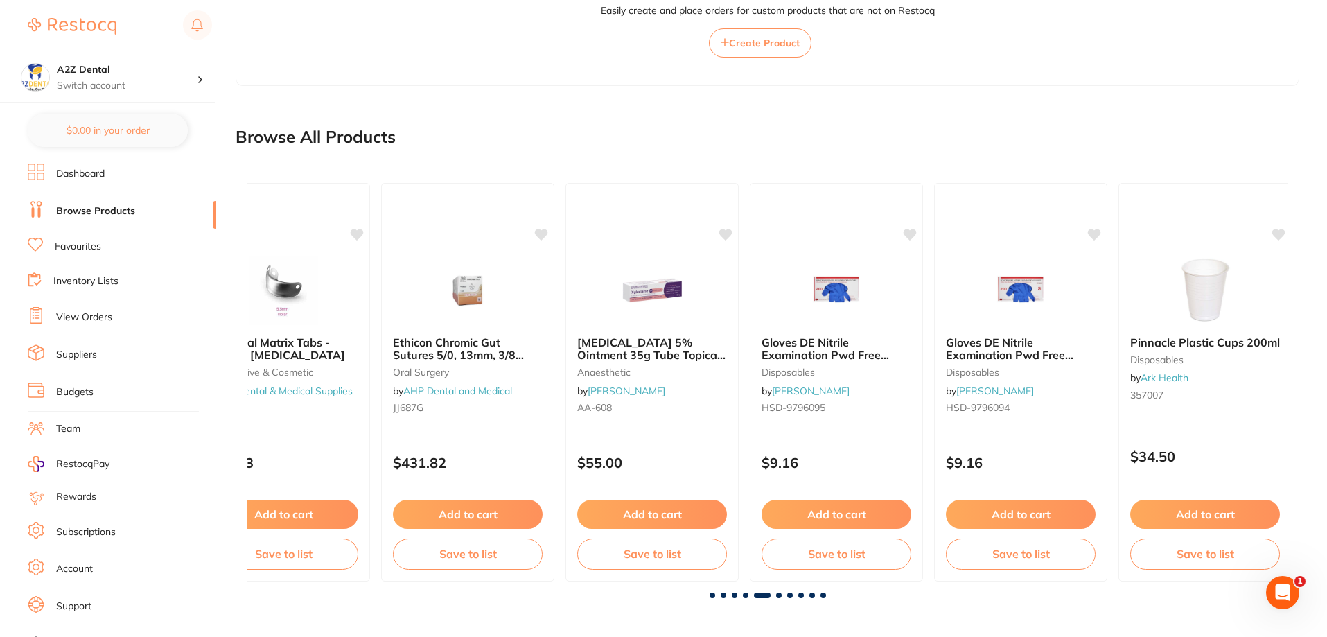
scroll to position [0, 4166]
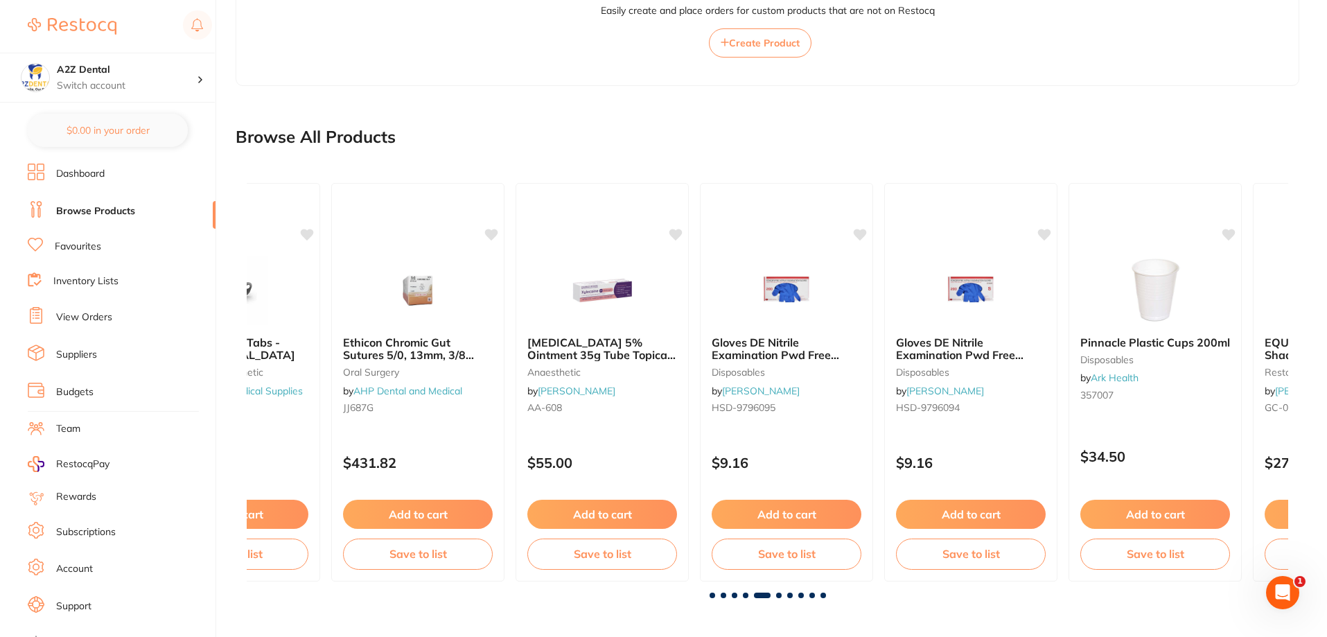
click at [780, 595] on span at bounding box center [779, 595] width 6 height 6
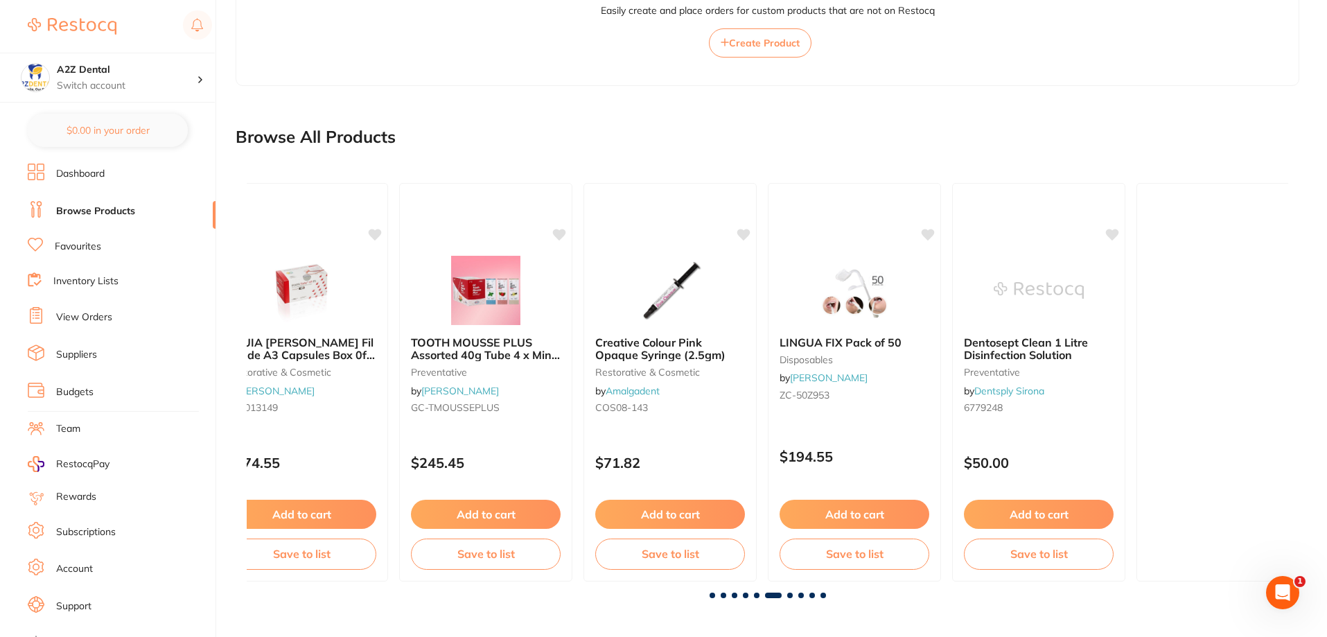
scroll to position [0, 5208]
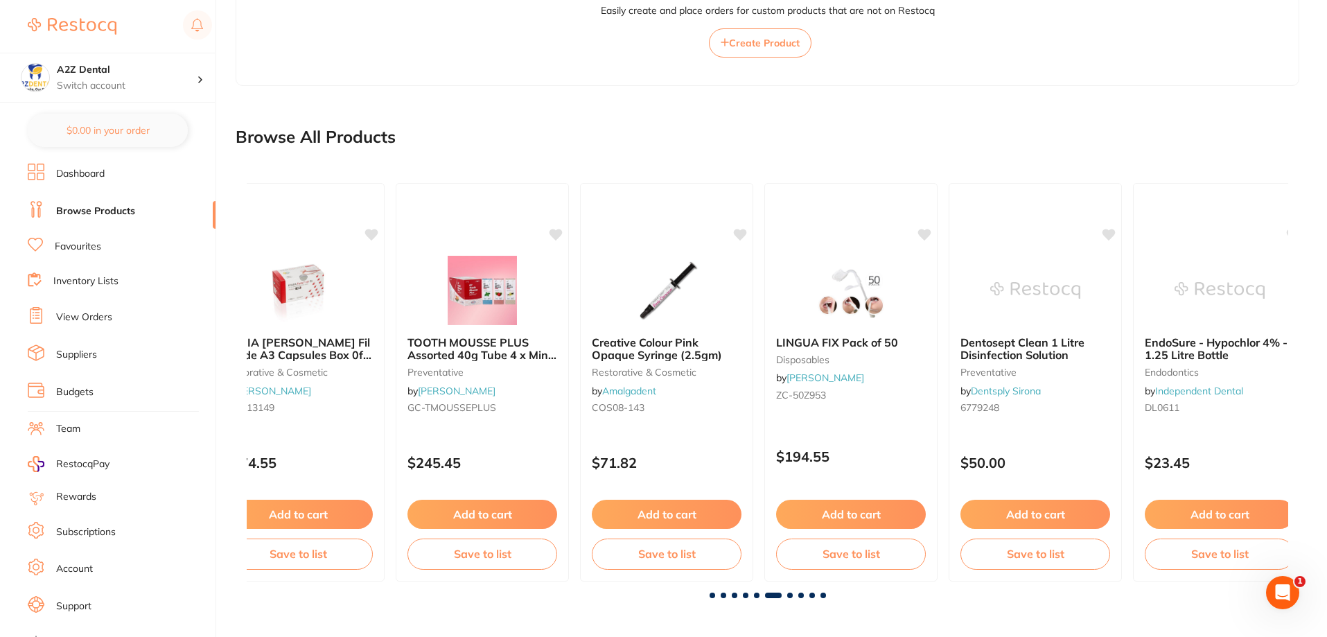
click at [789, 595] on span at bounding box center [790, 595] width 6 height 6
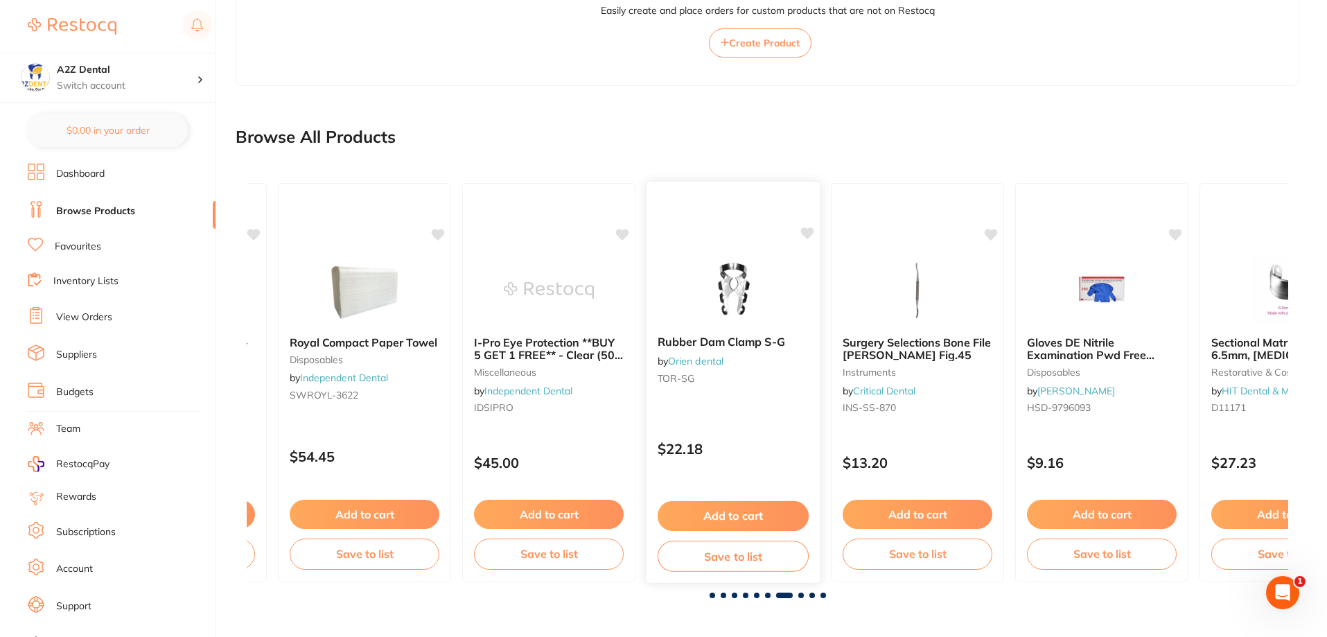
scroll to position [0, 6249]
click at [800, 596] on span at bounding box center [801, 595] width 6 height 6
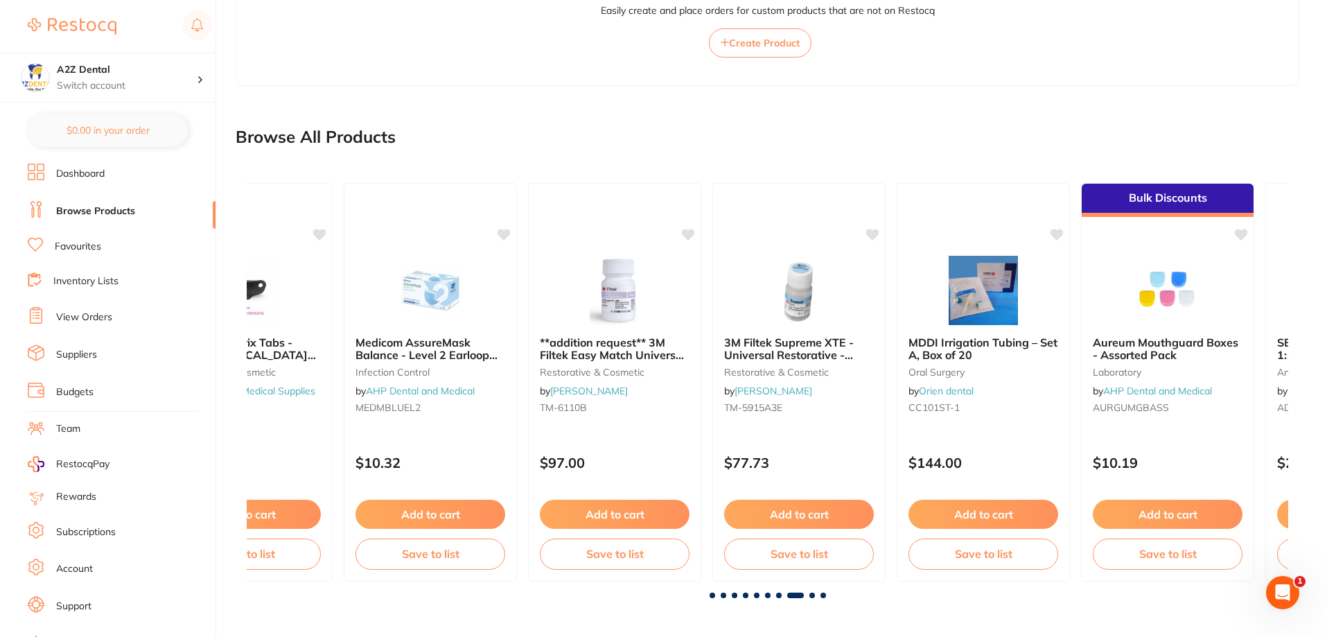
scroll to position [0, 7291]
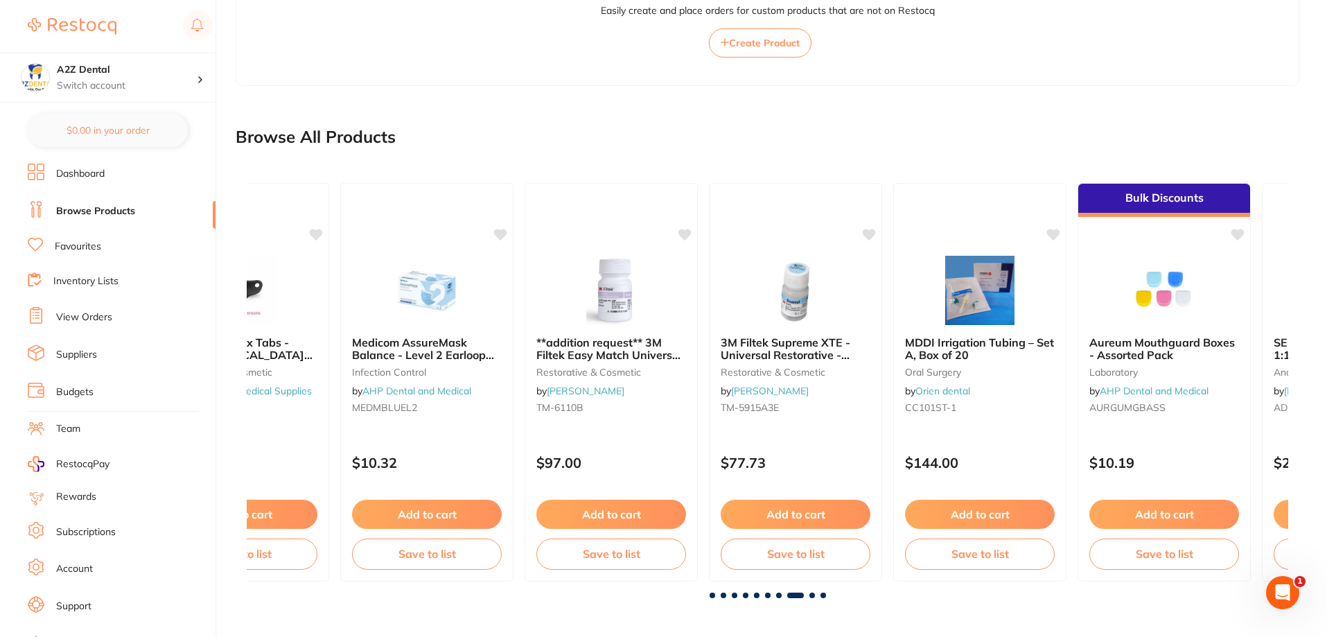
click at [809, 594] on span at bounding box center [812, 595] width 6 height 6
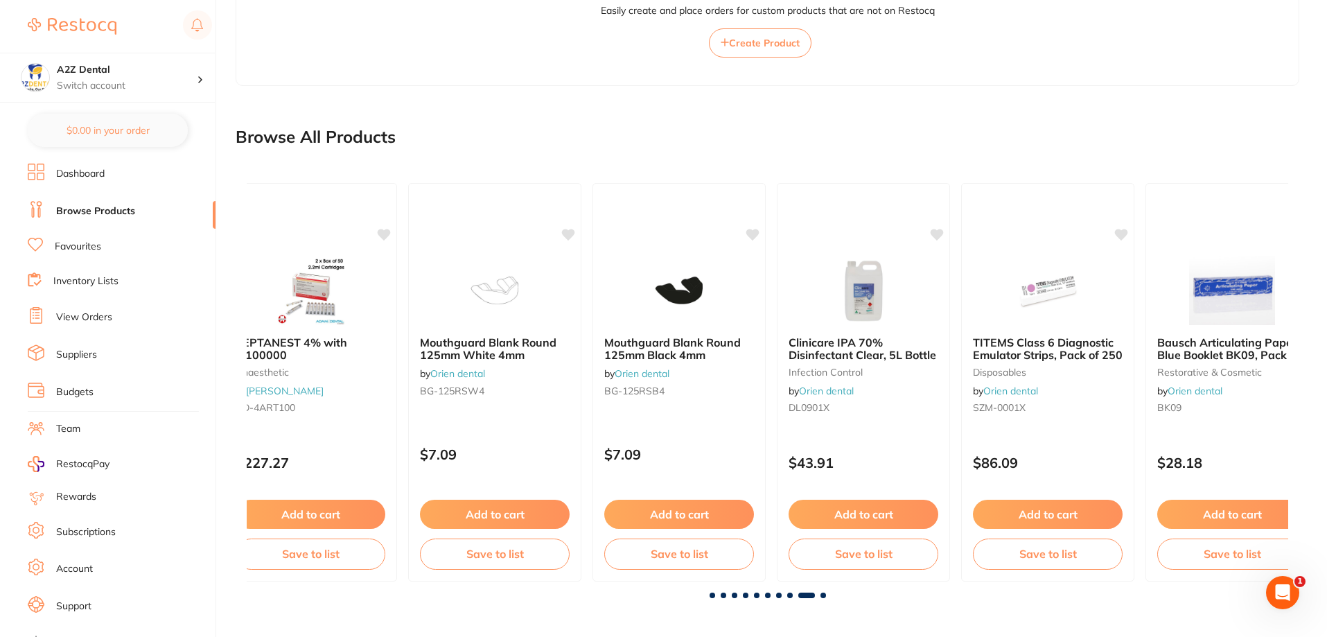
scroll to position [0, 8332]
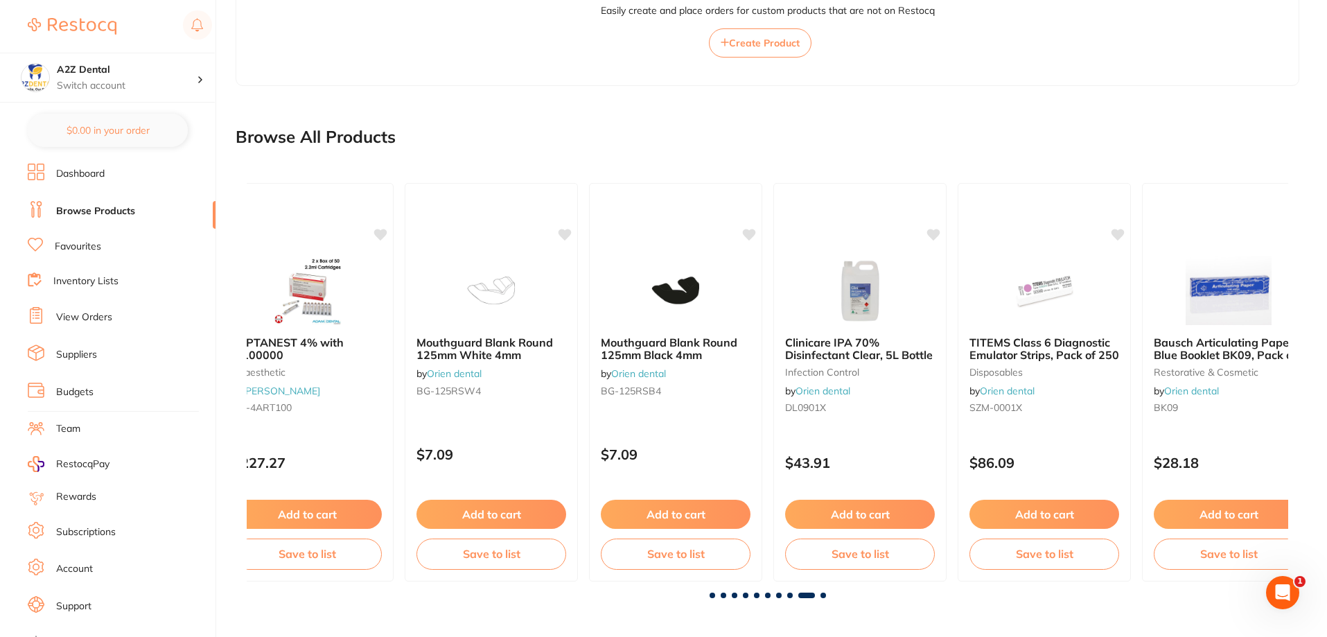
click at [823, 594] on span at bounding box center [823, 595] width 6 height 6
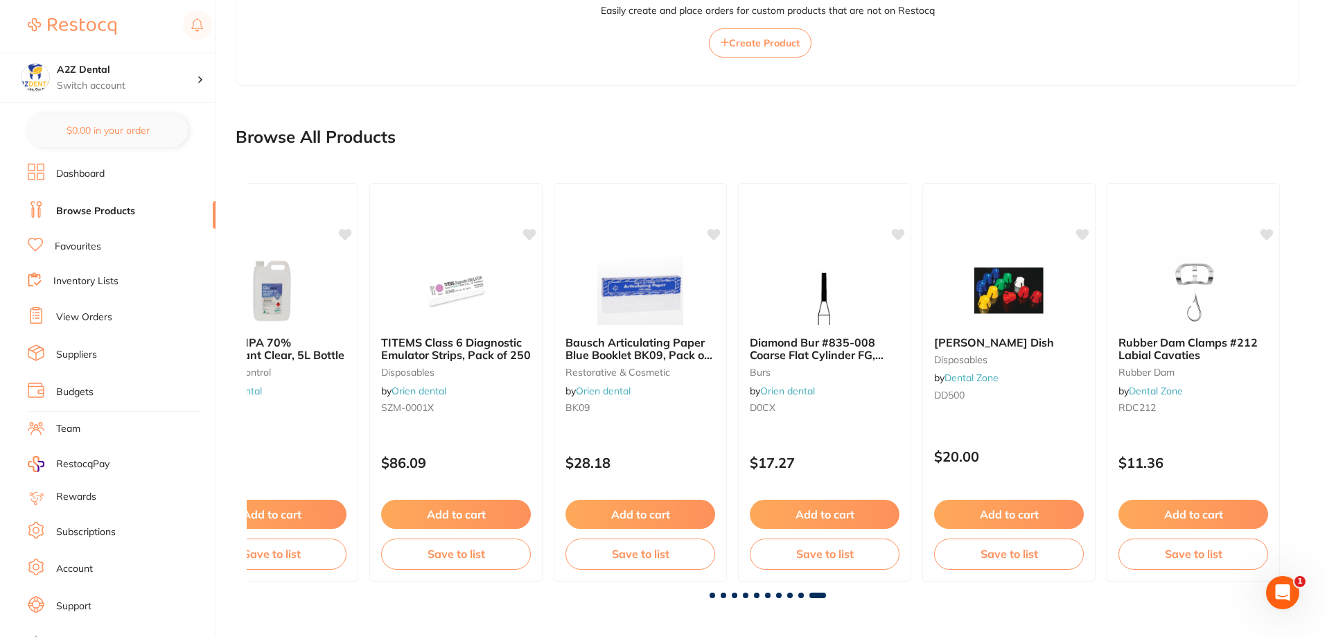
scroll to position [0, 8923]
click at [823, 594] on span at bounding box center [817, 595] width 17 height 6
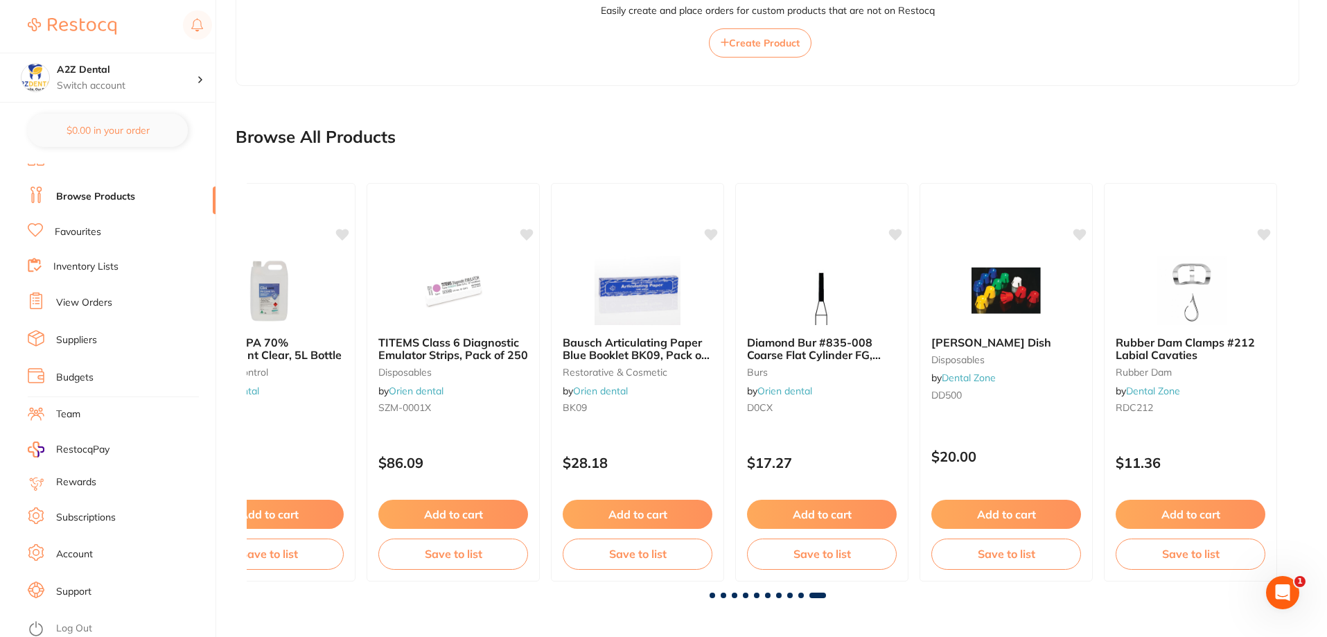
scroll to position [18, 0]
click at [94, 335] on link "Suppliers" at bounding box center [76, 337] width 41 height 14
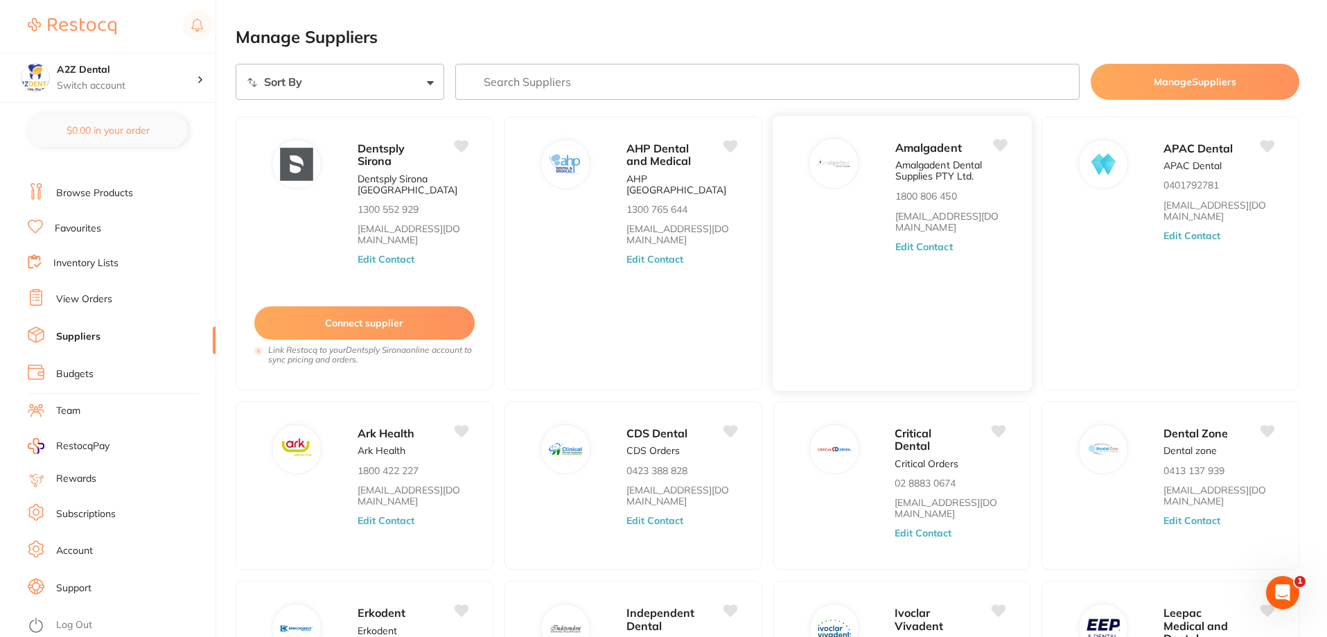
click at [913, 247] on button "Edit Contact" at bounding box center [924, 246] width 58 height 11
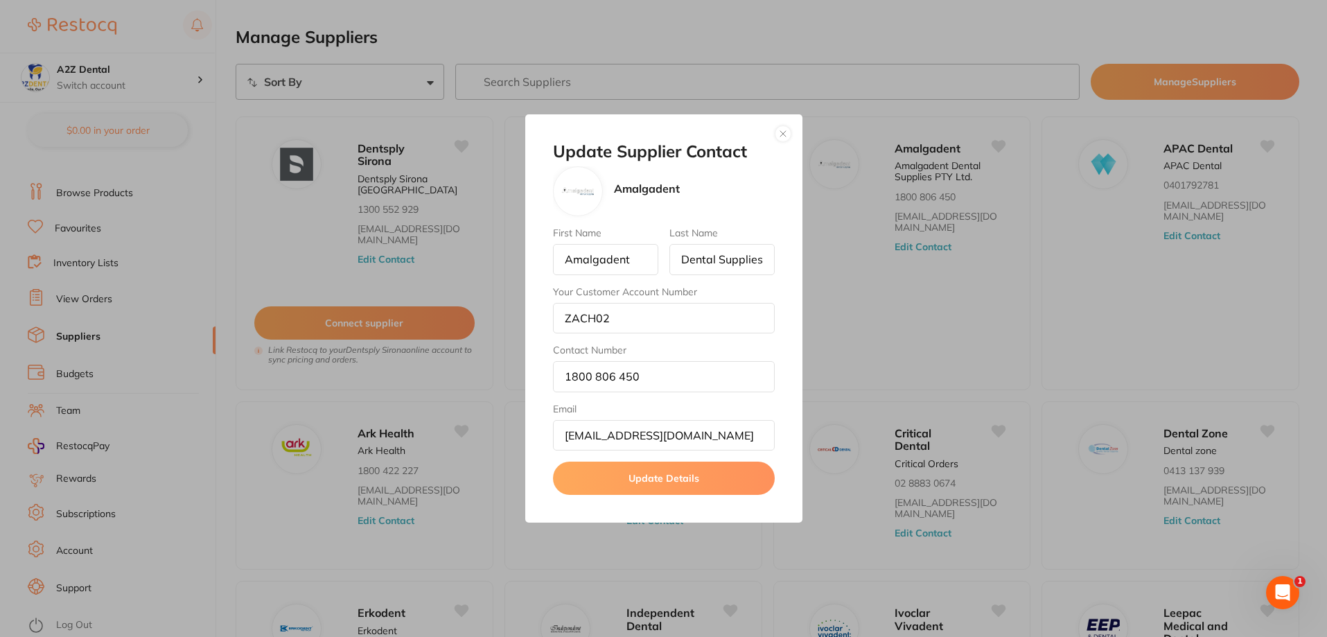
click at [647, 482] on button "Update Details" at bounding box center [664, 478] width 222 height 33
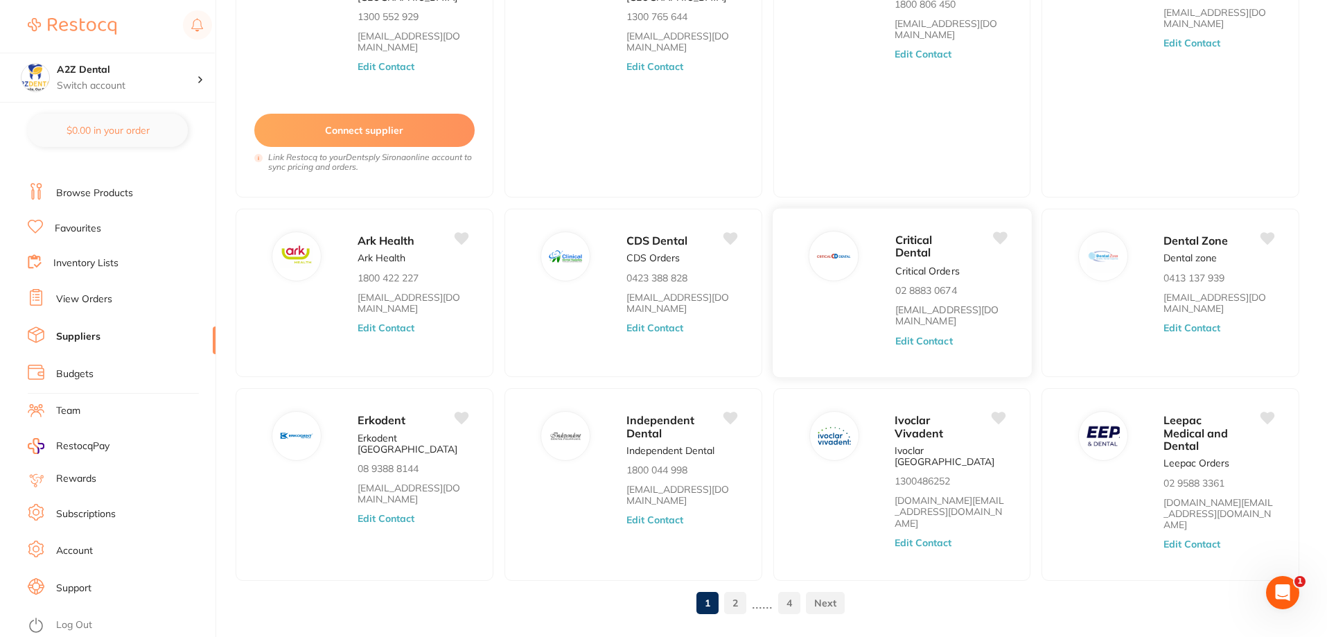
scroll to position [208, 0]
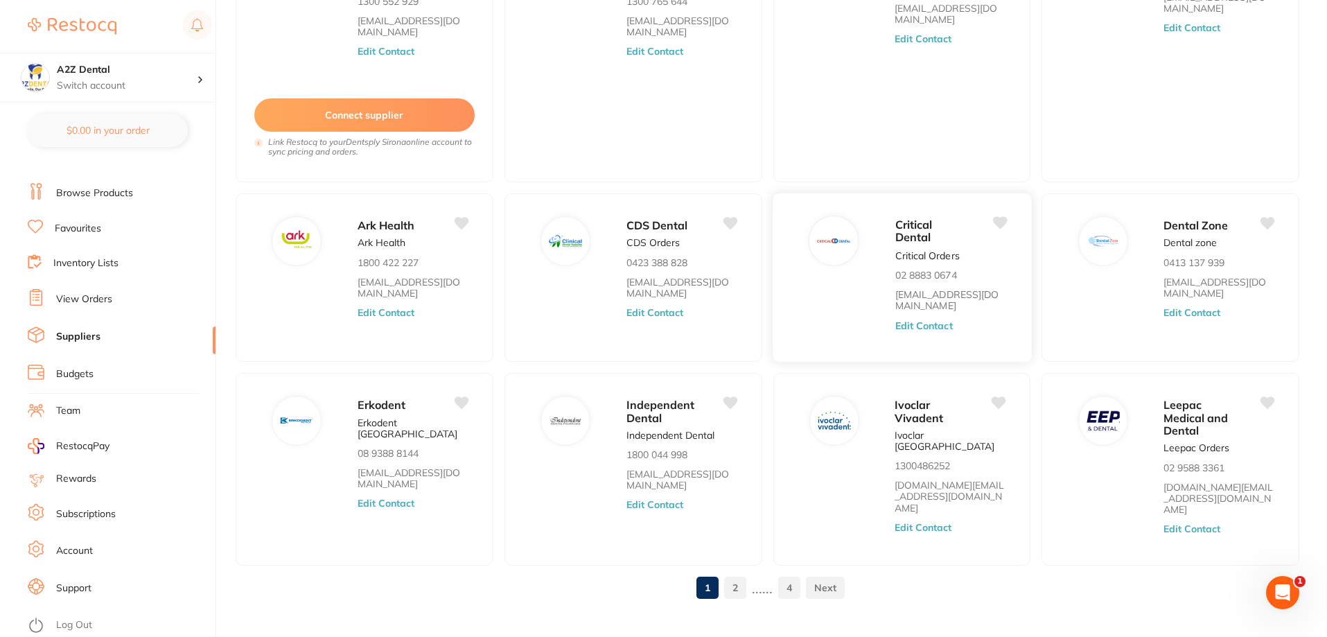
click at [937, 324] on button "Edit Contact" at bounding box center [924, 325] width 58 height 11
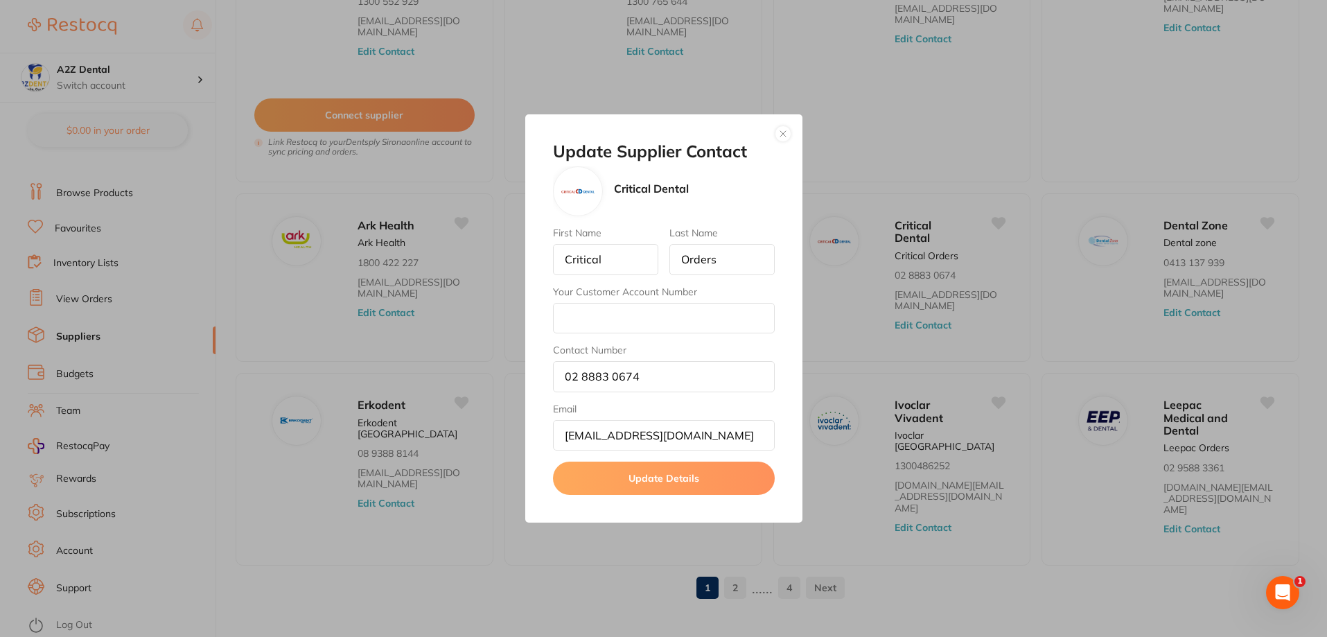
click at [784, 134] on button "button" at bounding box center [783, 133] width 17 height 17
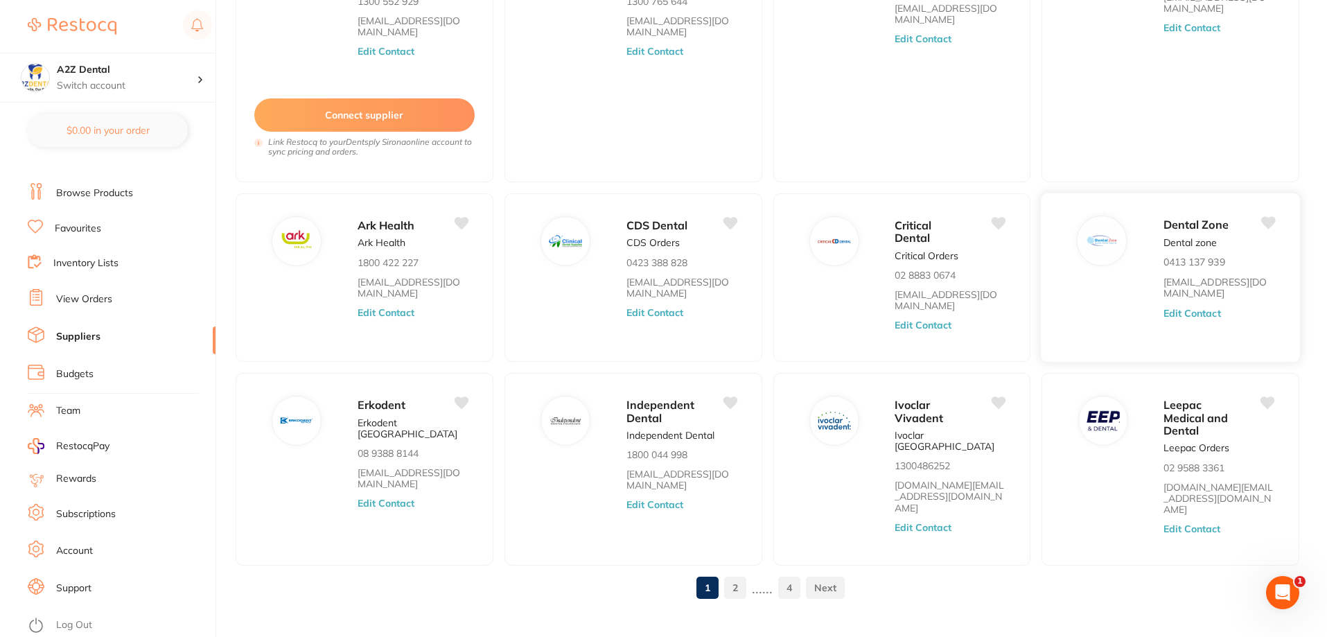
scroll to position [209, 0]
click at [740, 573] on link "2" at bounding box center [735, 587] width 22 height 28
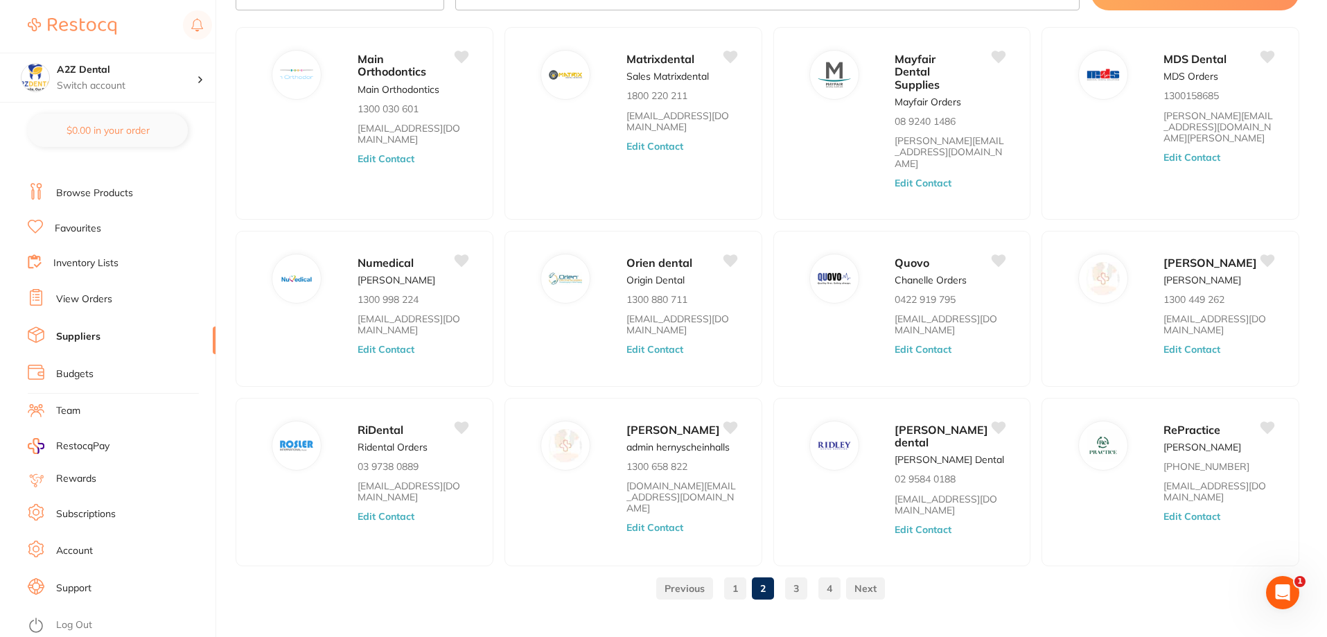
scroll to position [91, 0]
click at [737, 573] on link "1" at bounding box center [735, 587] width 22 height 28
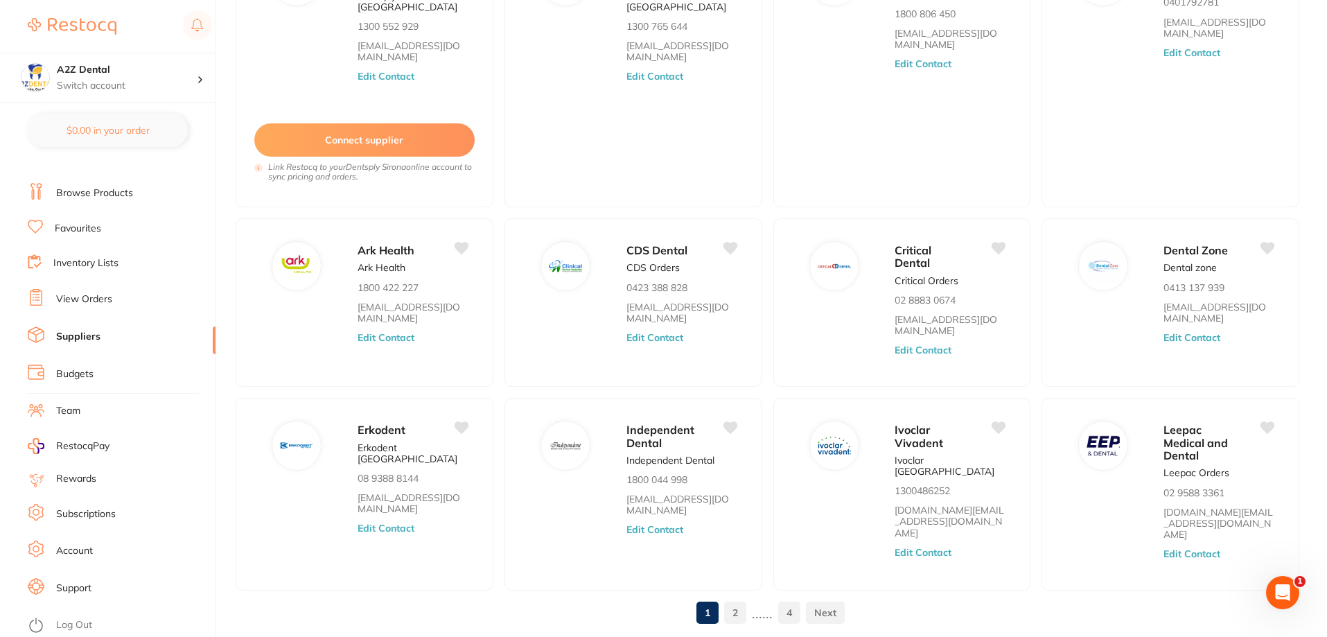
scroll to position [208, 0]
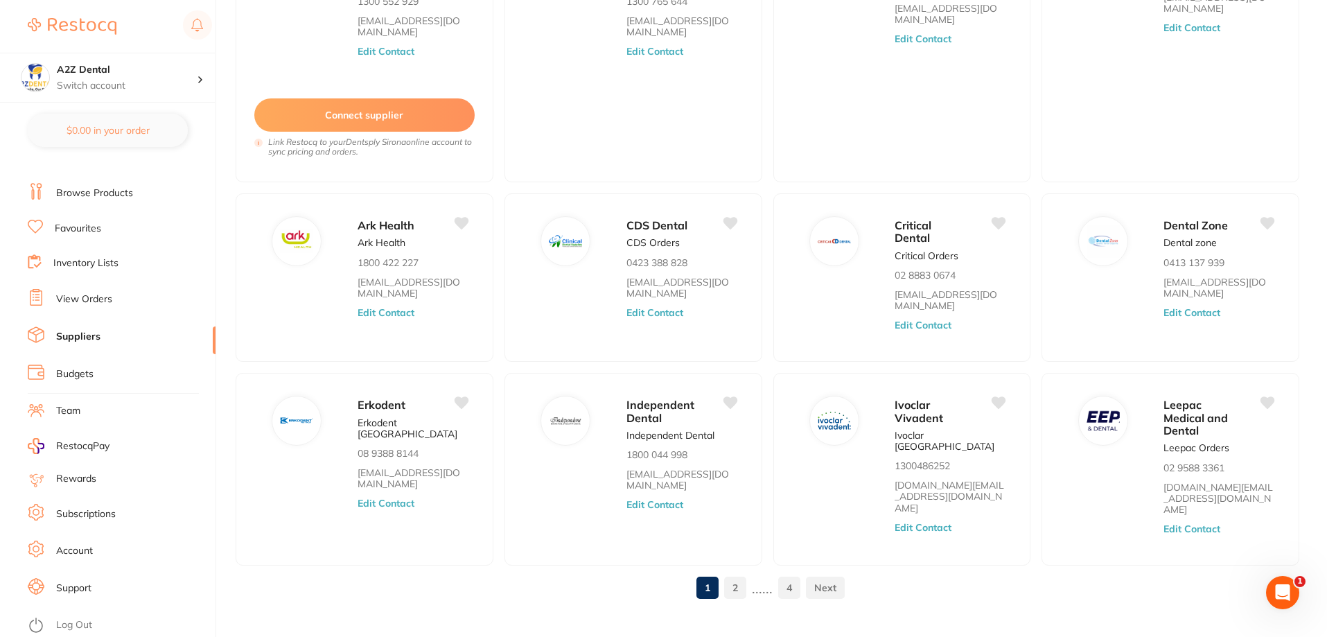
click at [730, 574] on link "2" at bounding box center [735, 588] width 22 height 28
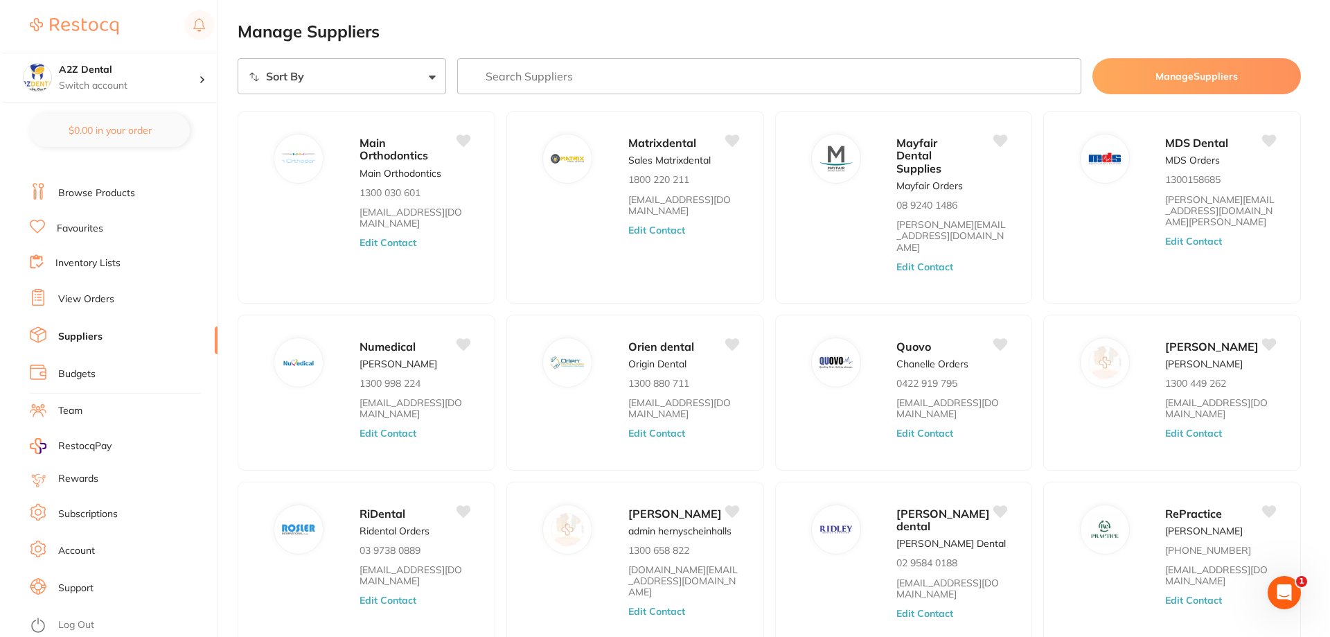
scroll to position [0, 0]
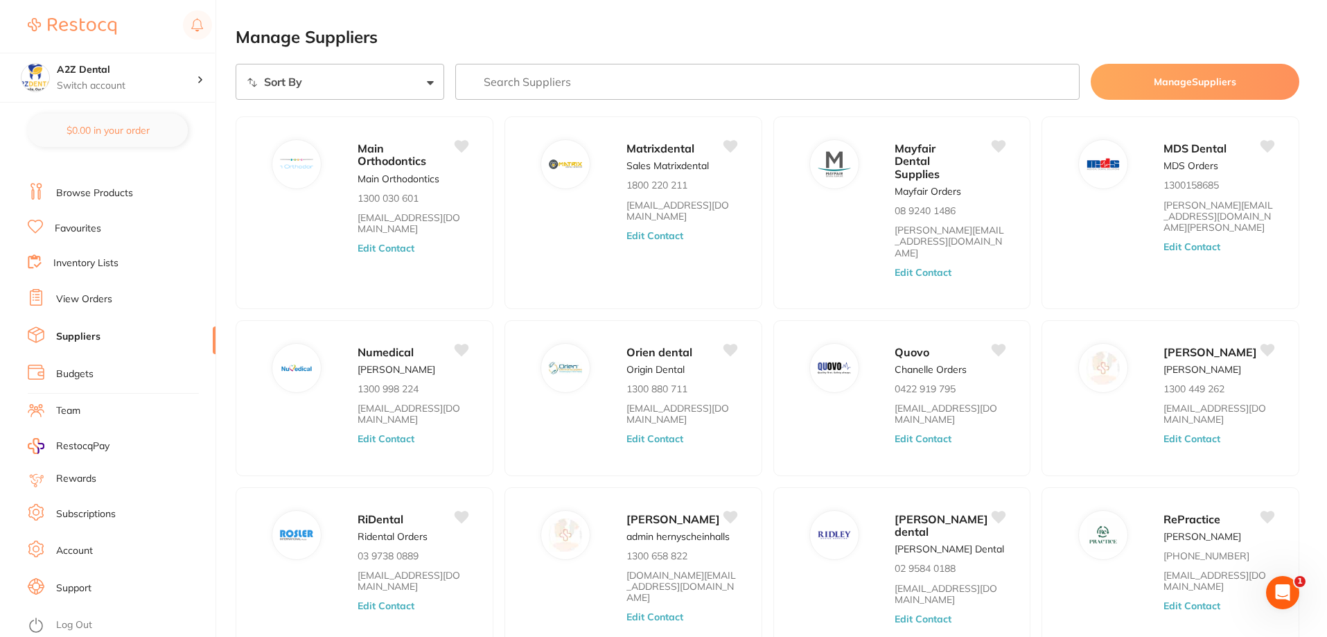
click at [87, 265] on link "Inventory Lists" at bounding box center [85, 263] width 65 height 14
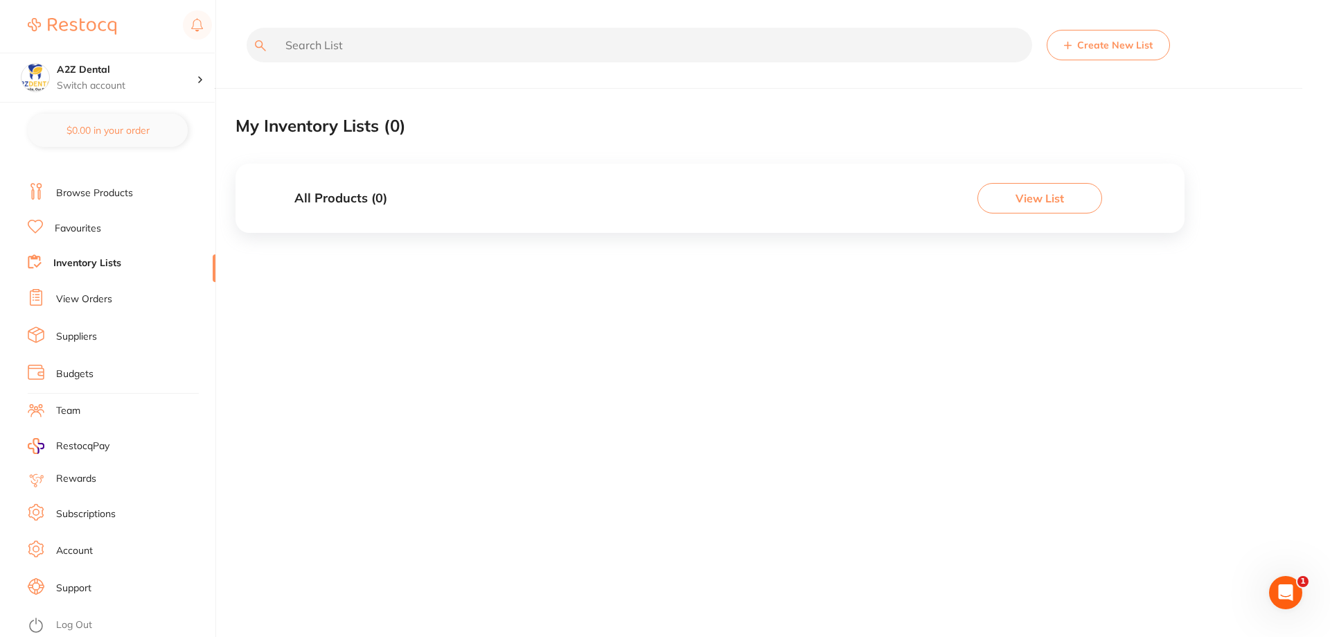
click at [78, 297] on link "View Orders" at bounding box center [84, 299] width 56 height 14
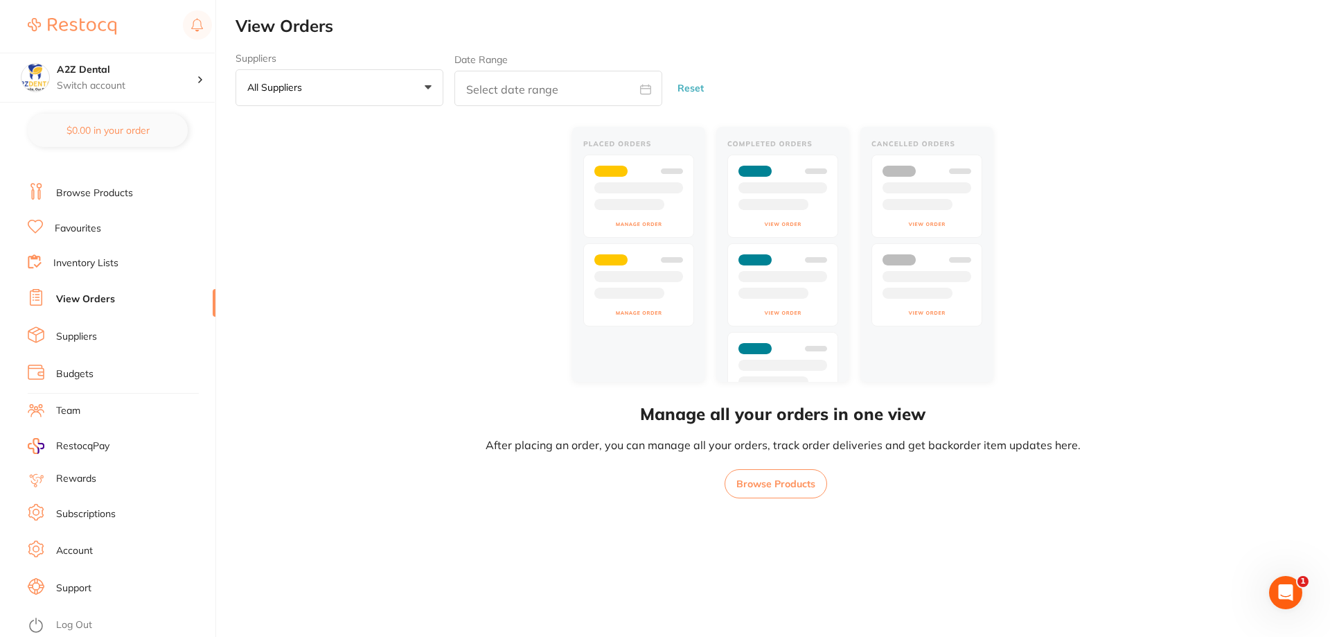
click at [66, 335] on link "Suppliers" at bounding box center [76, 337] width 41 height 14
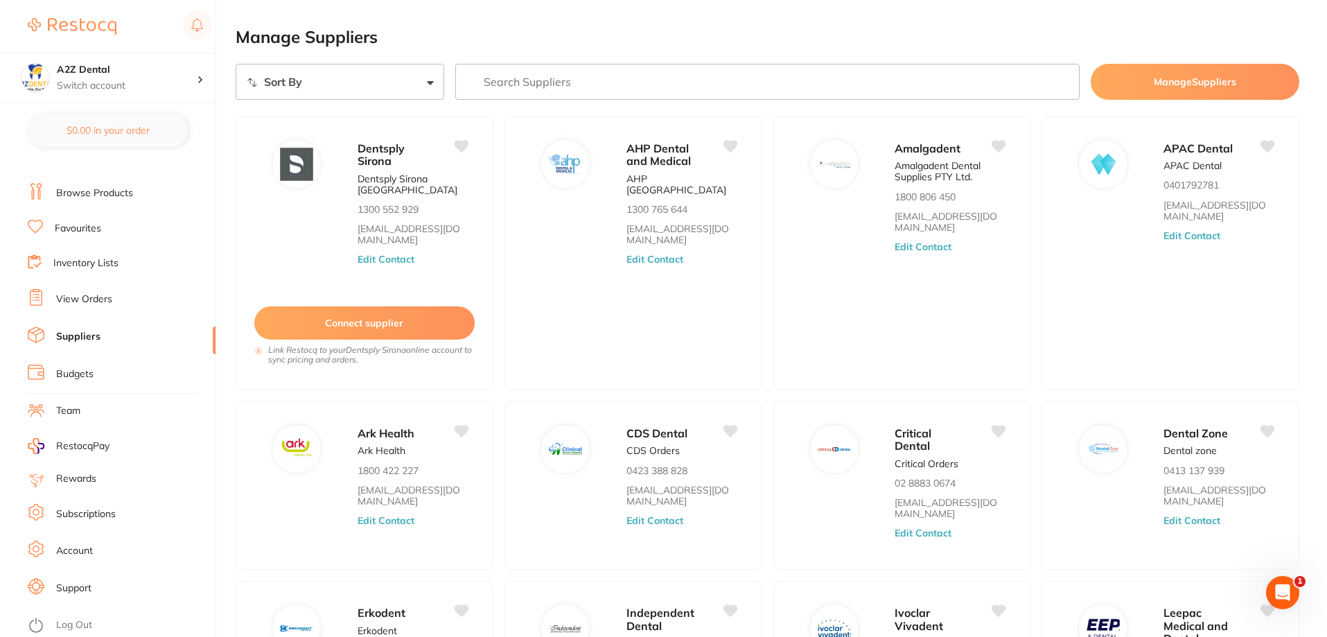
click at [72, 377] on link "Budgets" at bounding box center [74, 374] width 37 height 14
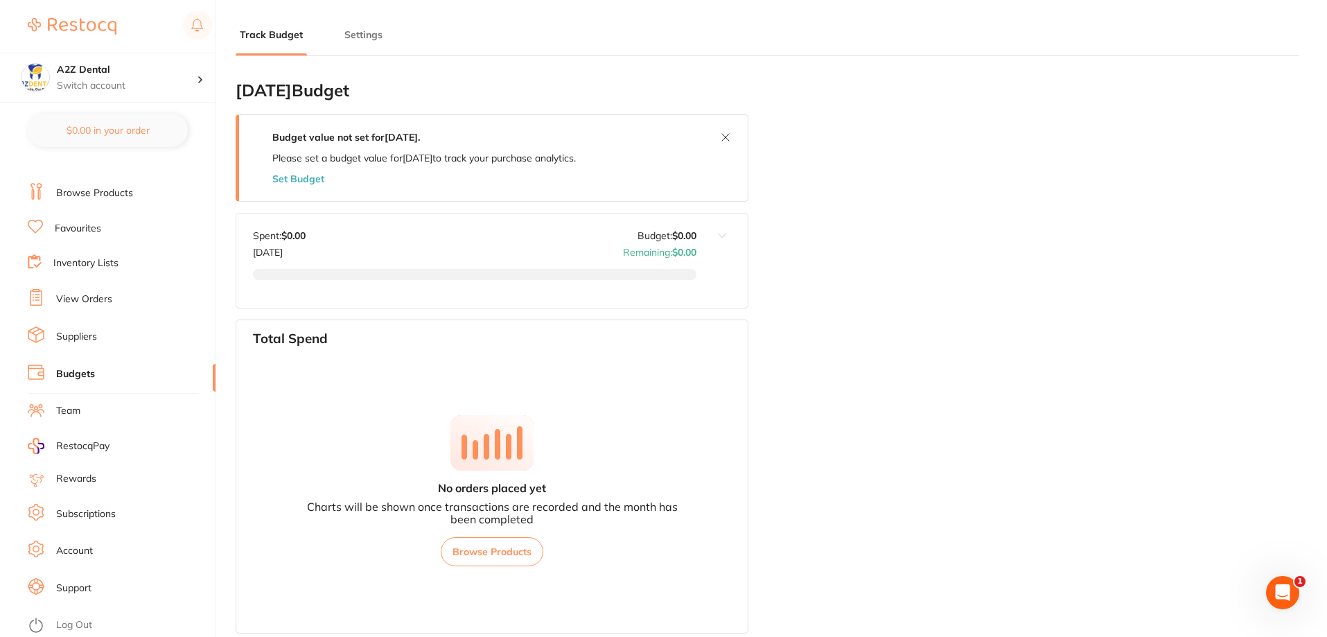
click at [73, 409] on link "Team" at bounding box center [68, 411] width 24 height 14
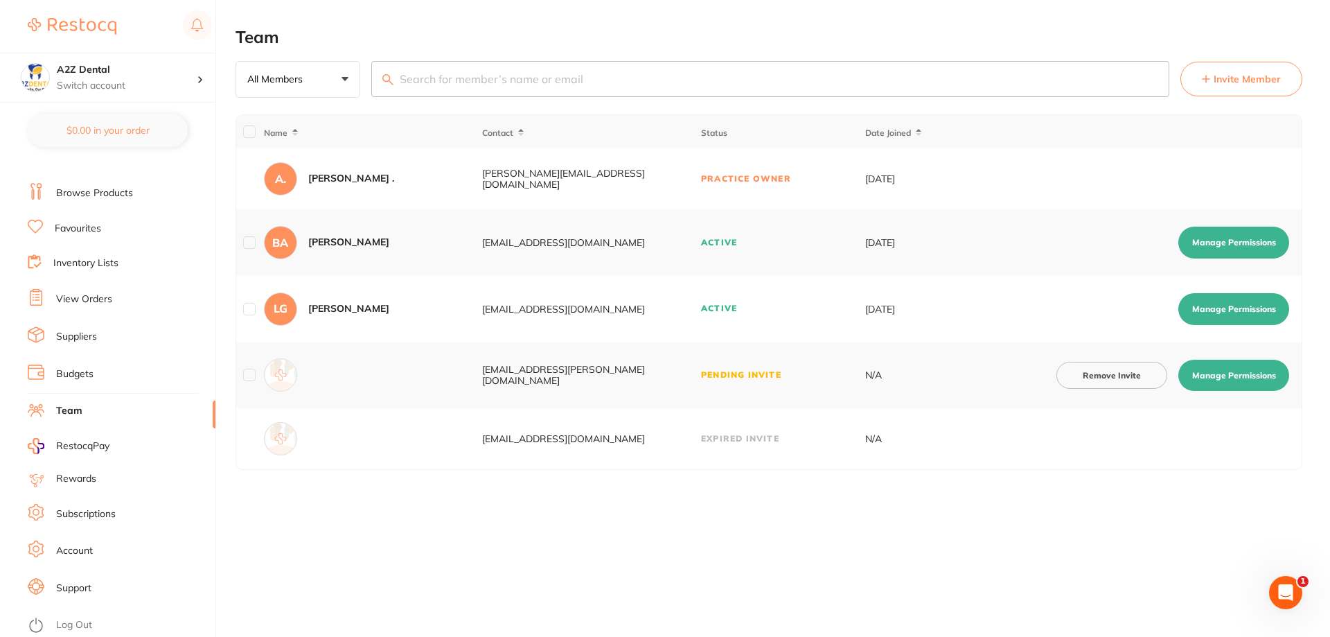
click at [79, 448] on span "RestocqPay" at bounding box center [82, 446] width 53 height 14
click at [87, 511] on link "Subscriptions" at bounding box center [86, 514] width 60 height 14
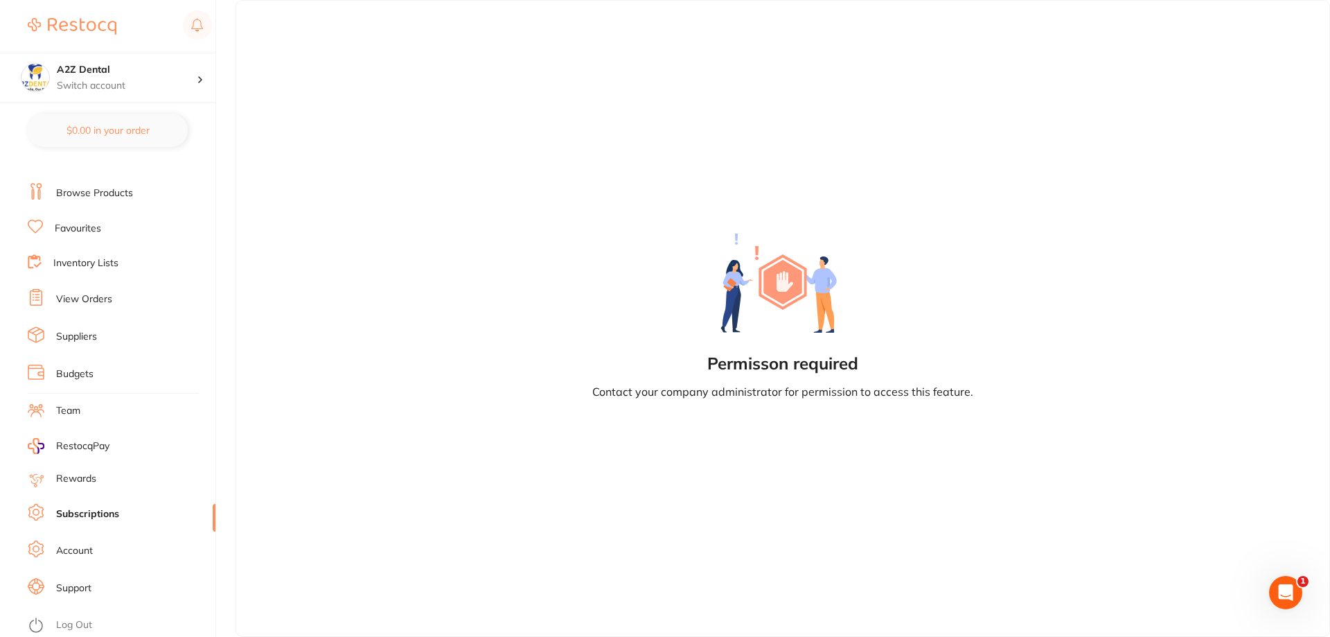
click at [70, 547] on link "Account" at bounding box center [74, 551] width 37 height 14
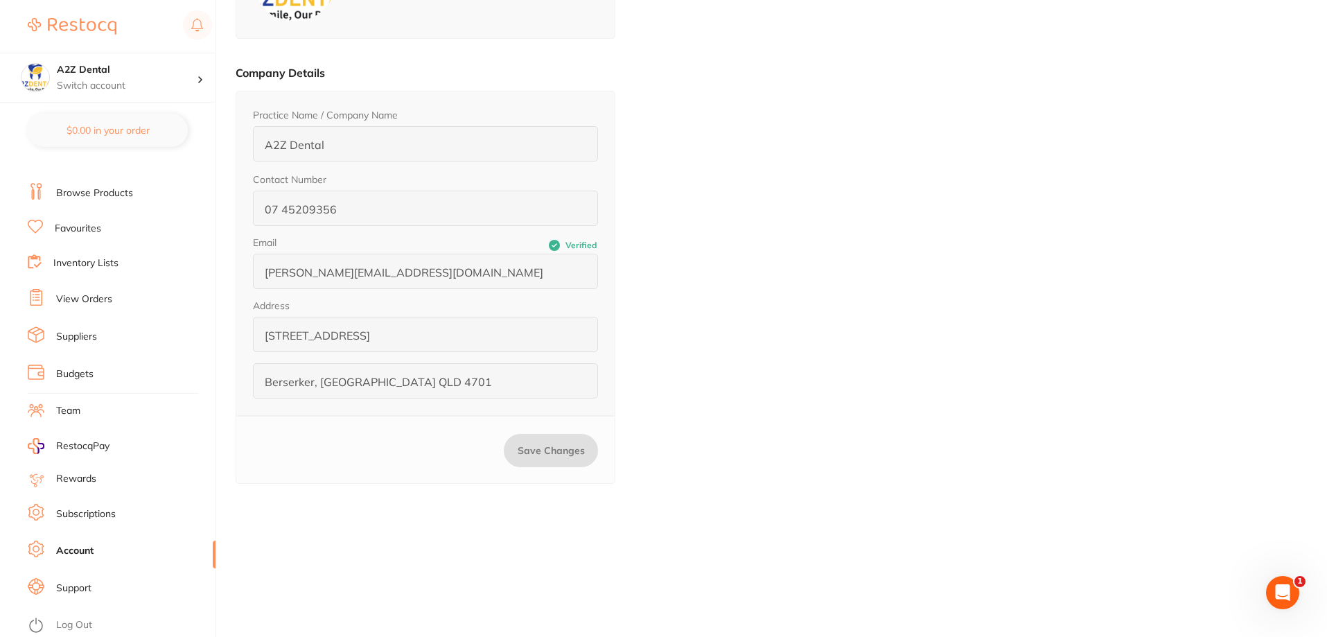
scroll to position [186, 0]
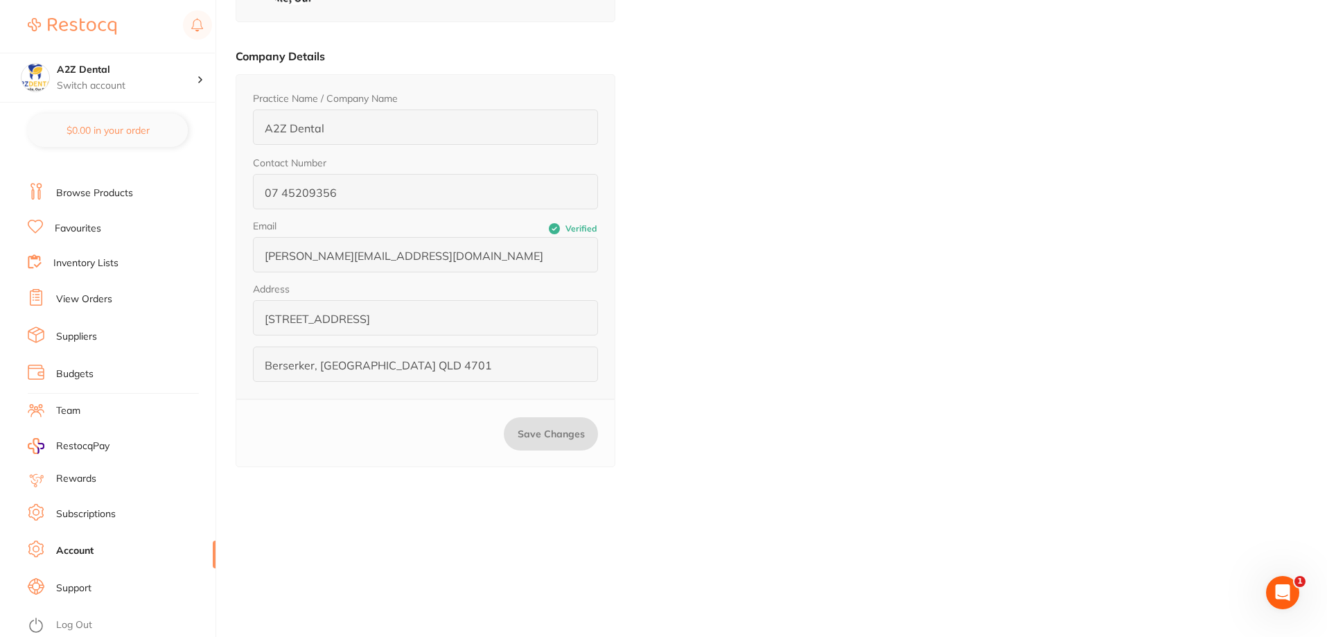
click at [72, 590] on link "Support" at bounding box center [73, 588] width 35 height 14
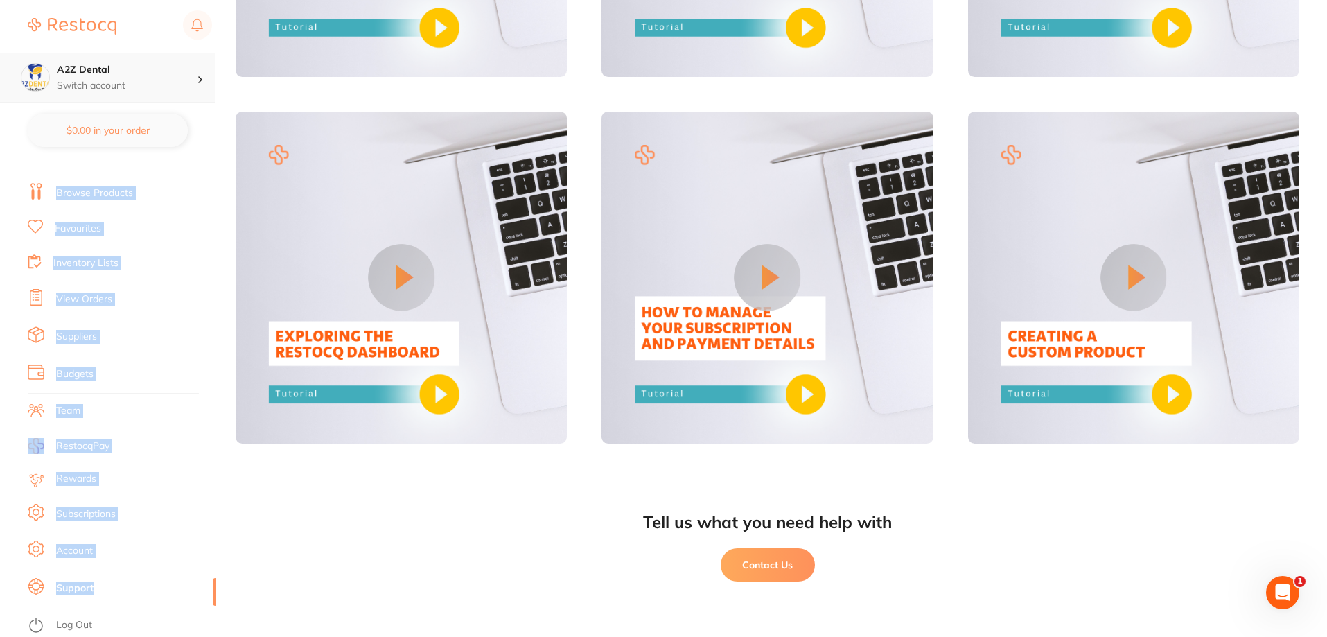
scroll to position [7, 0]
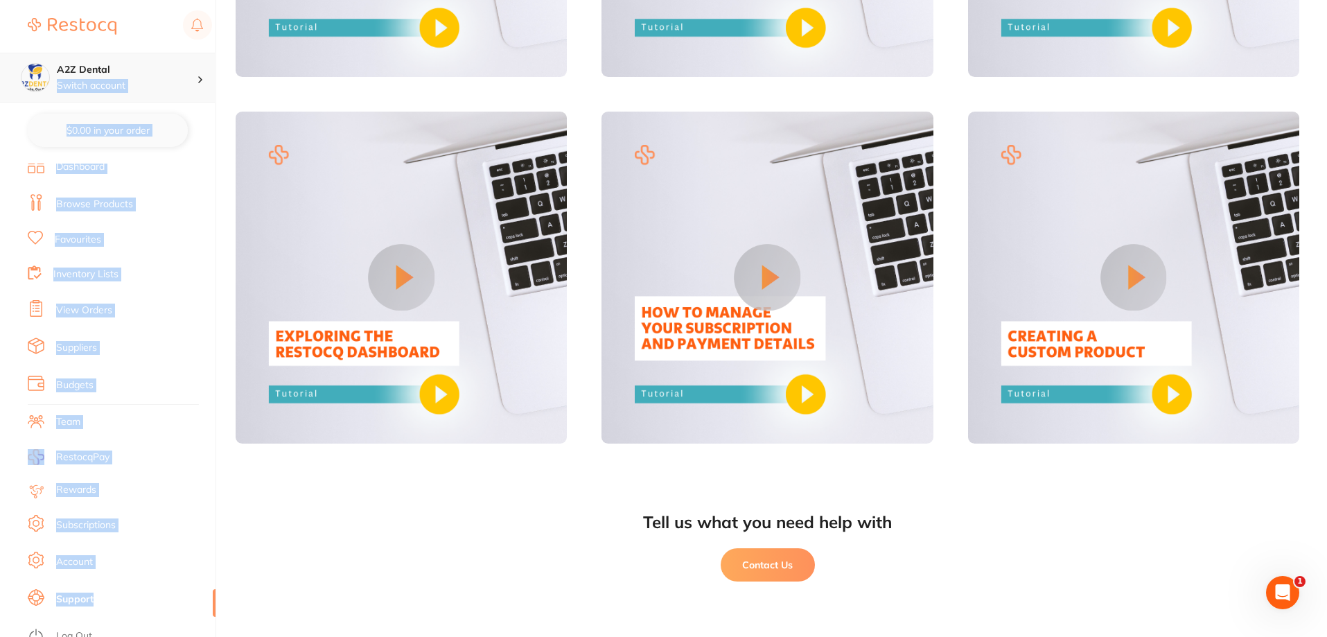
drag, startPoint x: 211, startPoint y: 597, endPoint x: 198, endPoint y: 53, distance: 544.1
click at [198, 53] on section "A2Z Dental Switch account A2Z Dental $0.00 in your order Dashboard Browse Produ…" at bounding box center [108, 318] width 216 height 637
click at [198, 53] on div "A2Z Dental Switch account" at bounding box center [107, 78] width 215 height 50
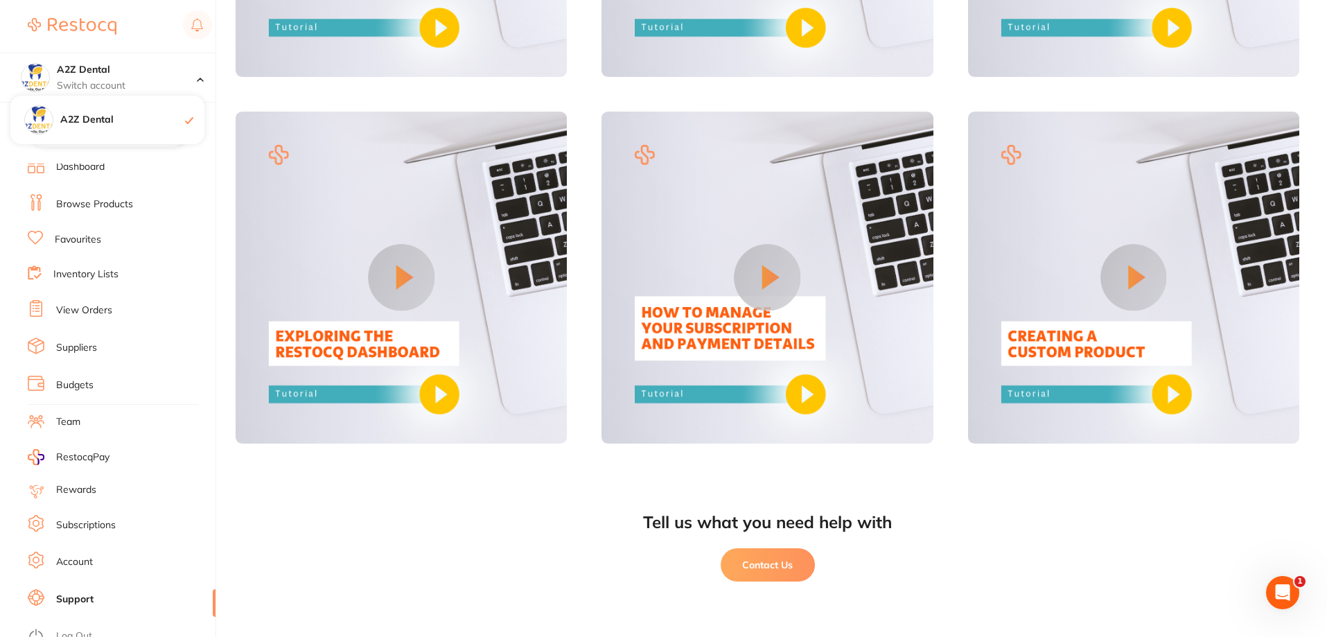
click at [32, 28] on img at bounding box center [72, 26] width 89 height 17
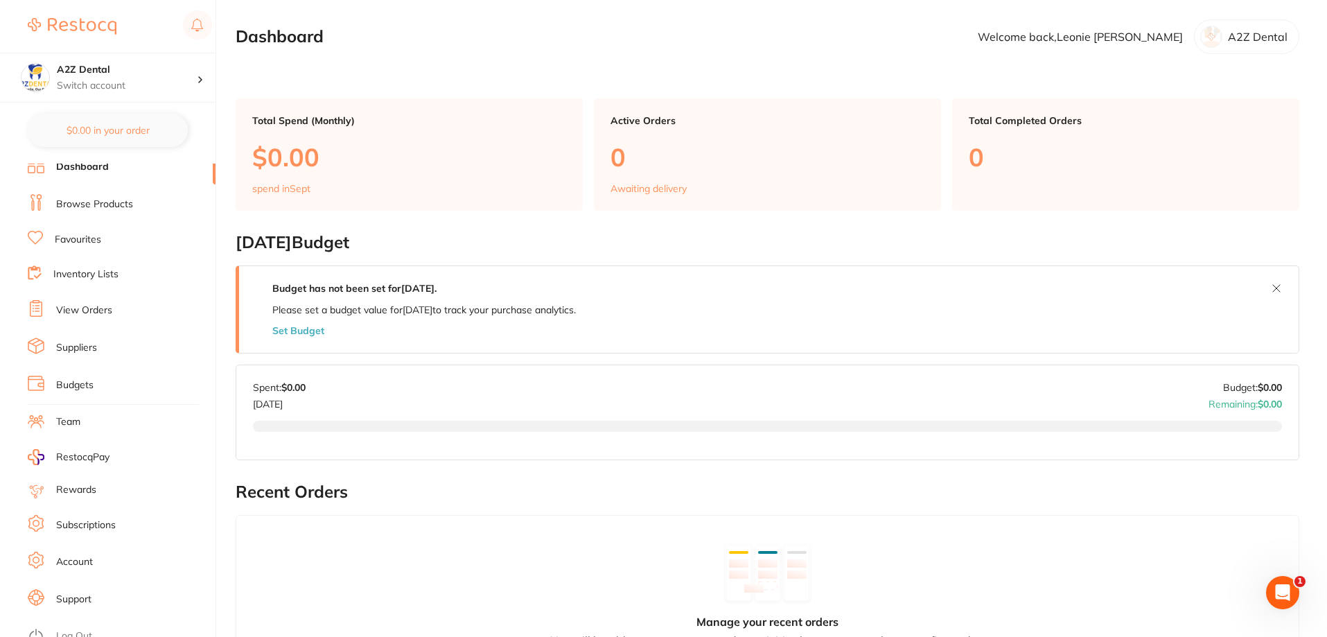
click at [100, 315] on link "View Orders" at bounding box center [84, 311] width 56 height 14
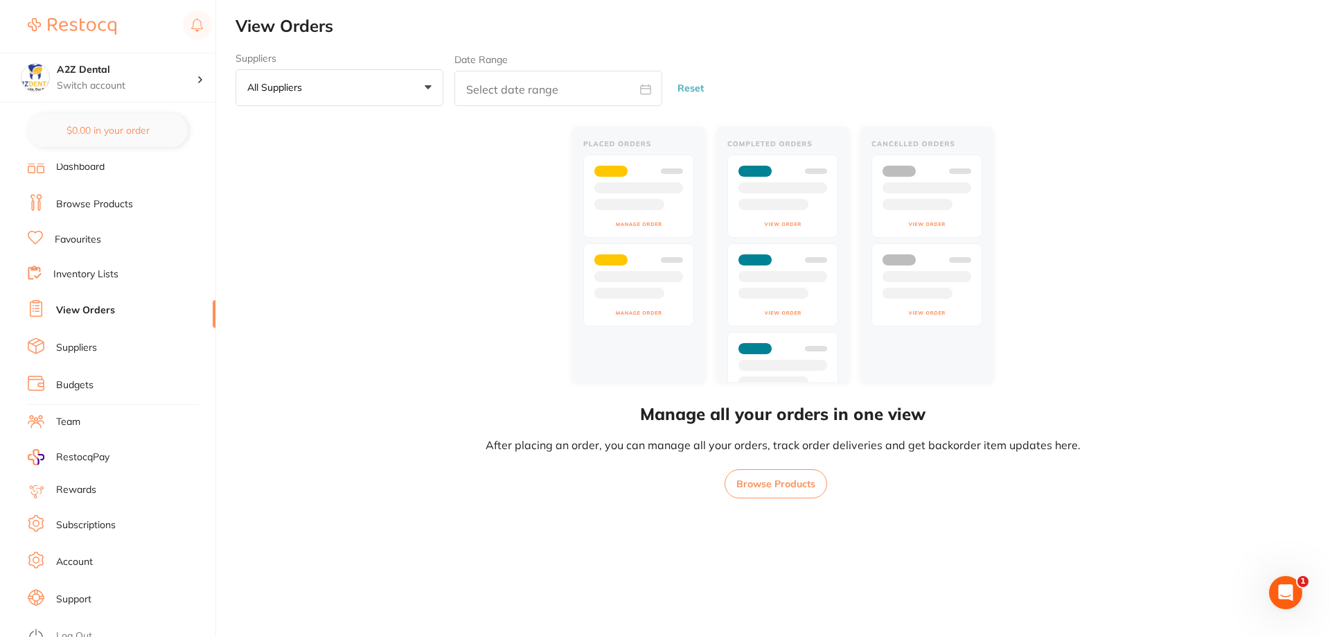
click at [83, 383] on link "Budgets" at bounding box center [74, 385] width 37 height 14
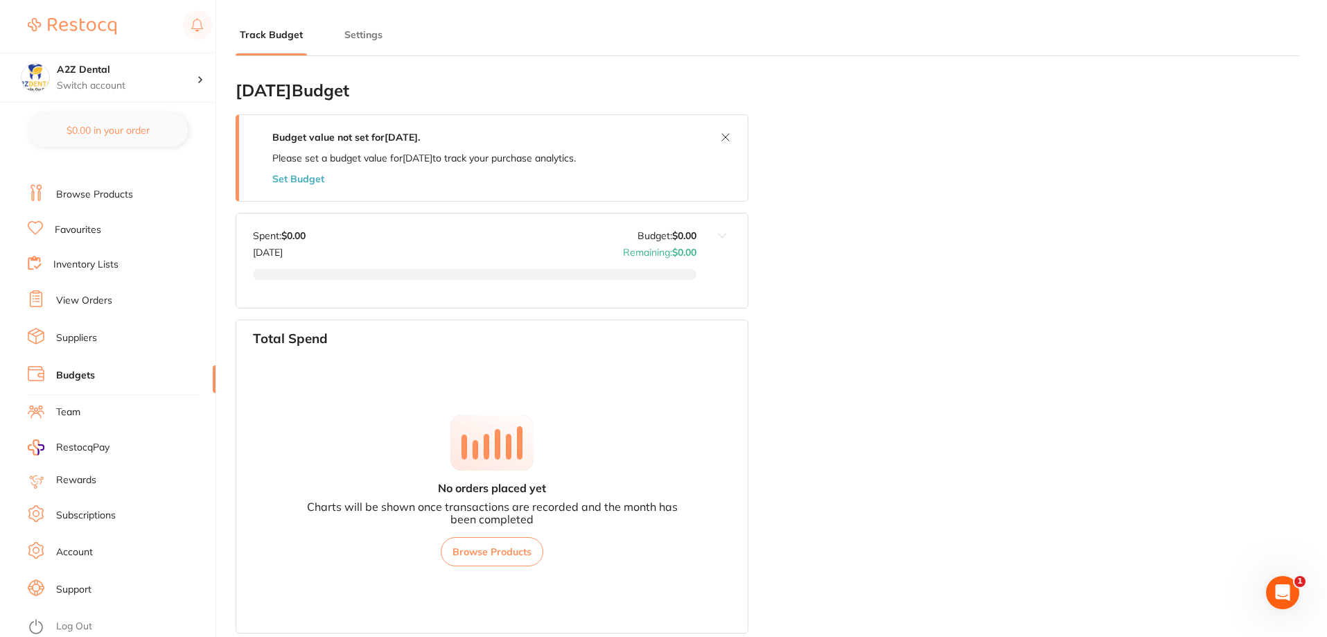
scroll to position [18, 0]
click at [77, 340] on link "Suppliers" at bounding box center [76, 337] width 41 height 14
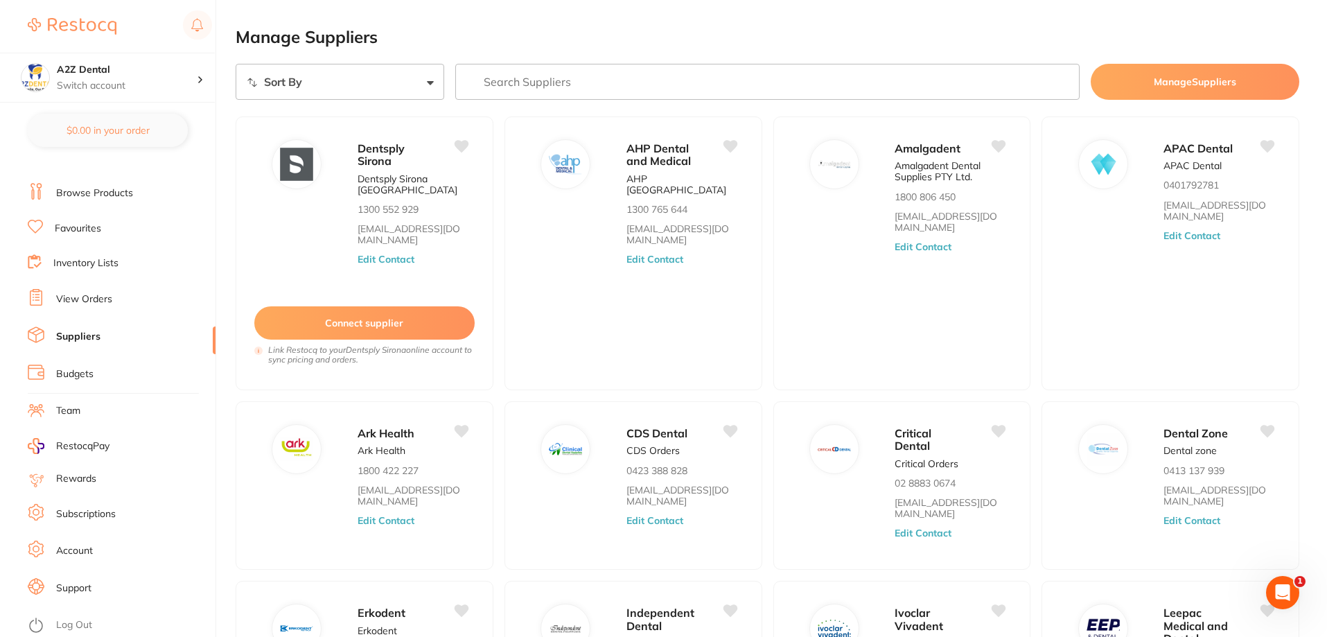
click at [431, 81] on select "Sort By A-Z Z-A" at bounding box center [340, 82] width 209 height 36
click at [94, 191] on link "Browse Products" at bounding box center [94, 193] width 77 height 14
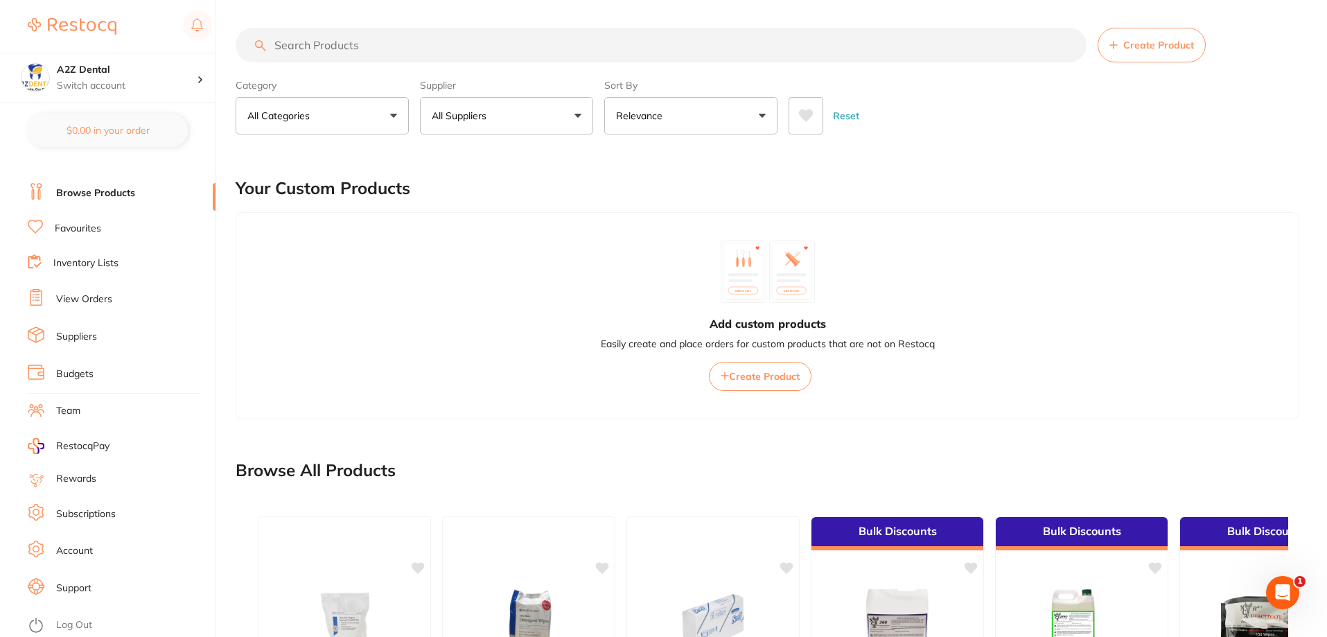
click at [758, 115] on button "Relevance" at bounding box center [690, 115] width 173 height 37
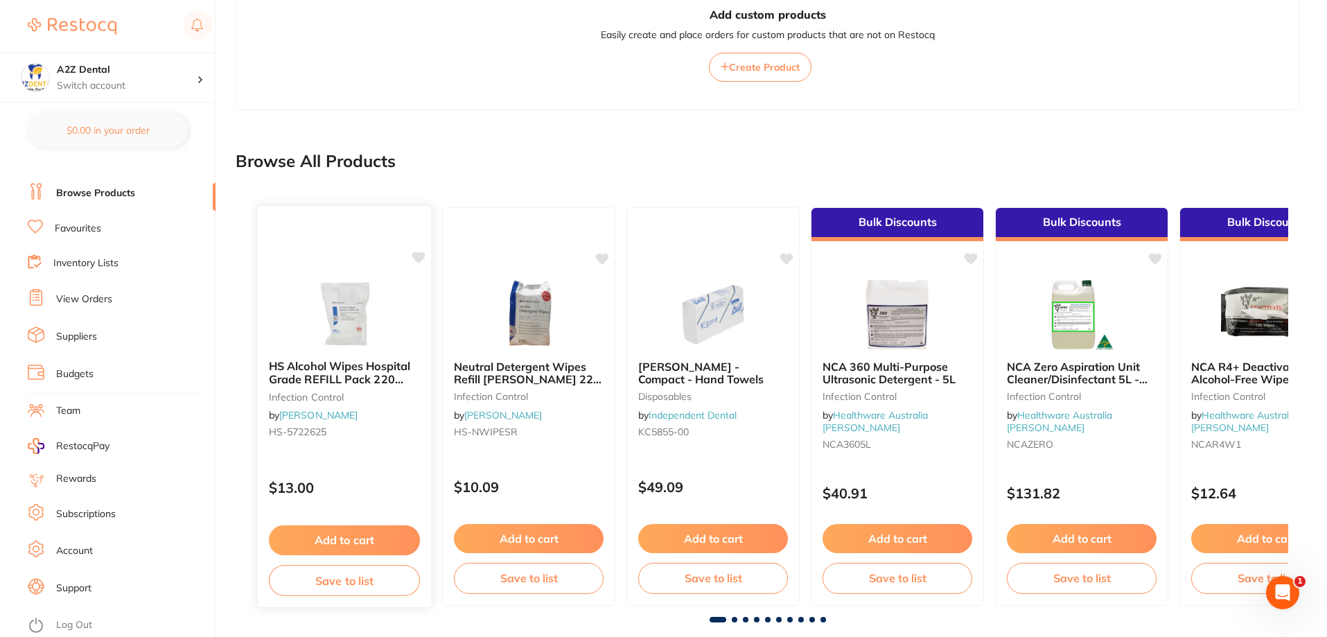
scroll to position [333, 0]
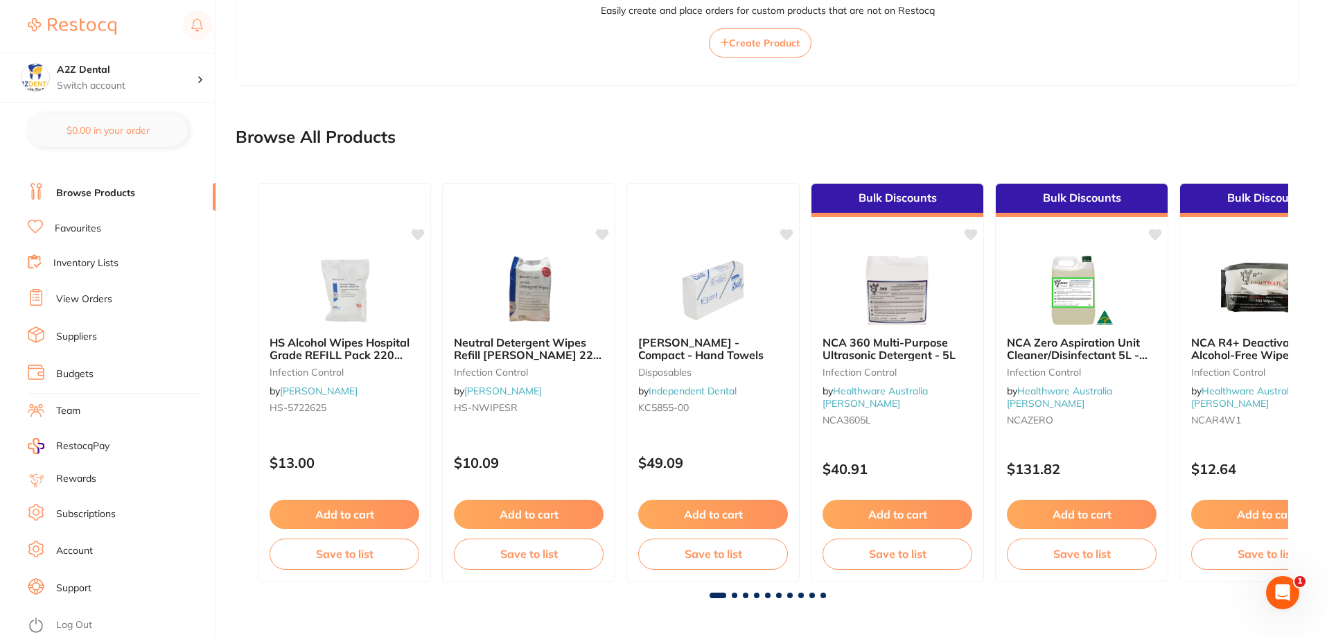
click at [737, 597] on div at bounding box center [768, 595] width 1042 height 6
click at [738, 593] on div at bounding box center [768, 595] width 1042 height 6
click at [734, 596] on span at bounding box center [735, 595] width 6 height 6
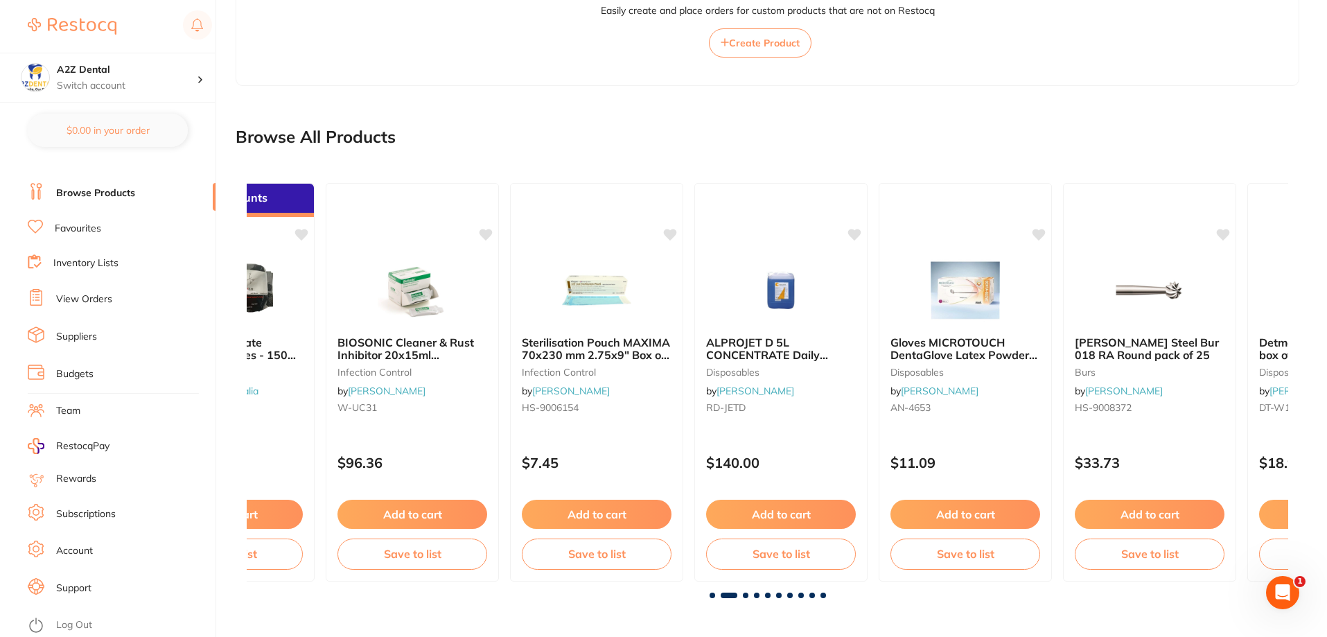
scroll to position [0, 1042]
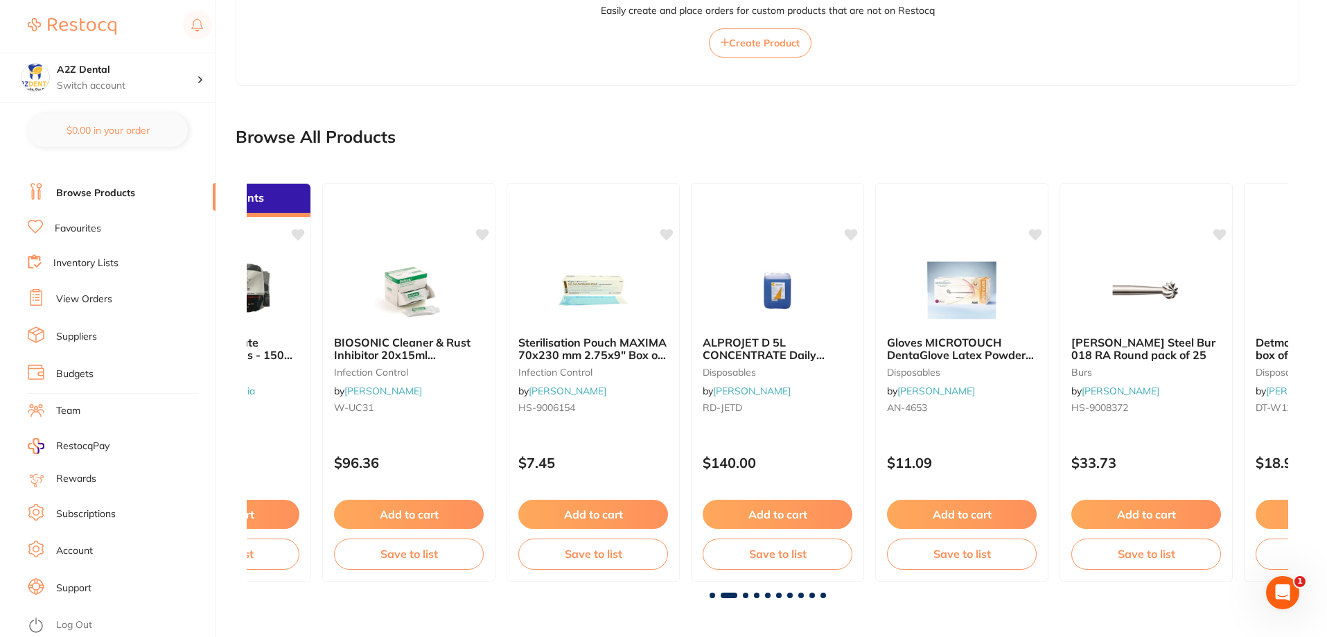
click at [747, 597] on span at bounding box center [746, 595] width 6 height 6
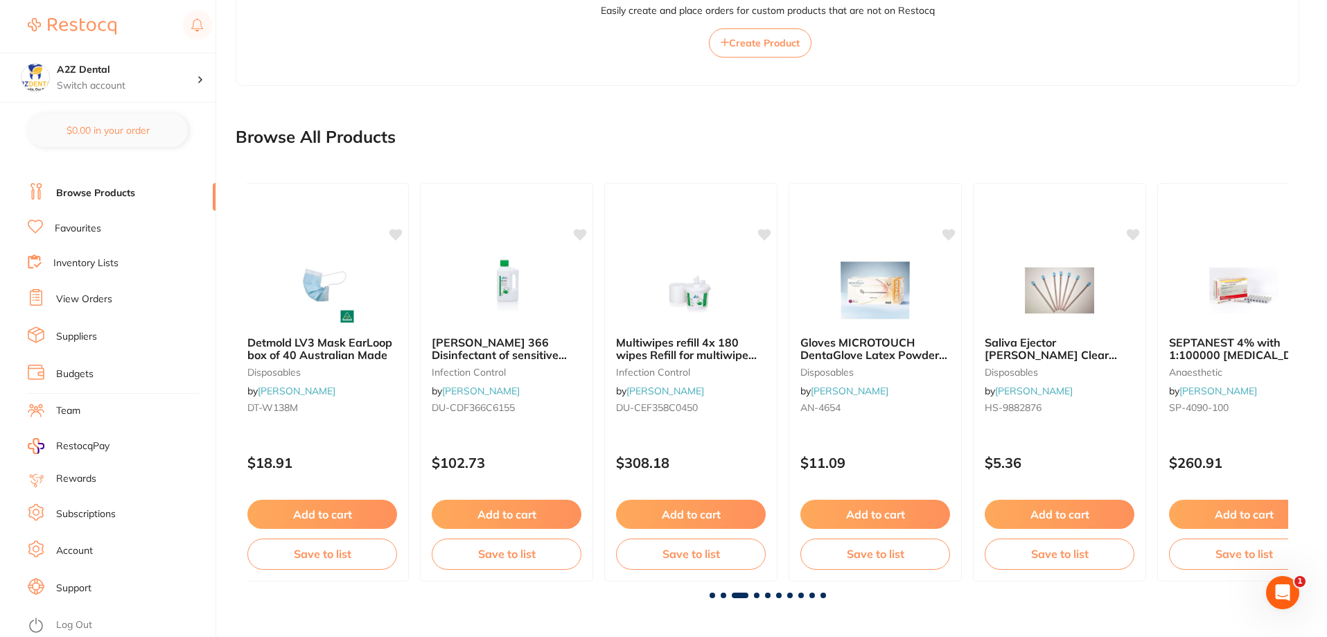
scroll to position [0, 2083]
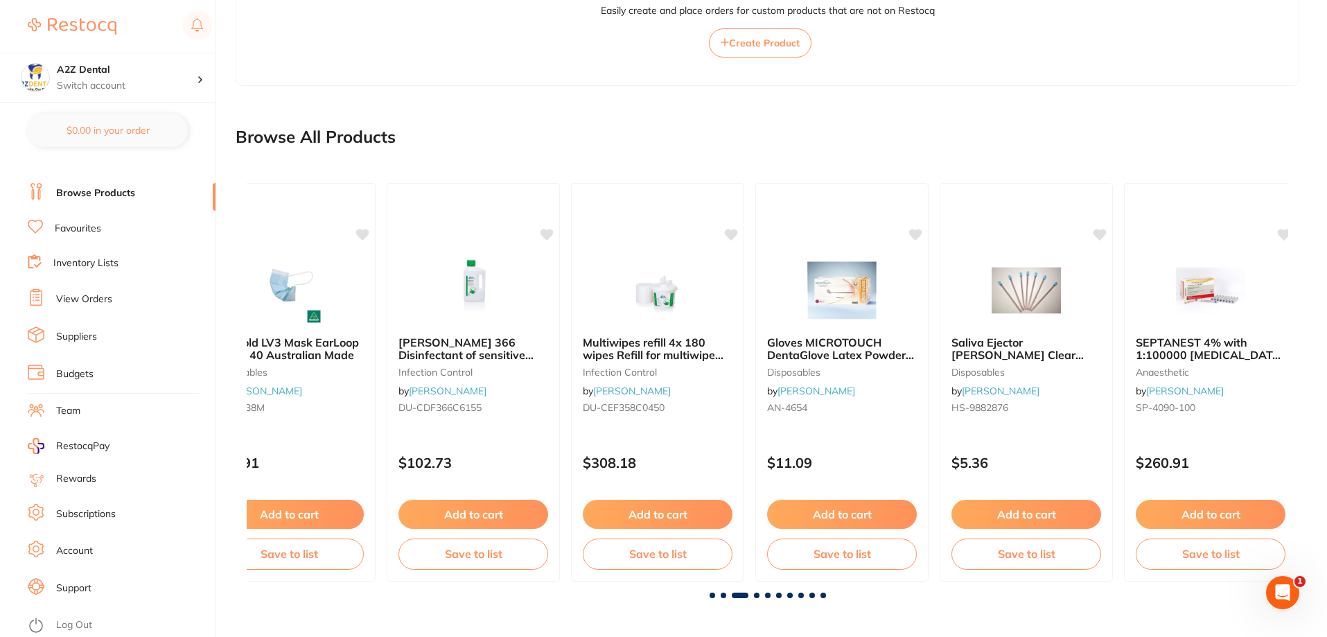
click at [754, 592] on span at bounding box center [757, 595] width 6 height 6
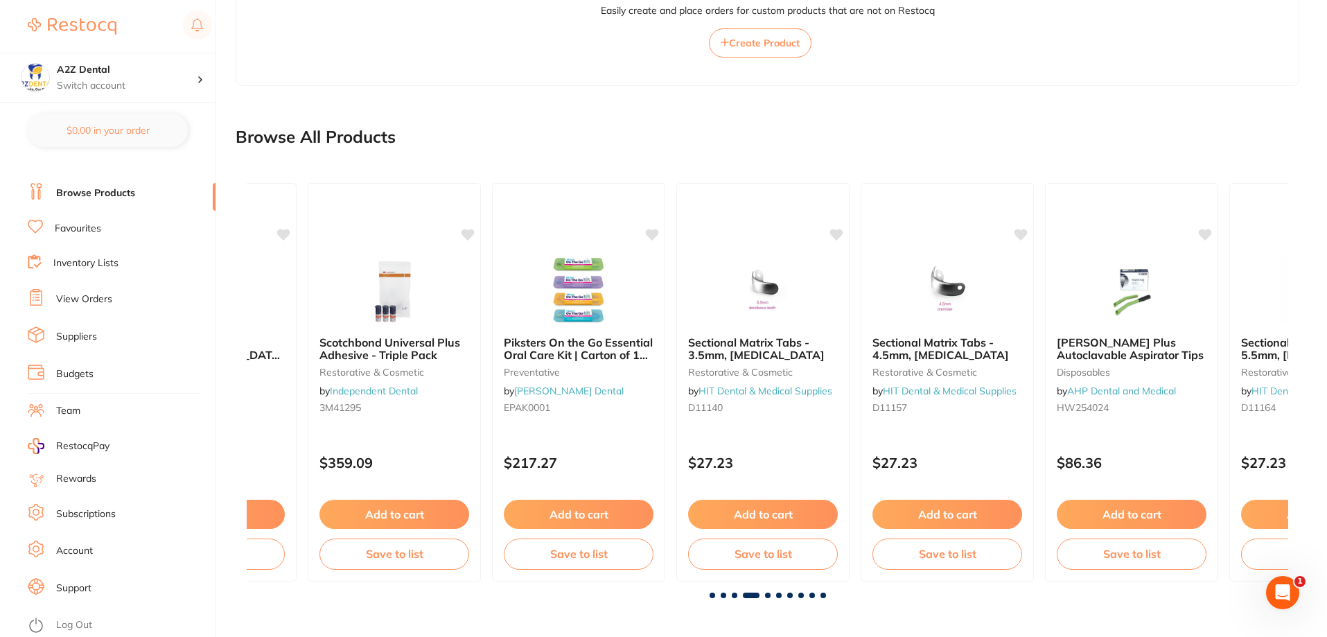
scroll to position [0, 3125]
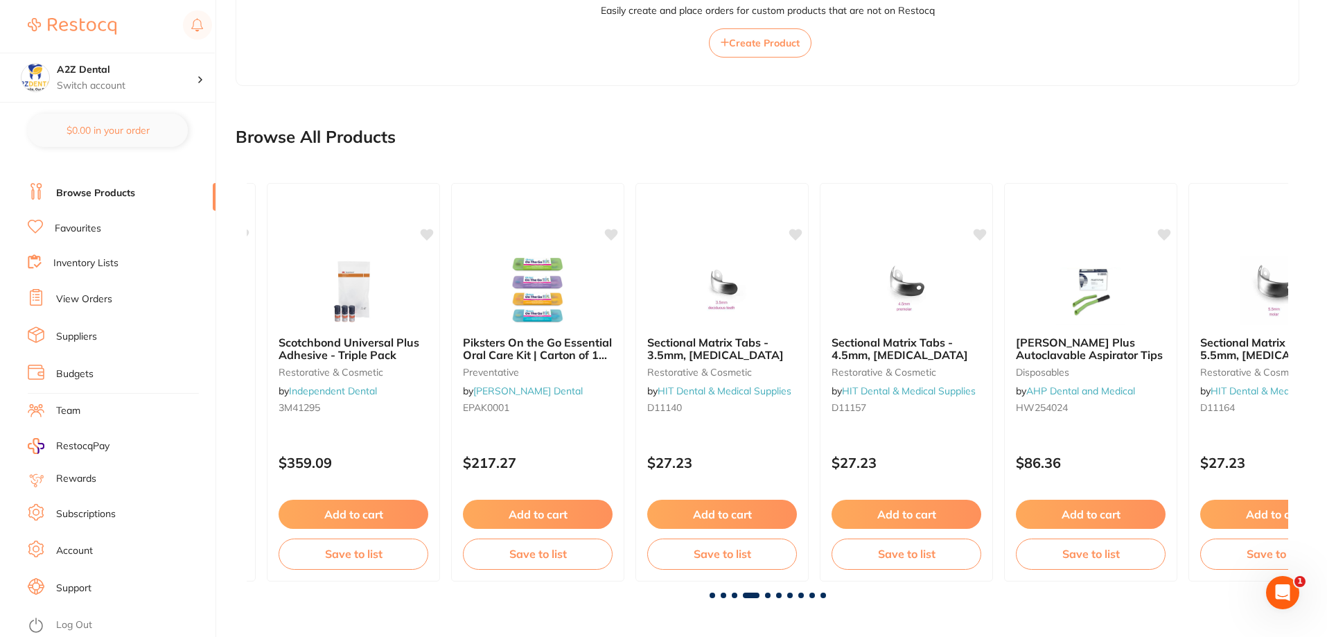
click at [754, 592] on span at bounding box center [751, 595] width 17 height 6
click at [768, 595] on span at bounding box center [768, 595] width 6 height 6
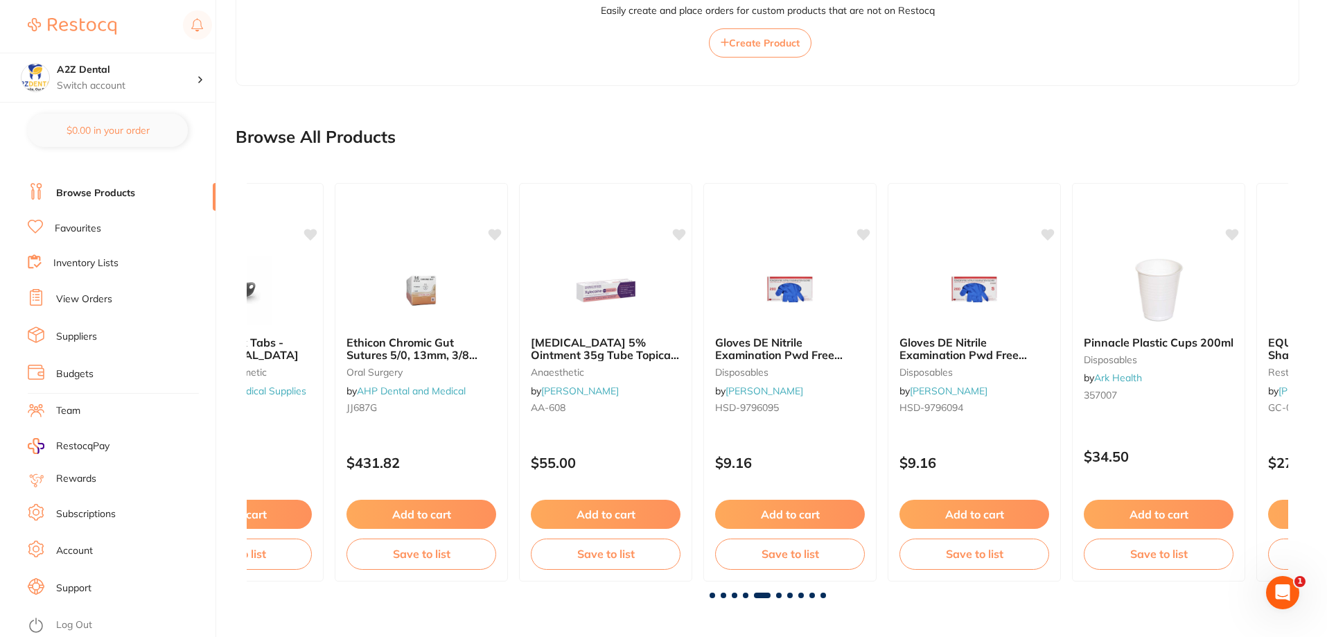
scroll to position [0, 4166]
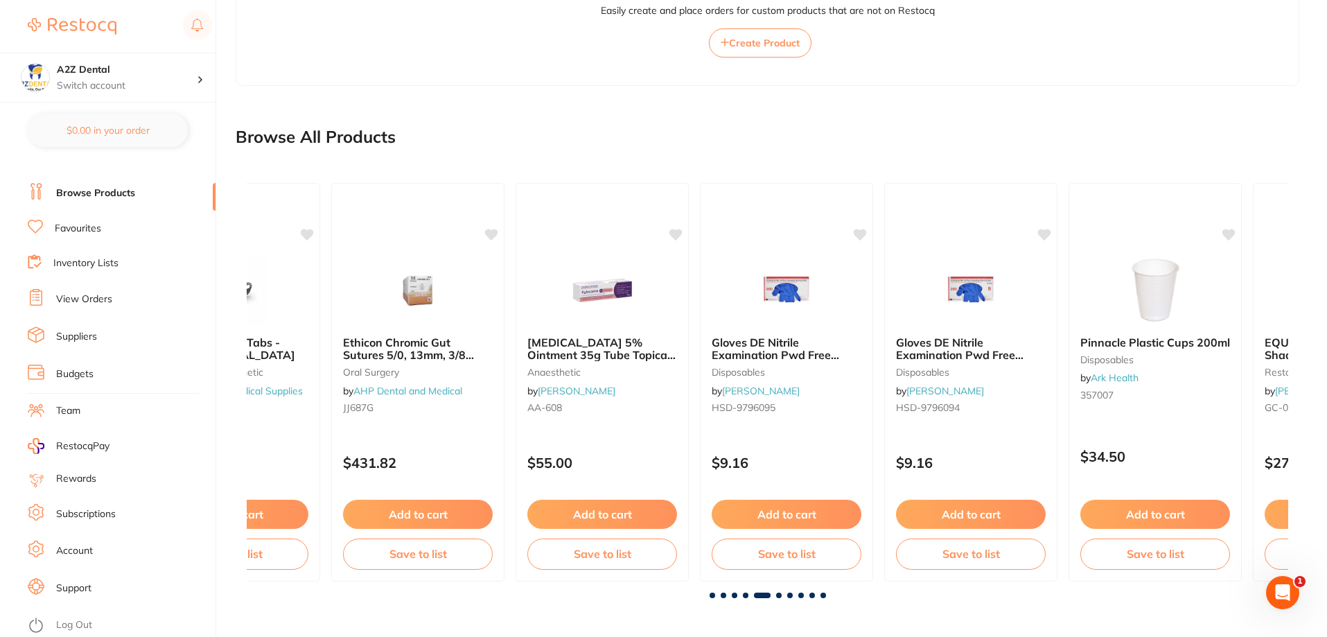
click at [780, 594] on span at bounding box center [779, 595] width 6 height 6
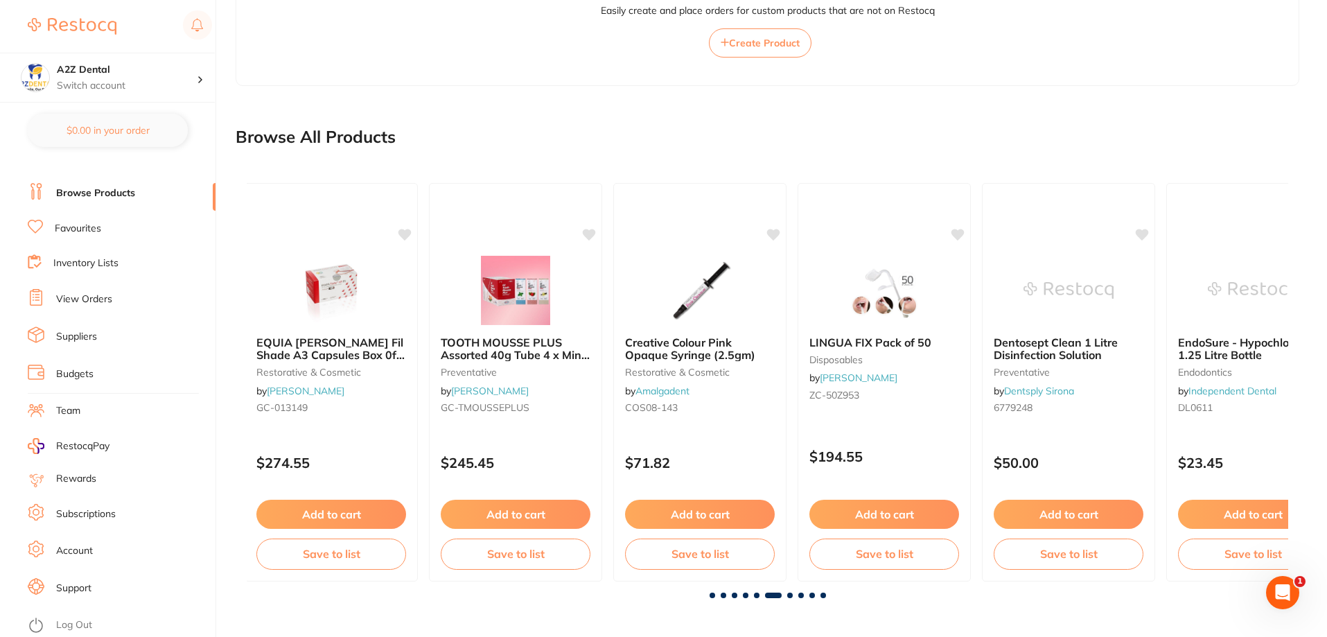
scroll to position [0, 5208]
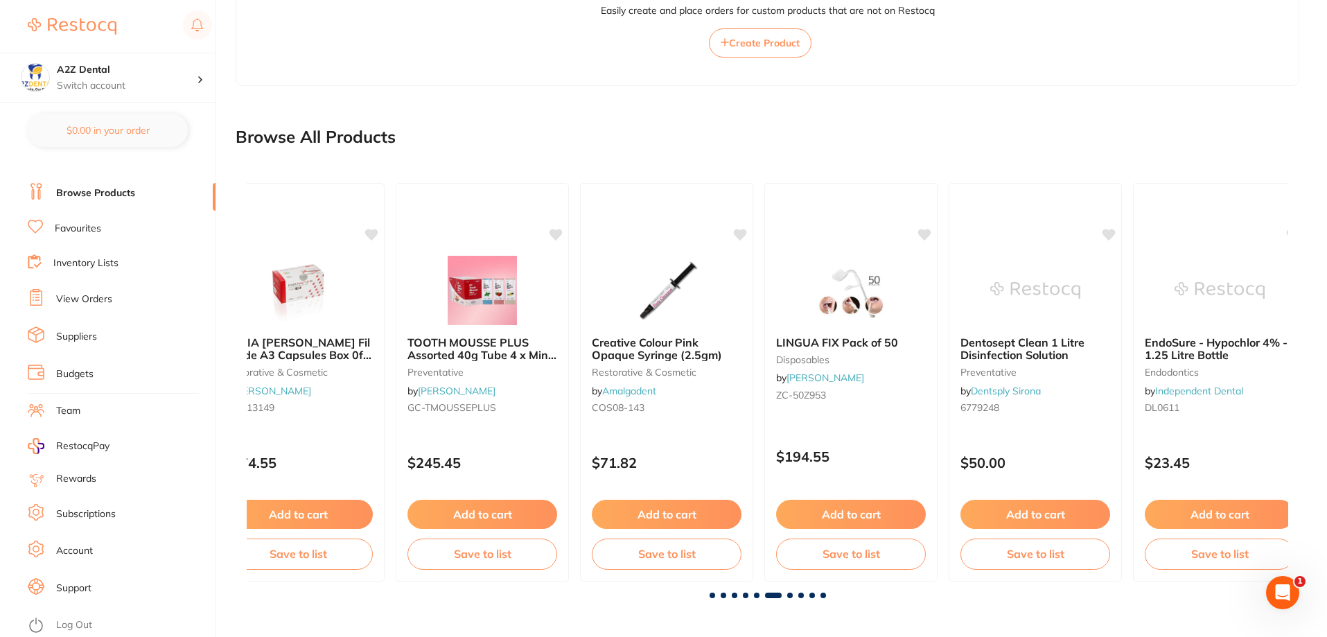
click at [92, 191] on link "Browse Products" at bounding box center [95, 193] width 79 height 14
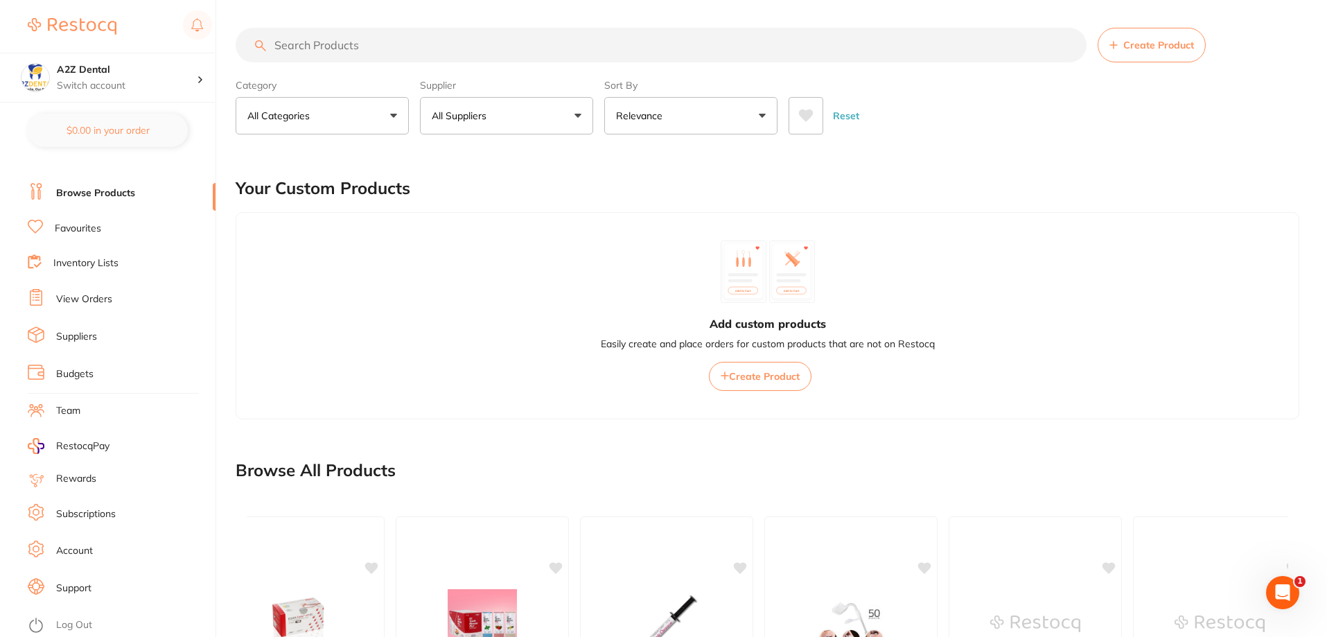
click at [568, 117] on button "All Suppliers" at bounding box center [506, 115] width 173 height 37
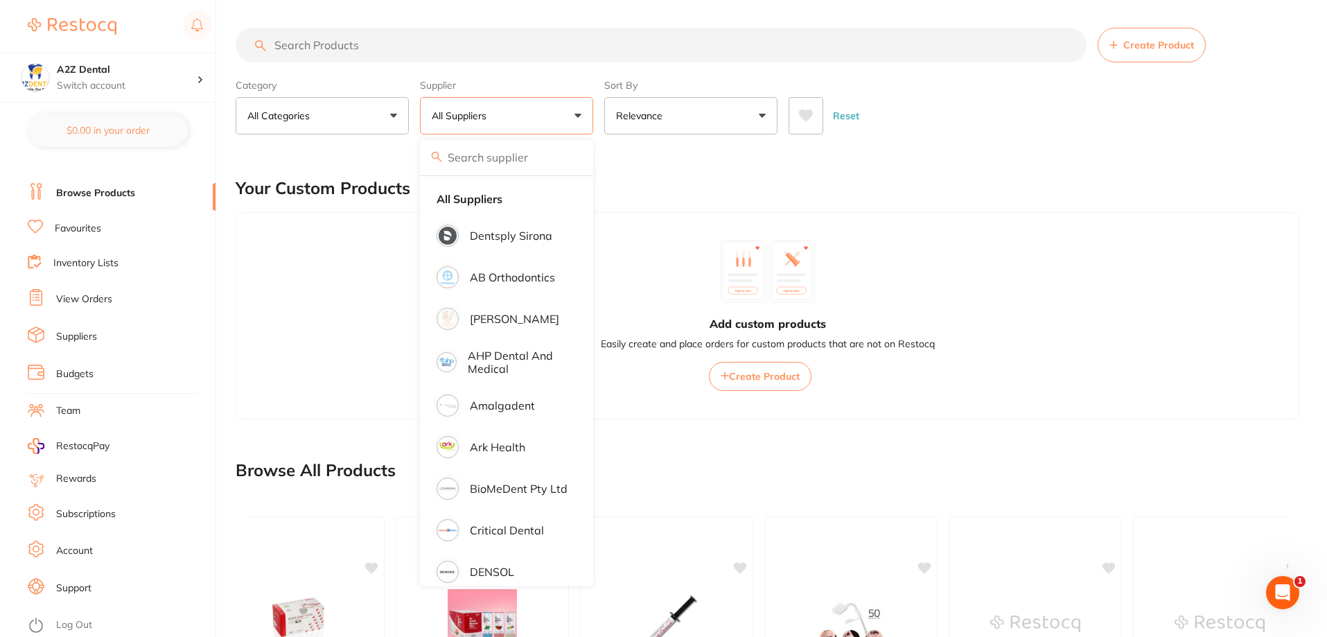
click at [568, 117] on button "All Suppliers" at bounding box center [506, 115] width 173 height 37
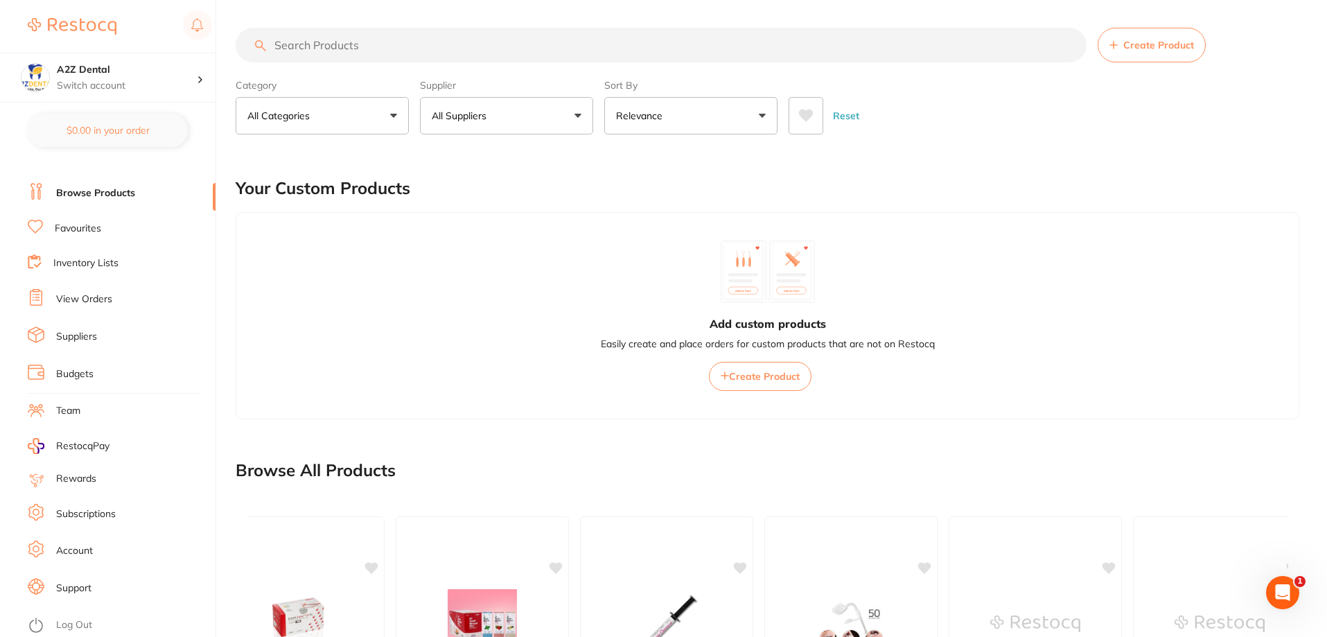
click at [651, 117] on p "Relevance" at bounding box center [642, 116] width 52 height 14
click at [292, 119] on p "All Categories" at bounding box center [281, 116] width 68 height 14
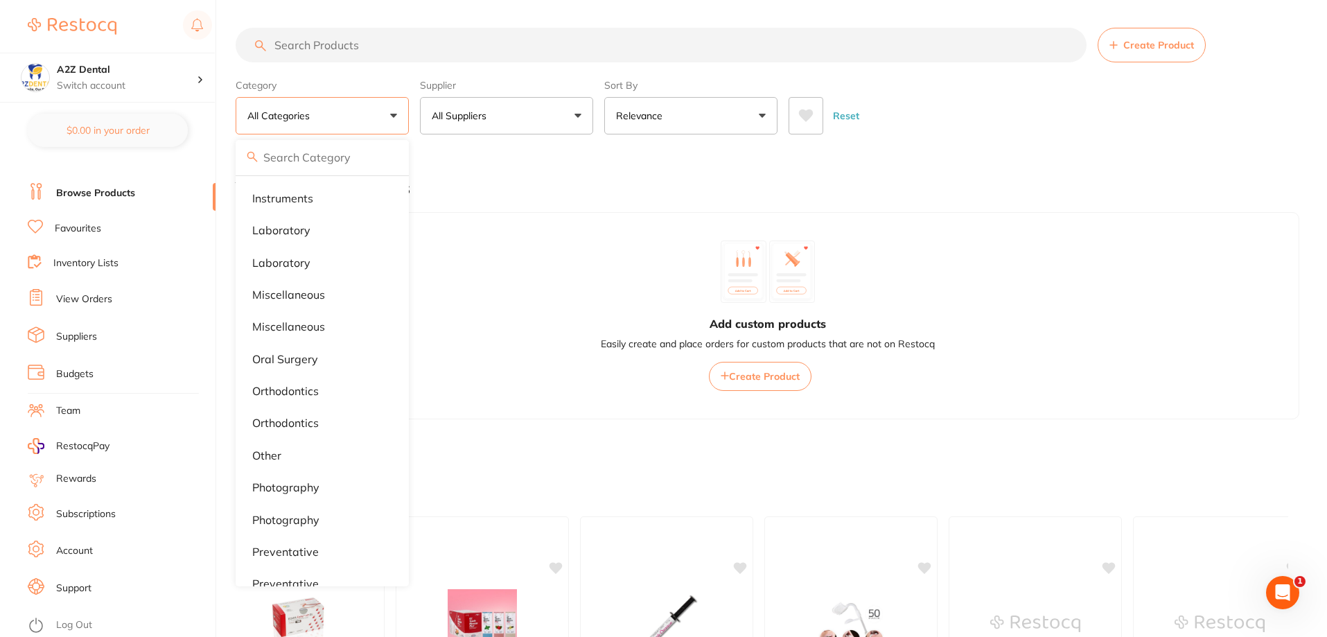
scroll to position [970, 0]
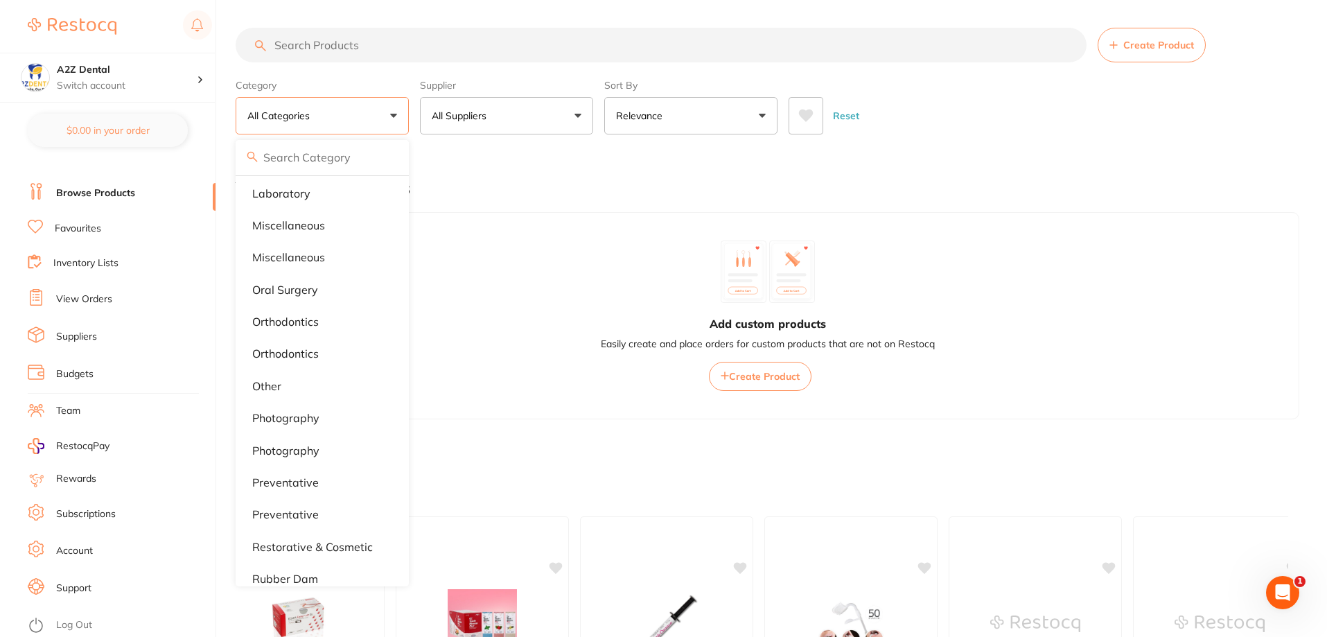
click at [308, 116] on p "All Categories" at bounding box center [281, 116] width 68 height 14
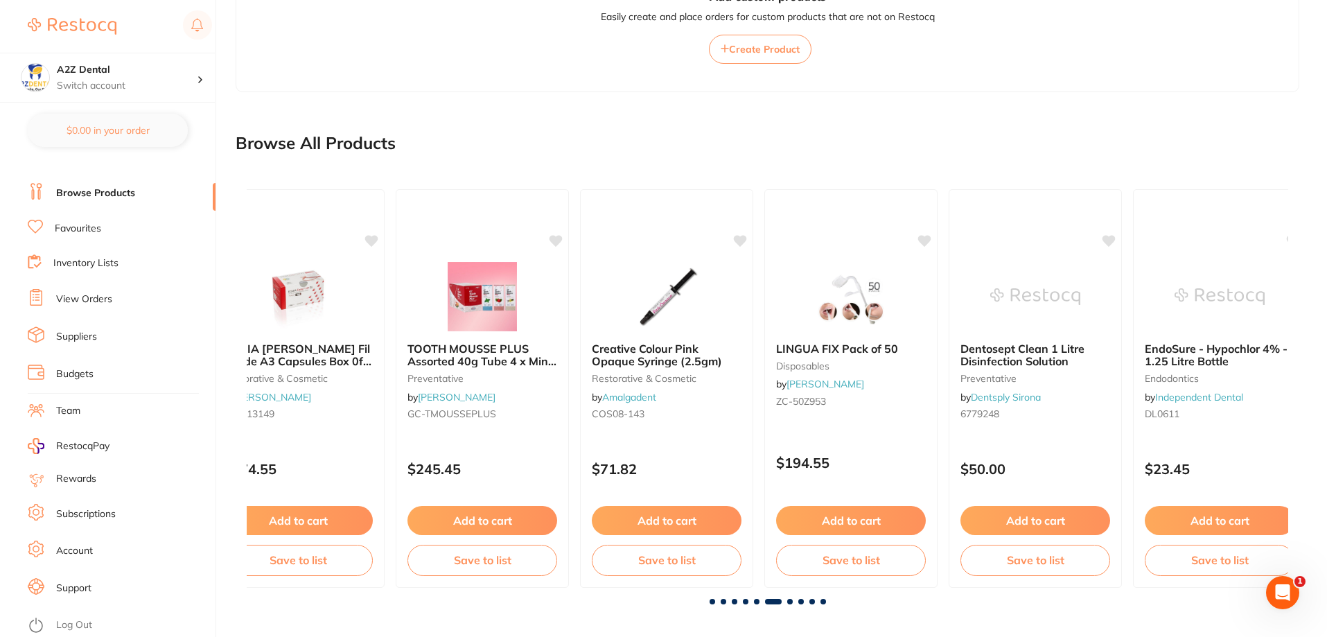
scroll to position [333, 0]
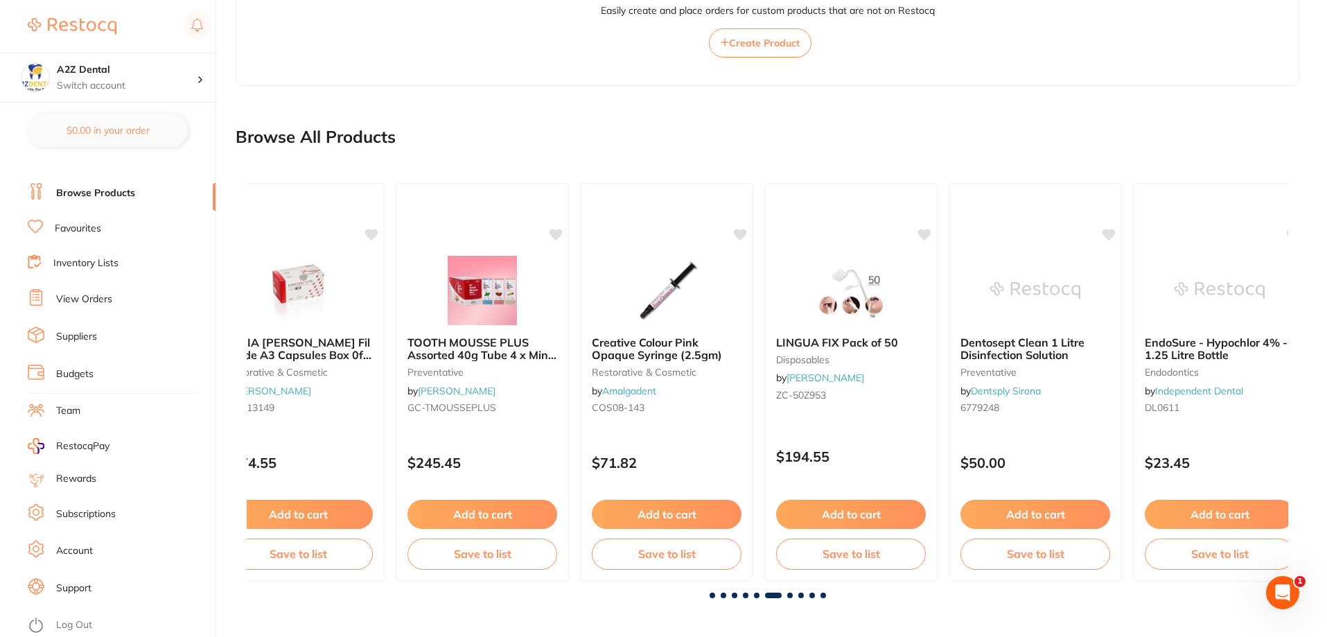
click at [714, 594] on span at bounding box center [713, 595] width 6 height 6
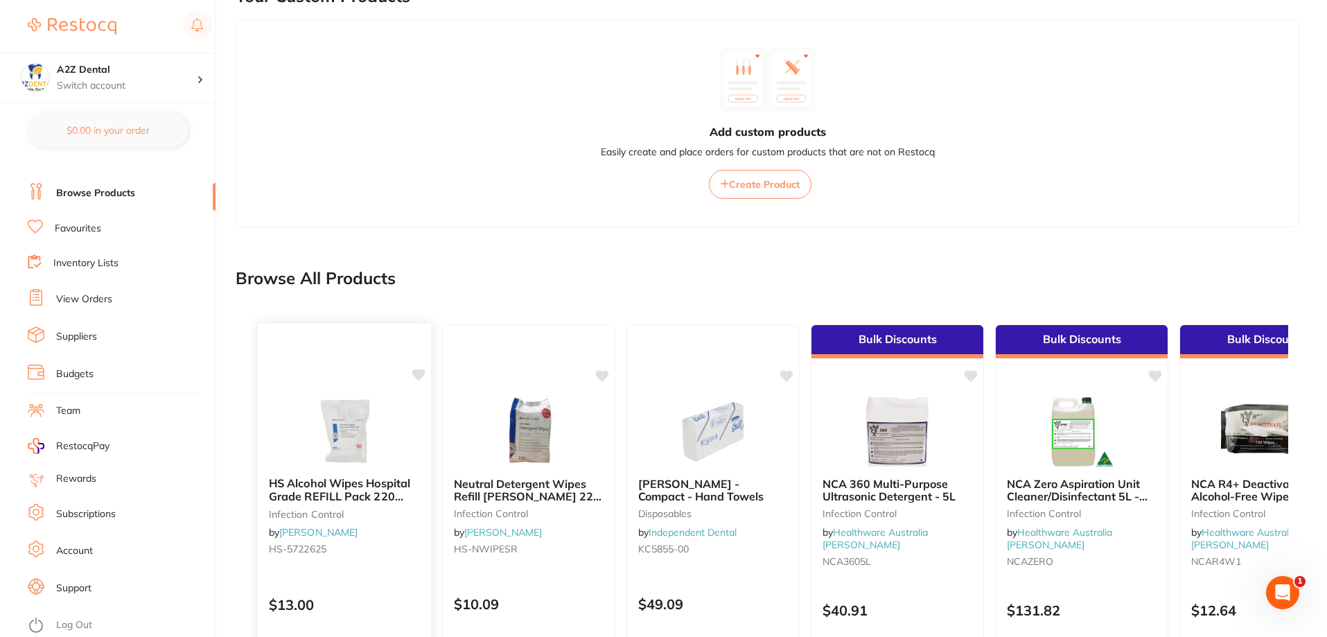
scroll to position [0, 0]
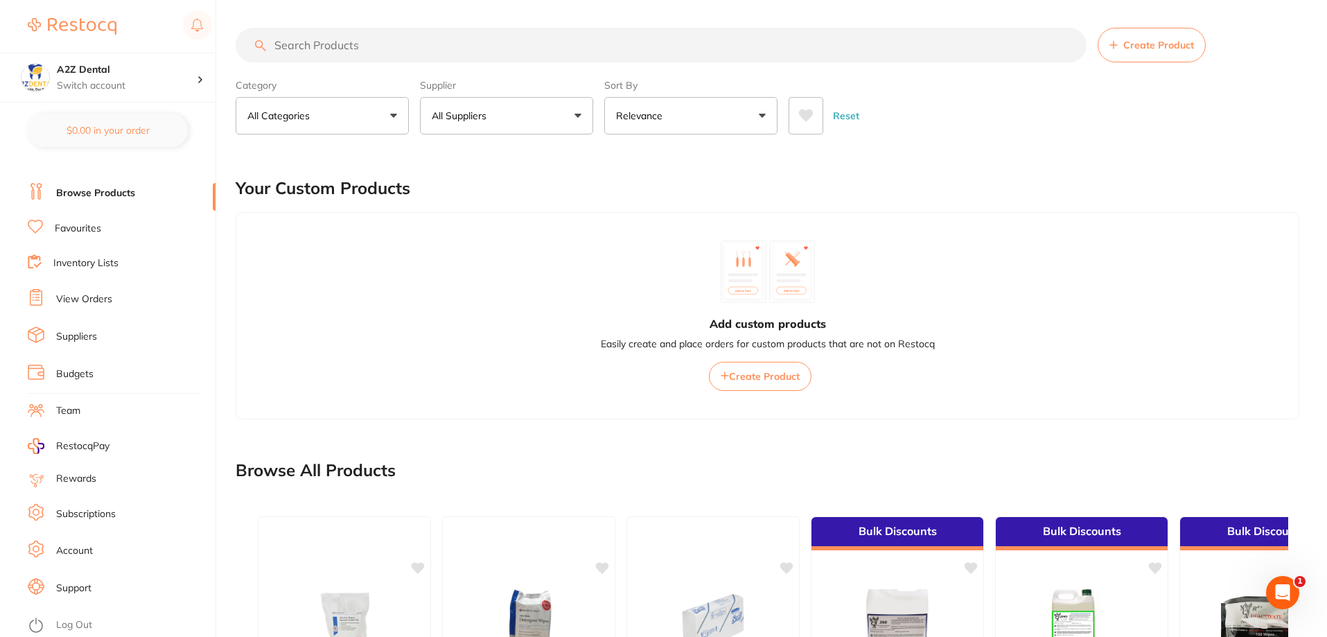
click at [757, 116] on button "Relevance" at bounding box center [690, 115] width 173 height 37
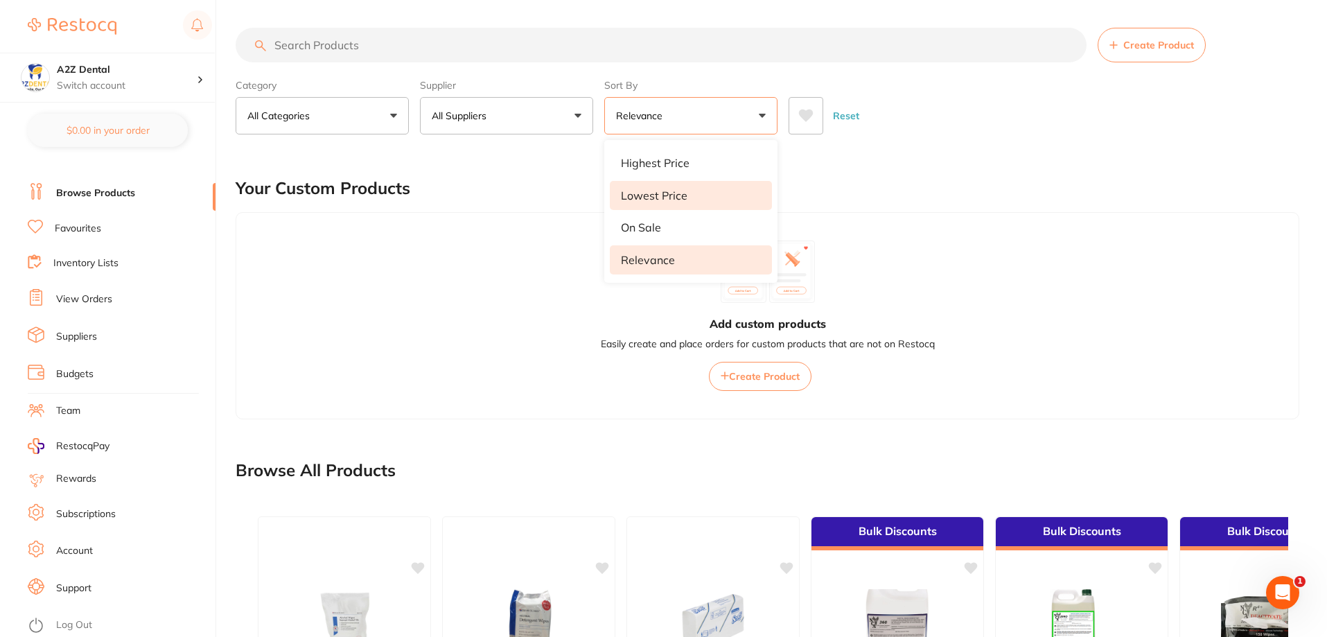
click at [667, 197] on p "Lowest Price" at bounding box center [654, 195] width 67 height 12
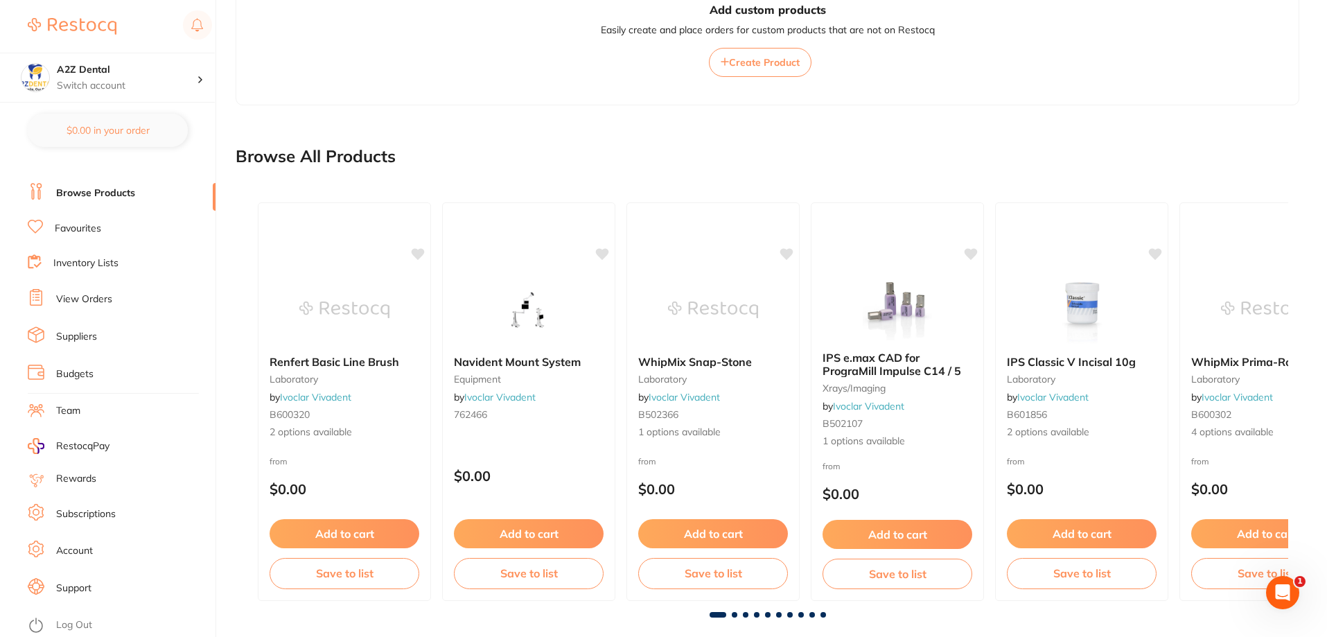
scroll to position [333, 0]
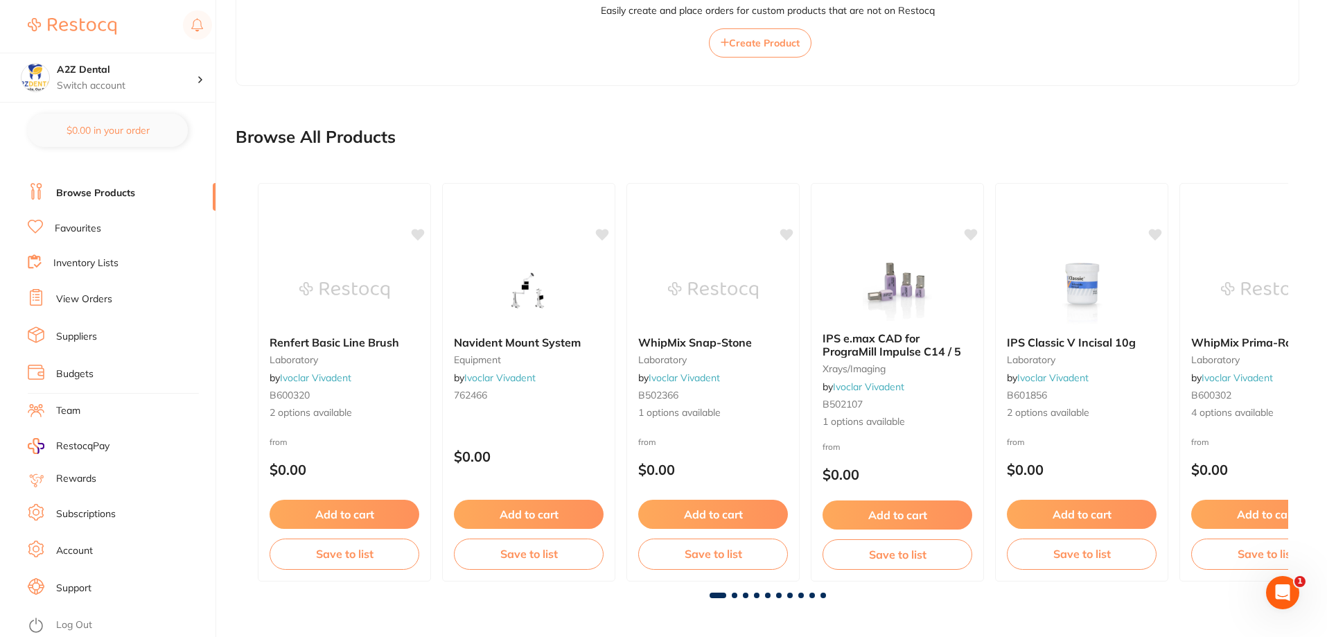
click at [735, 595] on span at bounding box center [735, 595] width 6 height 6
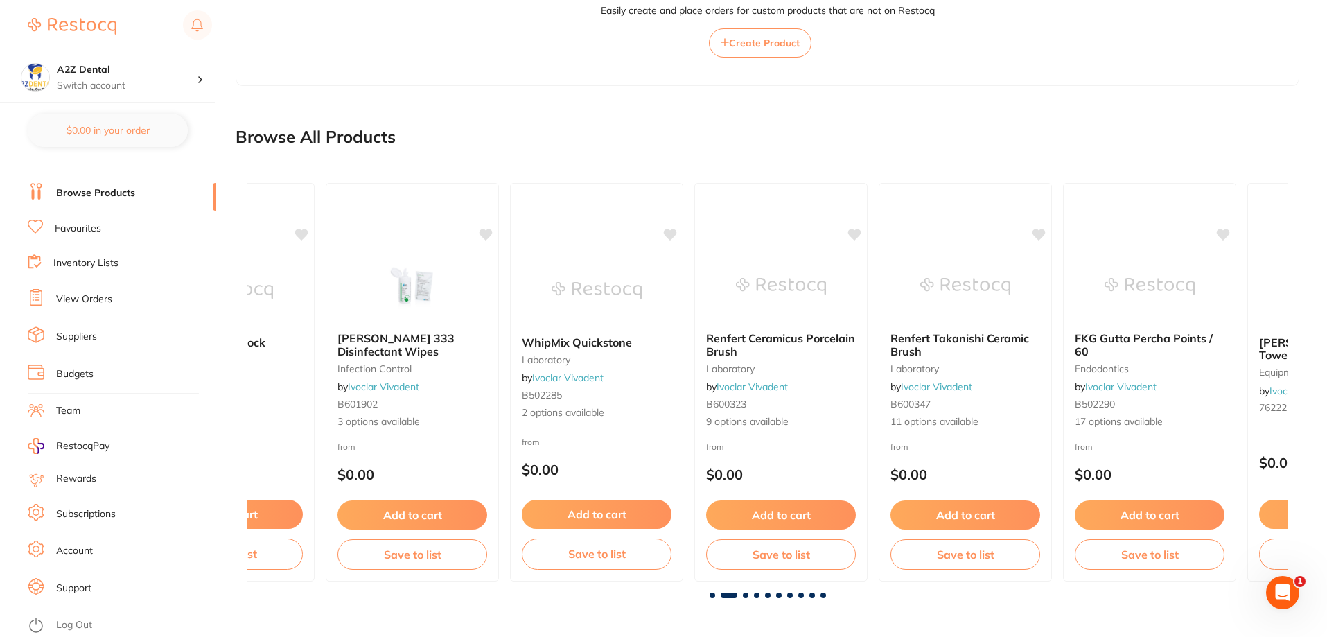
scroll to position [0, 1042]
click at [745, 594] on span at bounding box center [746, 595] width 6 height 6
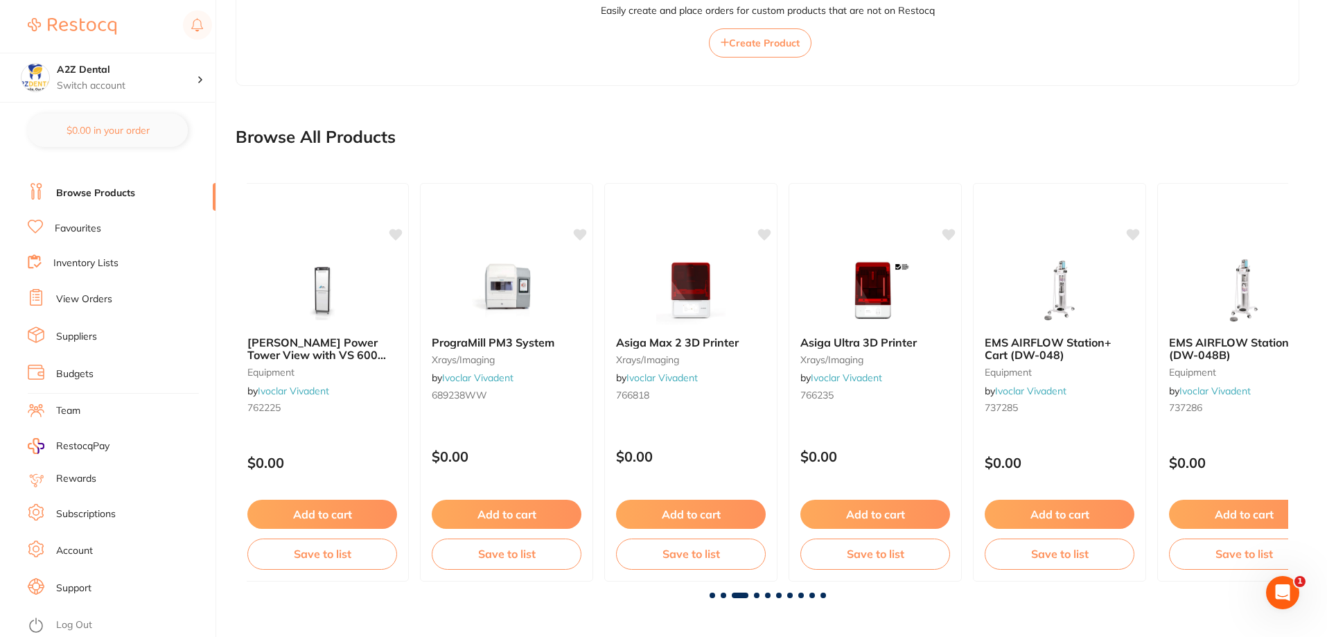
scroll to position [0, 2083]
